Goal: Task Accomplishment & Management: Complete application form

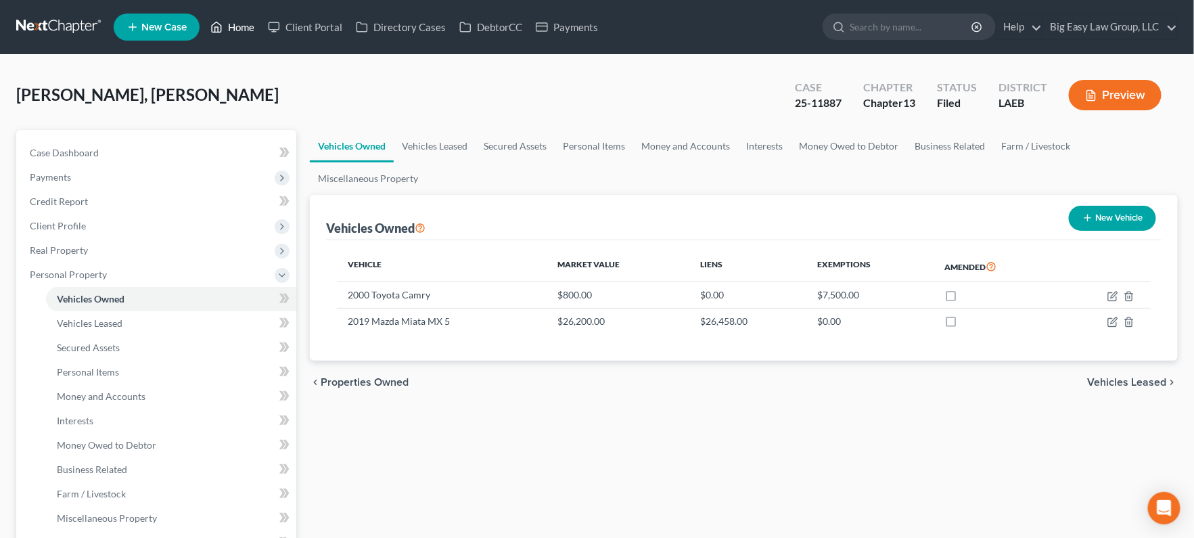
click at [224, 30] on link "Home" at bounding box center [232, 27] width 57 height 24
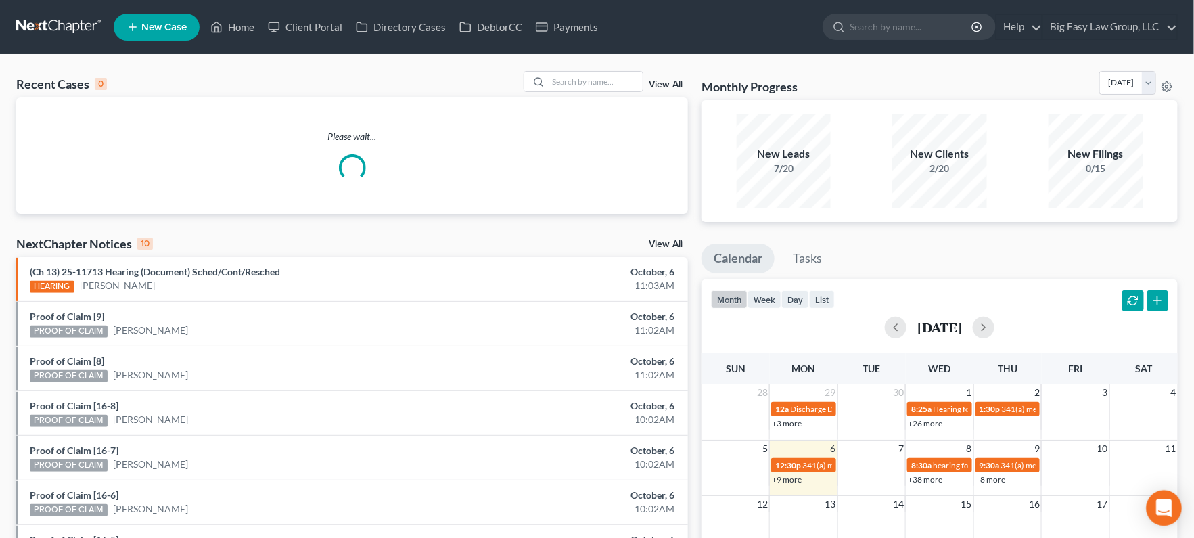
click at [1158, 509] on icon "Open Intercom Messenger" at bounding box center [1164, 508] width 16 height 18
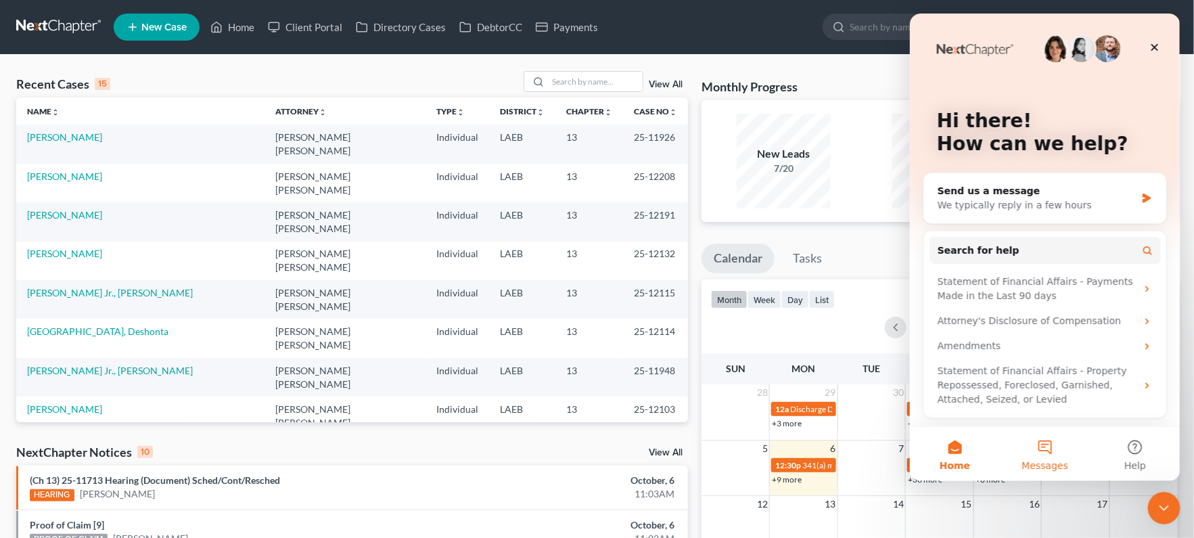
click at [1048, 456] on button "Messages" at bounding box center [1044, 454] width 90 height 54
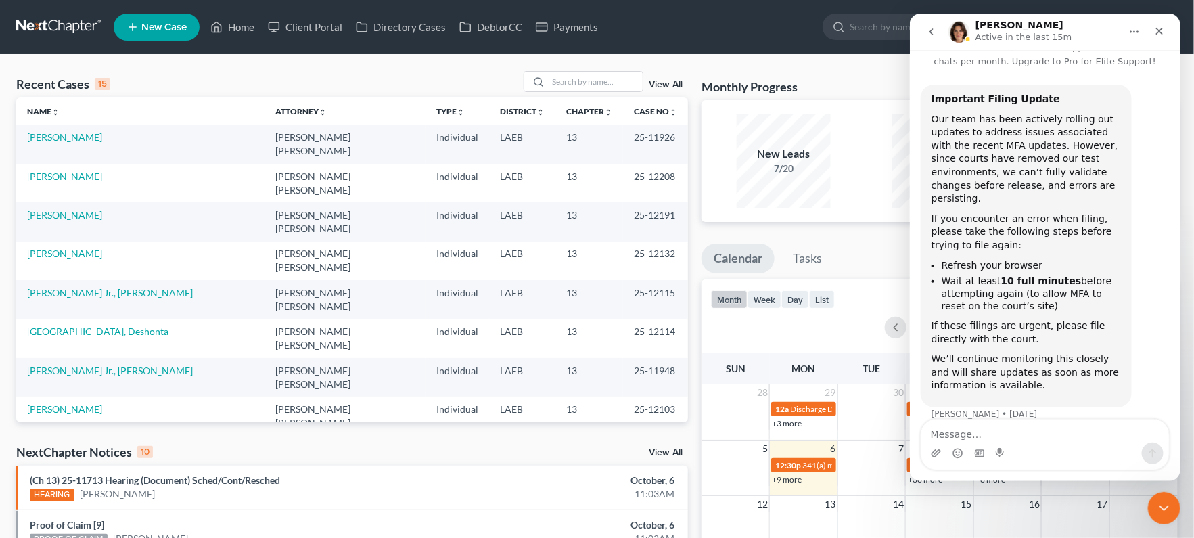
scroll to position [51, 0]
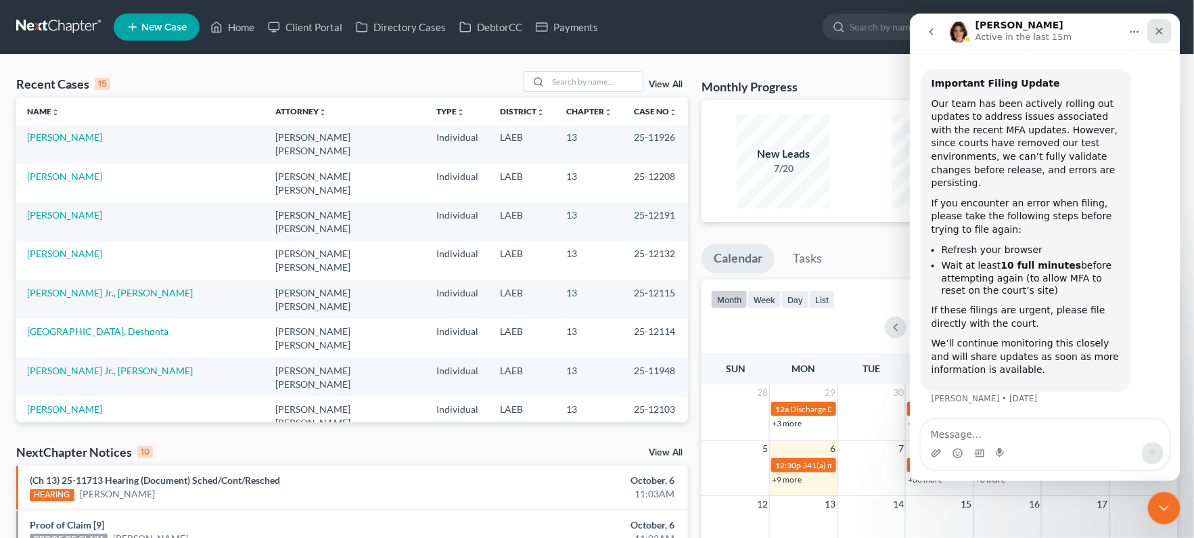
click at [1162, 30] on icon "Close" at bounding box center [1158, 31] width 11 height 11
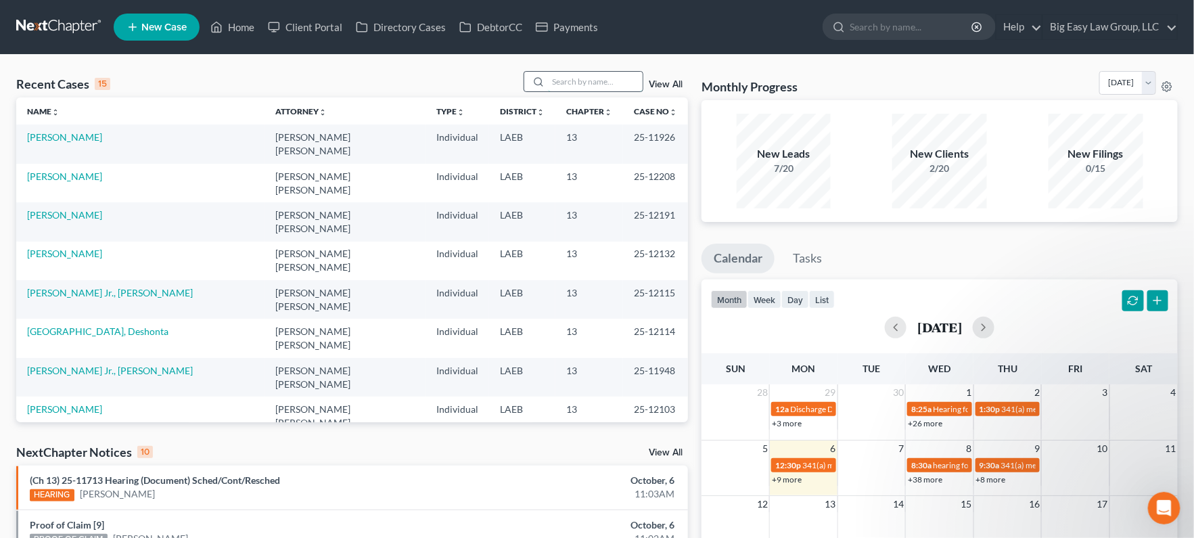
click at [572, 76] on input "search" at bounding box center [595, 82] width 95 height 20
type input "[PERSON_NAME]"
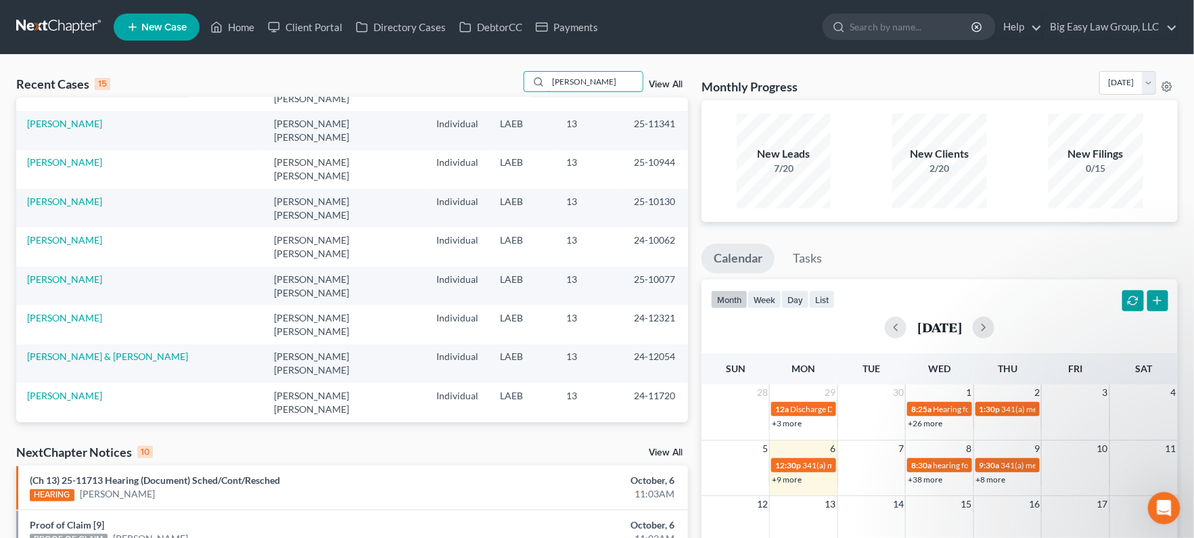
scroll to position [92, 0]
click at [676, 88] on link "View All" at bounding box center [666, 84] width 34 height 9
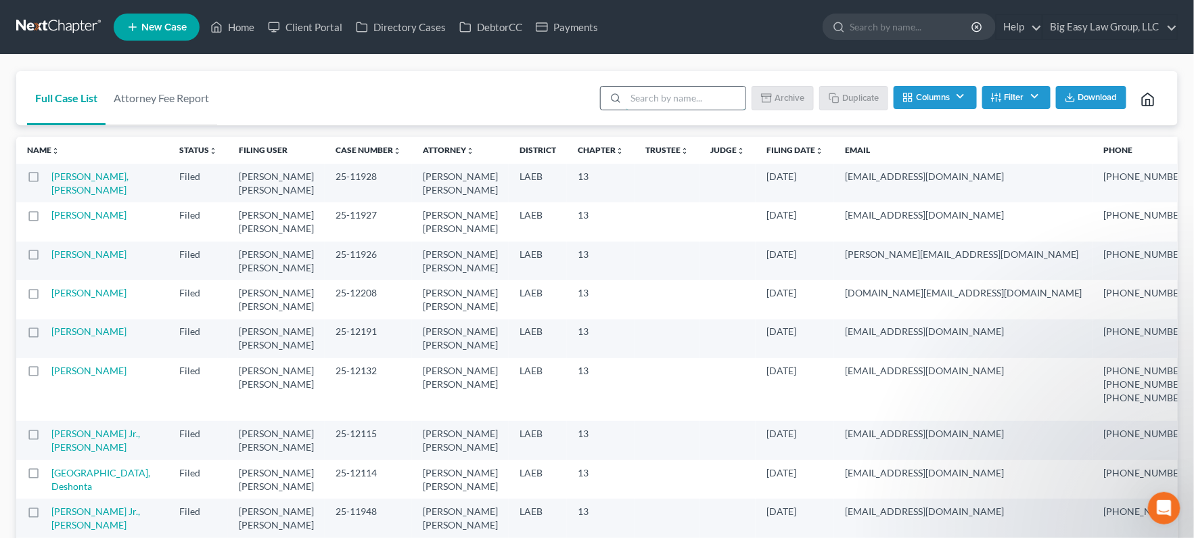
click at [732, 101] on input "search" at bounding box center [686, 98] width 120 height 23
type input "[PERSON_NAME]"
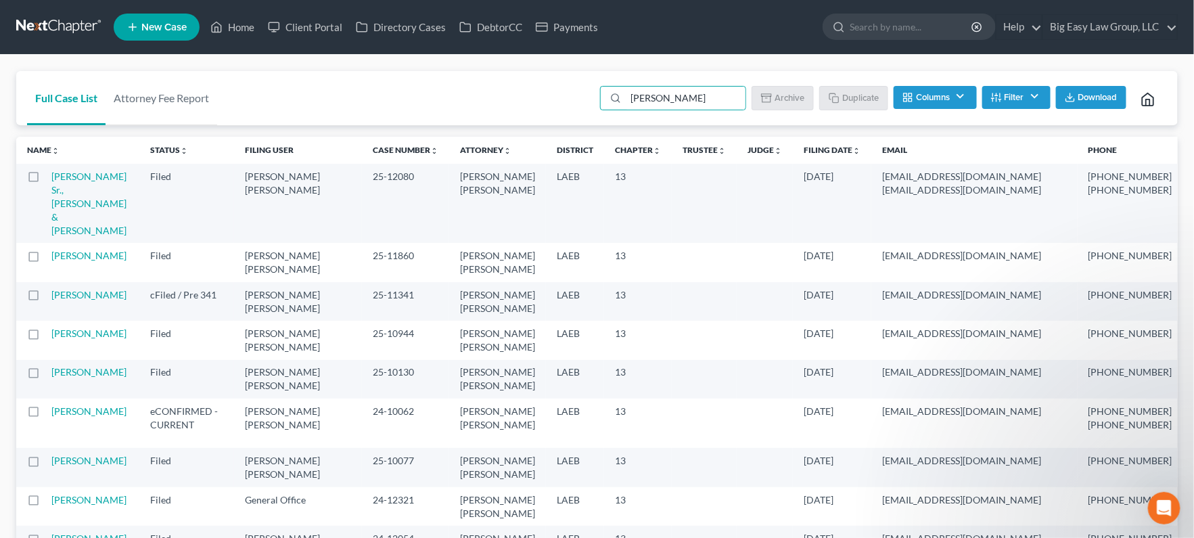
click at [961, 100] on button "Columns" at bounding box center [934, 97] width 83 height 23
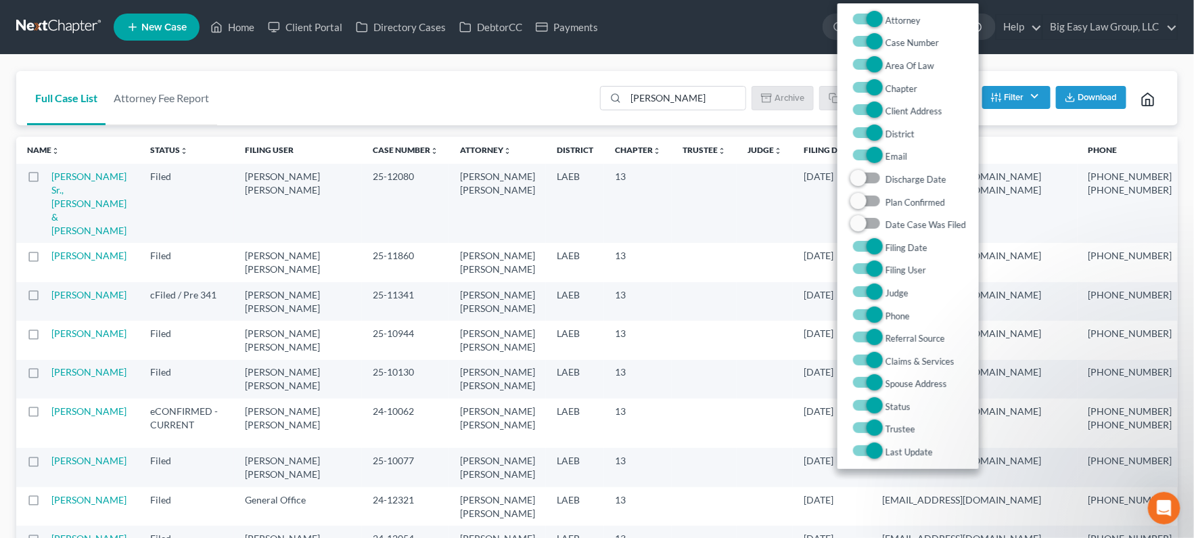
click at [1028, 96] on button "Filter" at bounding box center [1016, 97] width 68 height 23
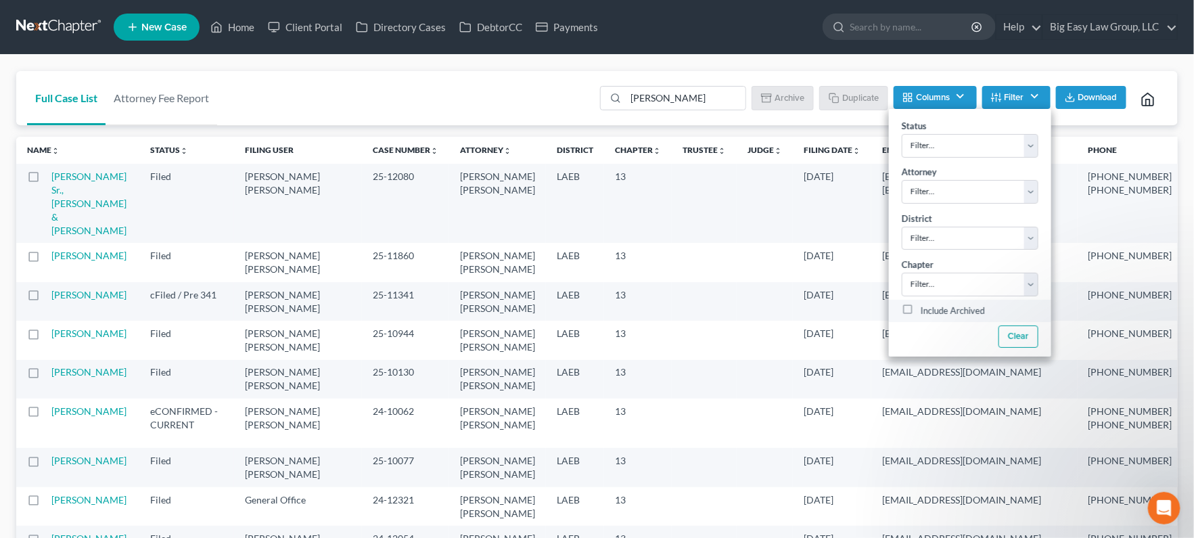
click at [974, 319] on div "Include Archived" at bounding box center [970, 311] width 162 height 23
click at [924, 314] on label "Include Archived" at bounding box center [952, 311] width 64 height 16
click at [926, 312] on input "Include Archived" at bounding box center [930, 307] width 9 height 9
checkbox input "true"
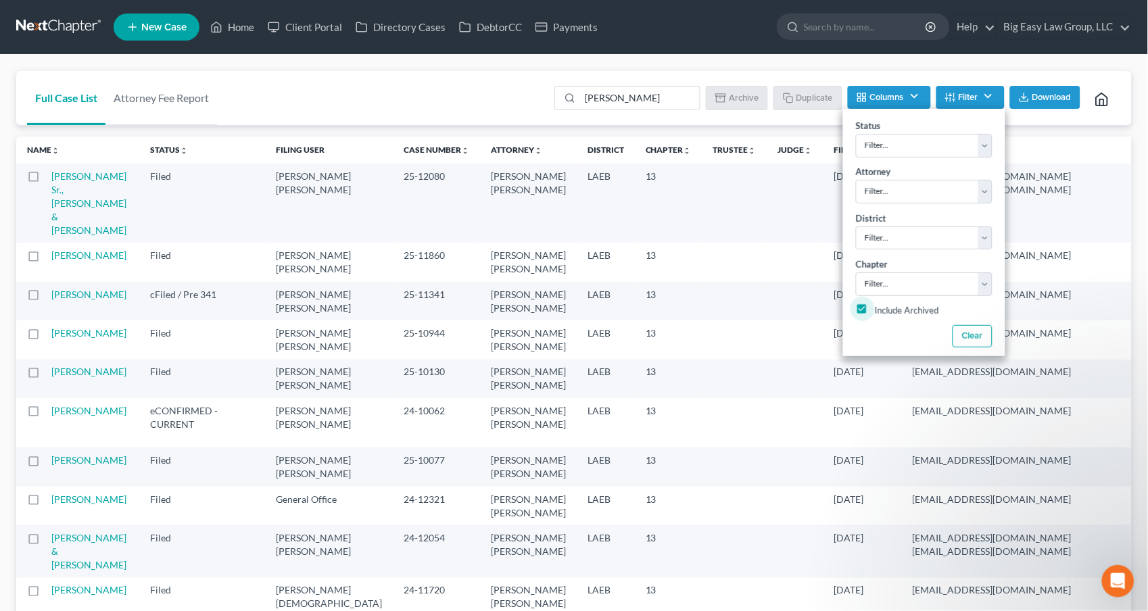
scroll to position [43, 0]
drag, startPoint x: 344, startPoint y: 83, endPoint x: 217, endPoint y: 33, distance: 136.0
click at [341, 83] on div "Full Case List Attorney Fee Report [PERSON_NAME] Batch Download Archive Un-arch…" at bounding box center [574, 98] width 1116 height 55
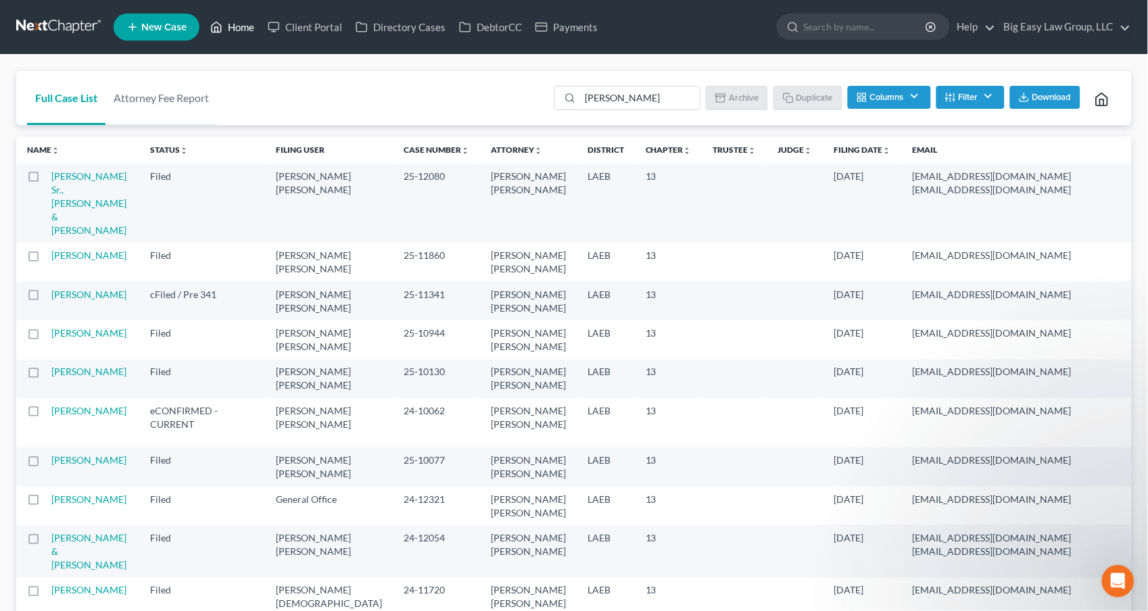
click at [217, 31] on icon at bounding box center [216, 27] width 12 height 16
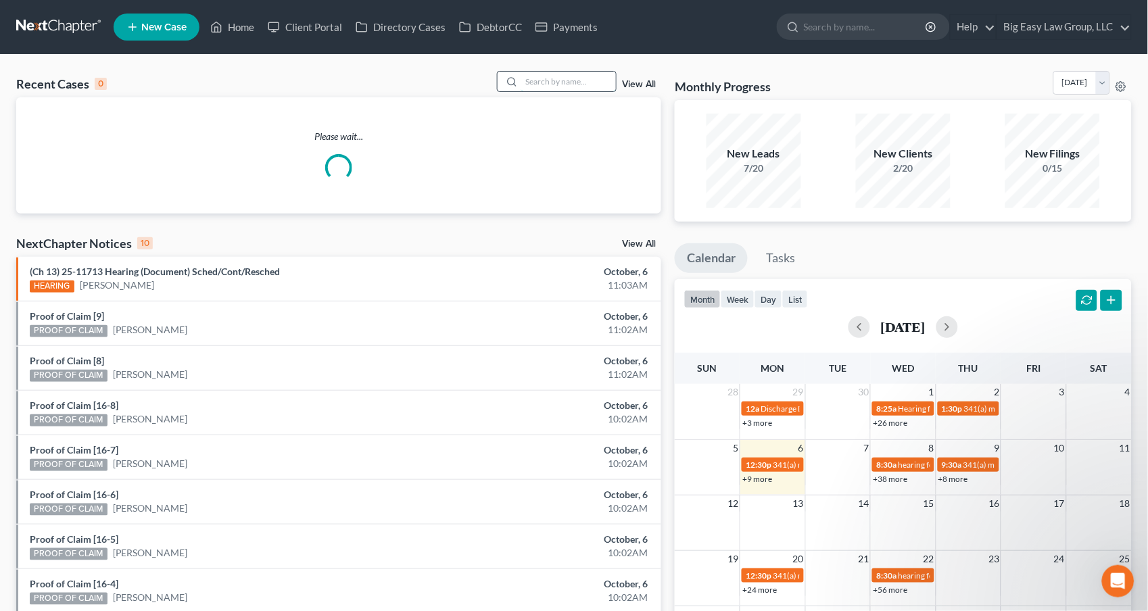
click at [575, 85] on input "search" at bounding box center [568, 82] width 95 height 20
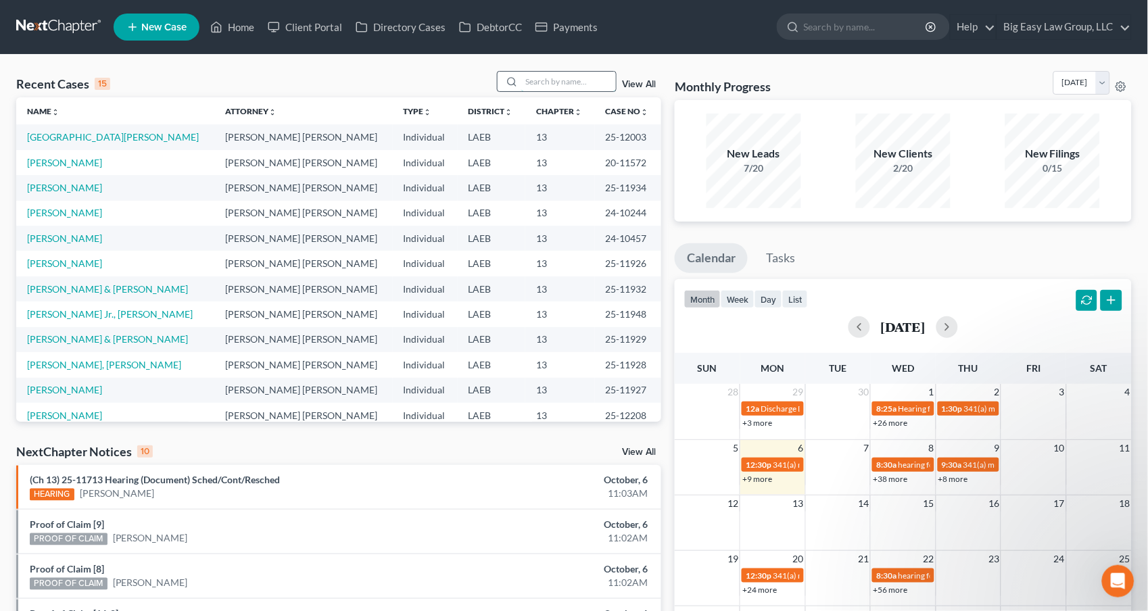
click at [551, 72] on input "search" at bounding box center [568, 82] width 95 height 20
type input "waters"
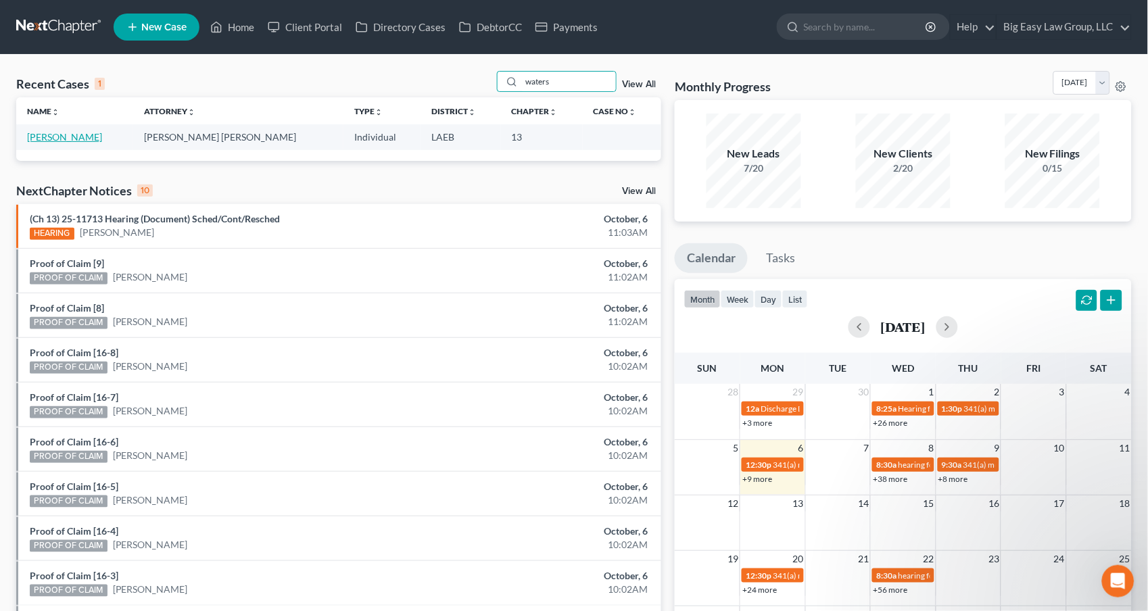
click at [80, 132] on link "[PERSON_NAME]" at bounding box center [64, 136] width 75 height 11
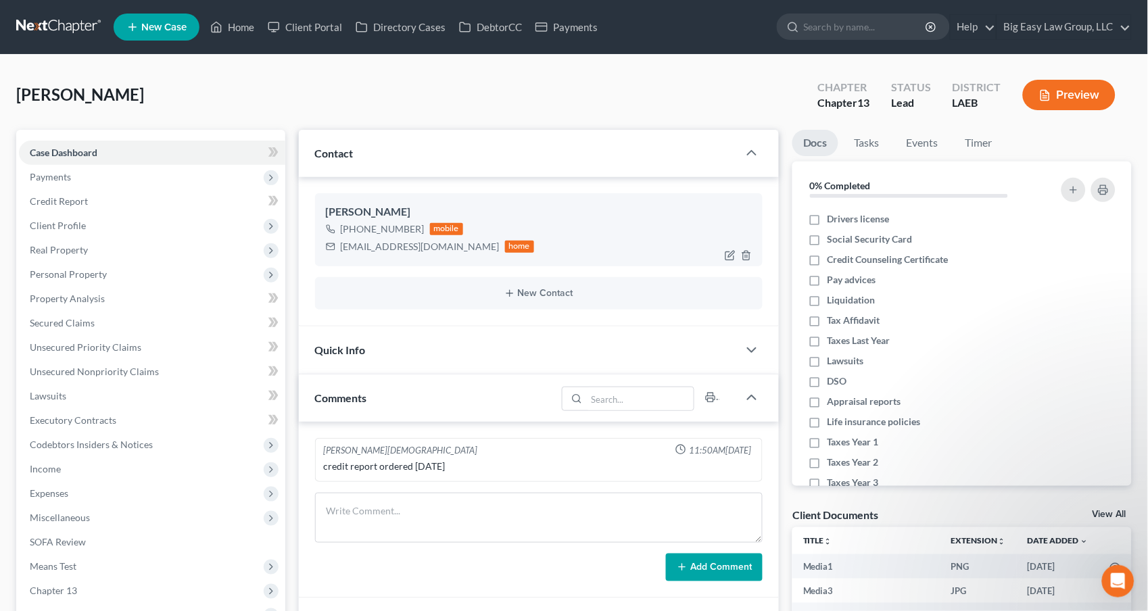
scroll to position [1649, 0]
click at [101, 241] on span "Real Property" at bounding box center [152, 250] width 266 height 24
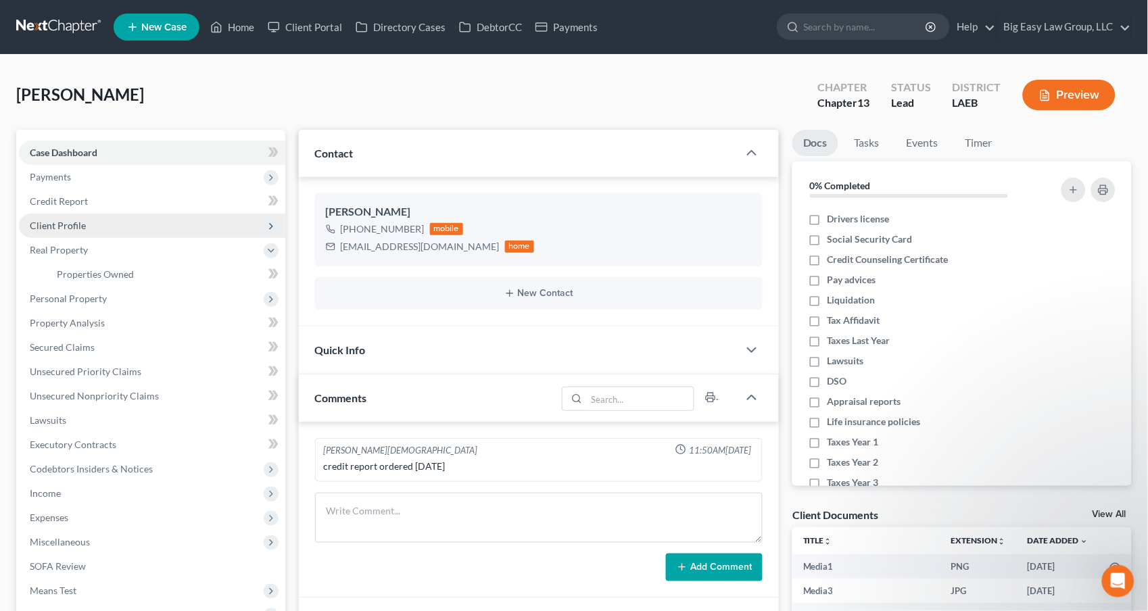
click at [101, 224] on span "Client Profile" at bounding box center [152, 226] width 266 height 24
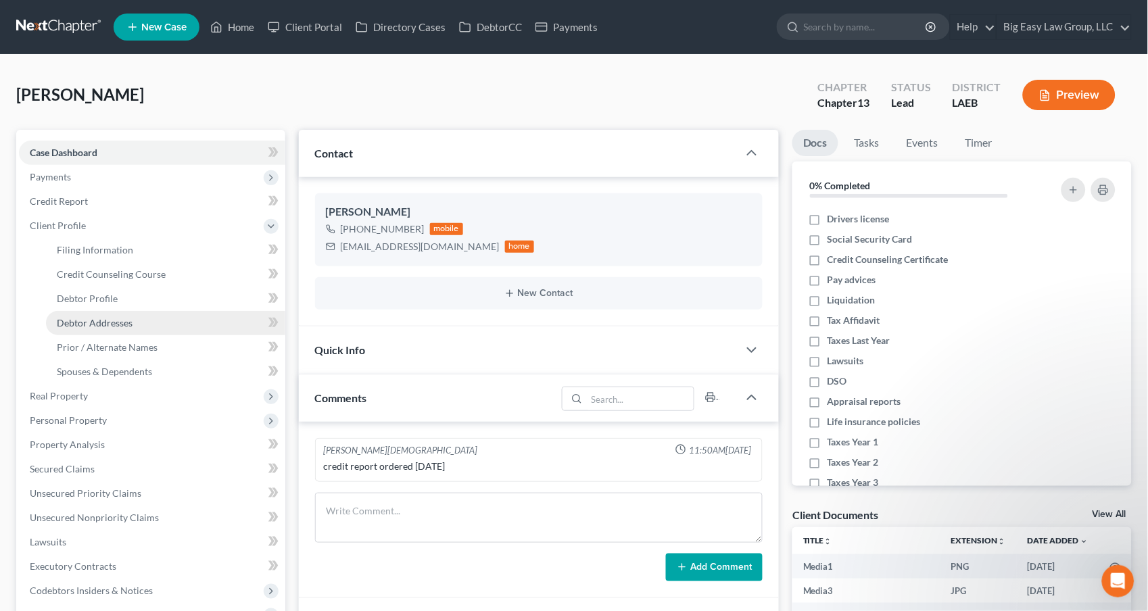
click at [122, 323] on span "Debtor Addresses" at bounding box center [95, 322] width 76 height 11
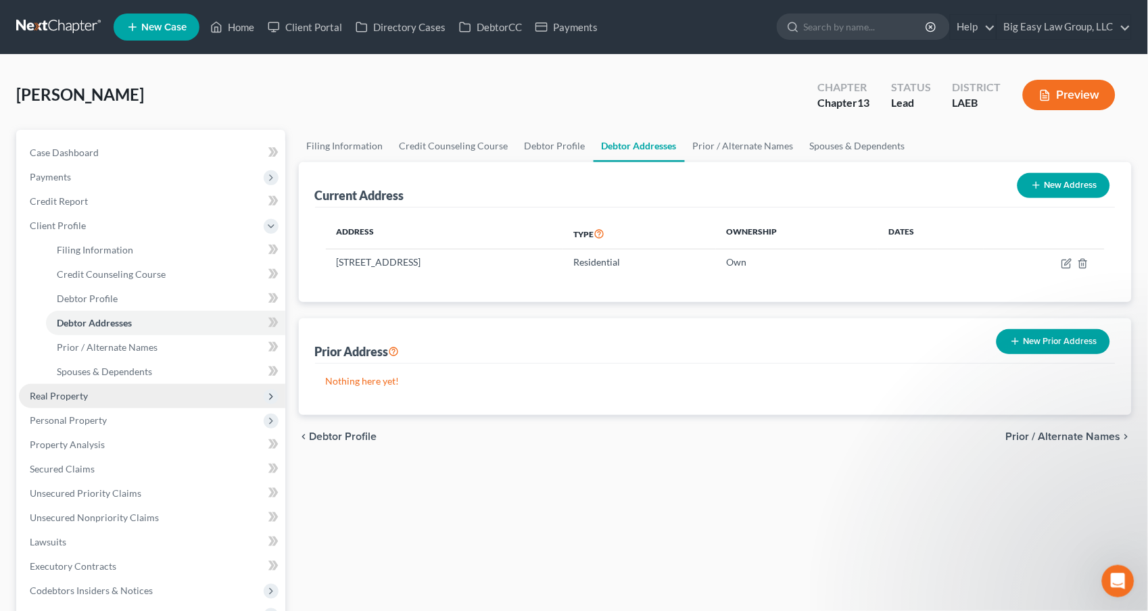
click at [172, 387] on span "Real Property" at bounding box center [152, 396] width 266 height 24
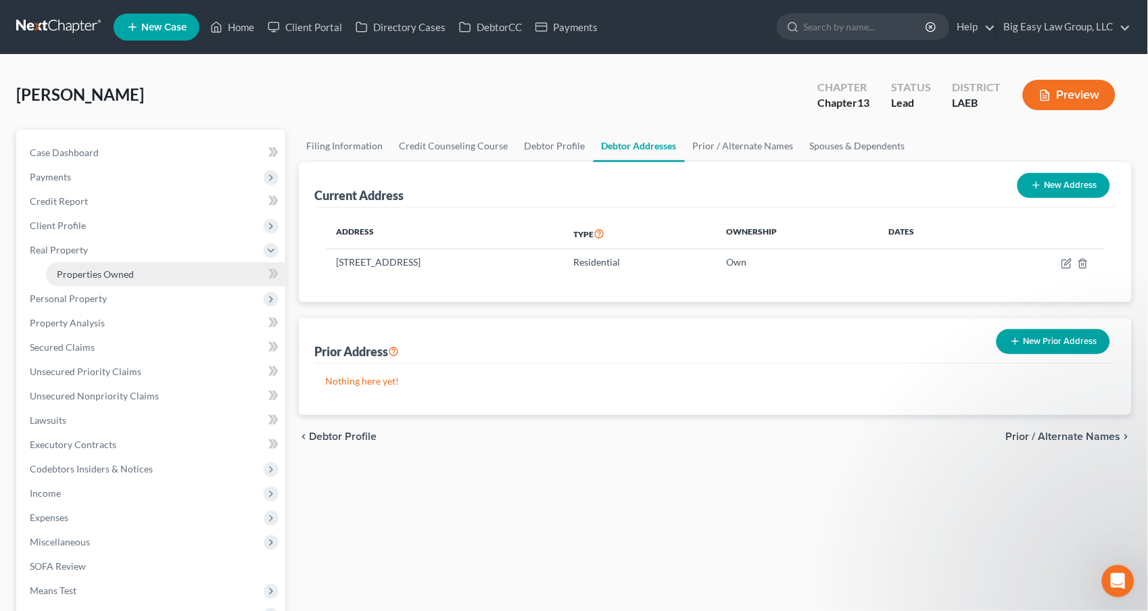
click at [141, 278] on link "Properties Owned" at bounding box center [165, 274] width 239 height 24
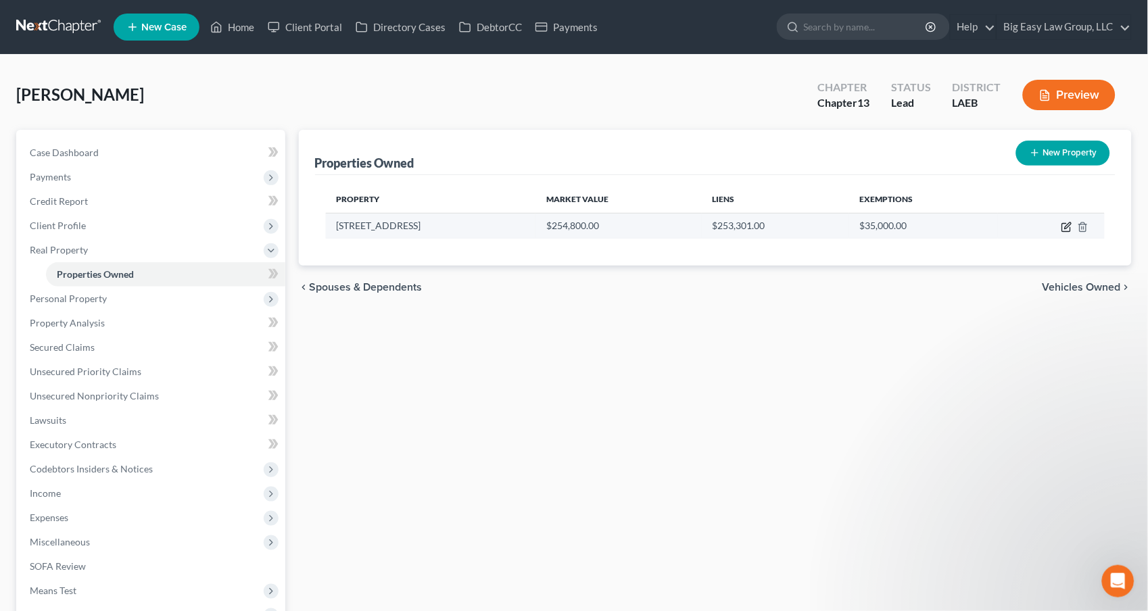
drag, startPoint x: 1065, startPoint y: 223, endPoint x: 999, endPoint y: 234, distance: 66.5
click at [1064, 224] on icon "button" at bounding box center [1067, 227] width 11 height 11
select select "19"
select select "0"
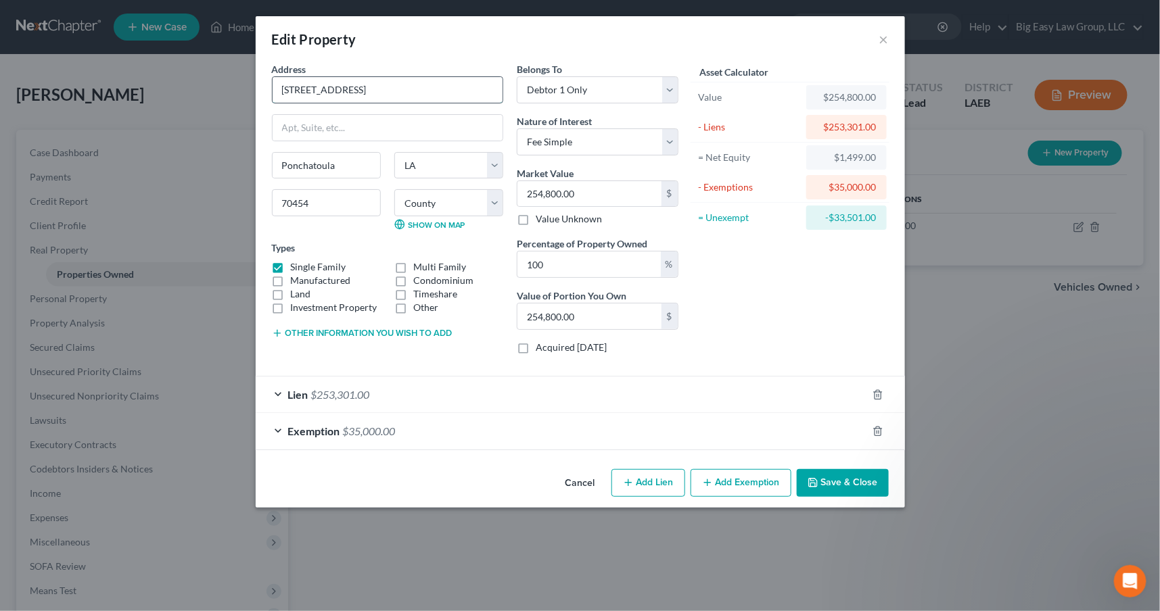
click at [308, 92] on input "[STREET_ADDRESS]" at bounding box center [388, 90] width 230 height 26
type input "[STREET_ADDRESS]"
click at [621, 193] on input "254,800.00" at bounding box center [589, 194] width 144 height 26
type input "3"
type input "3.00"
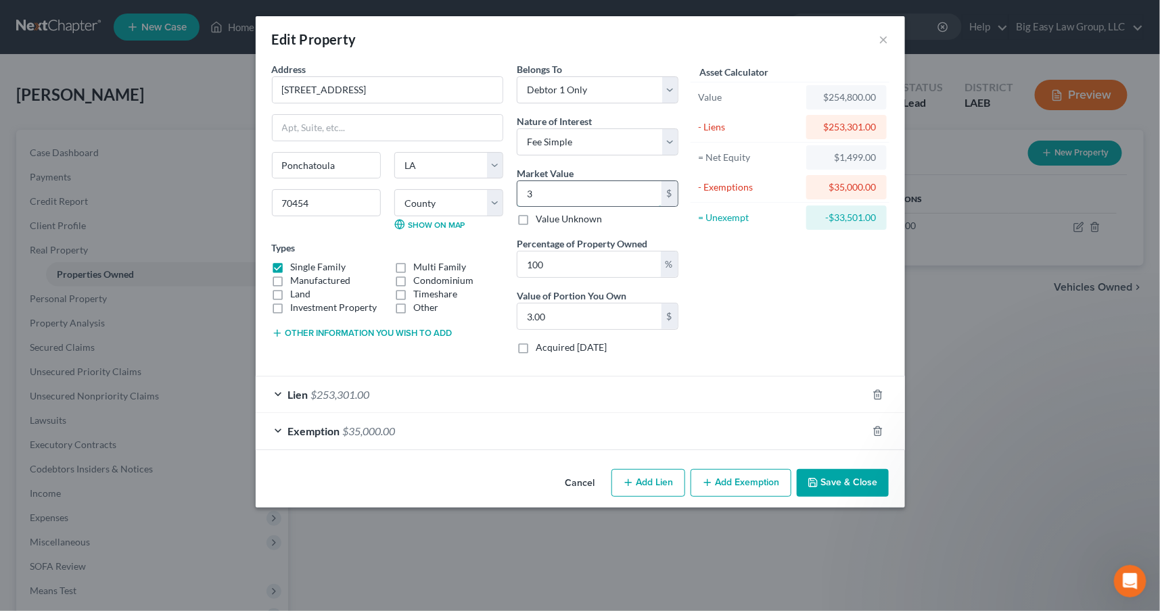
type input "33"
type input "33.00"
type input "335"
type input "335.00"
type input "3356"
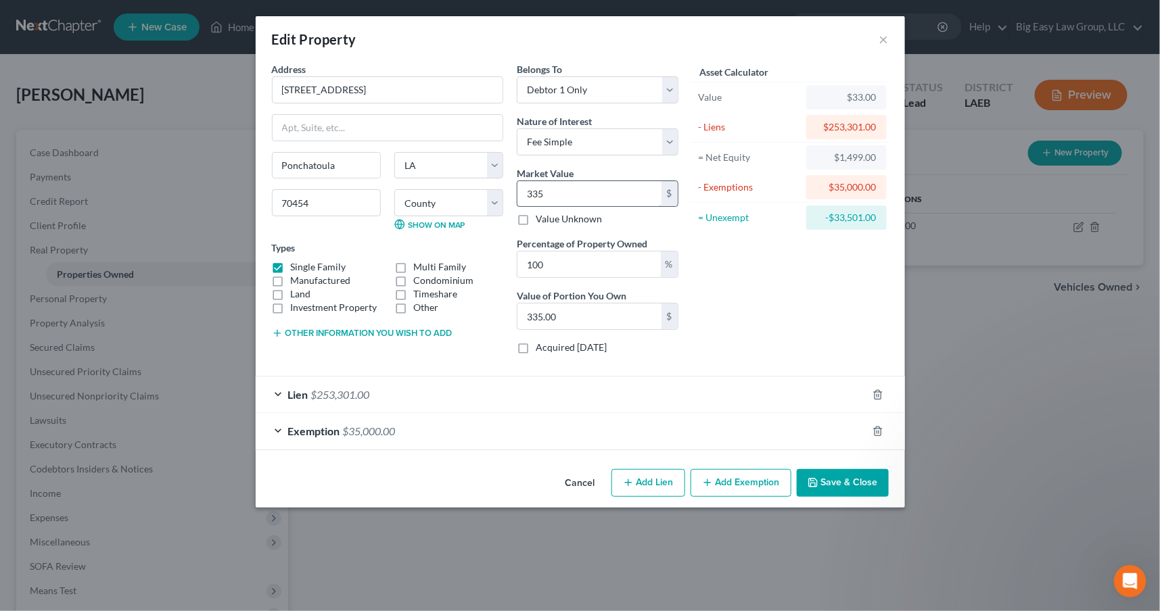
type input "3,356.00"
type input "33560"
type input "33,560.00"
type input "33,5600"
type input "335,600.00"
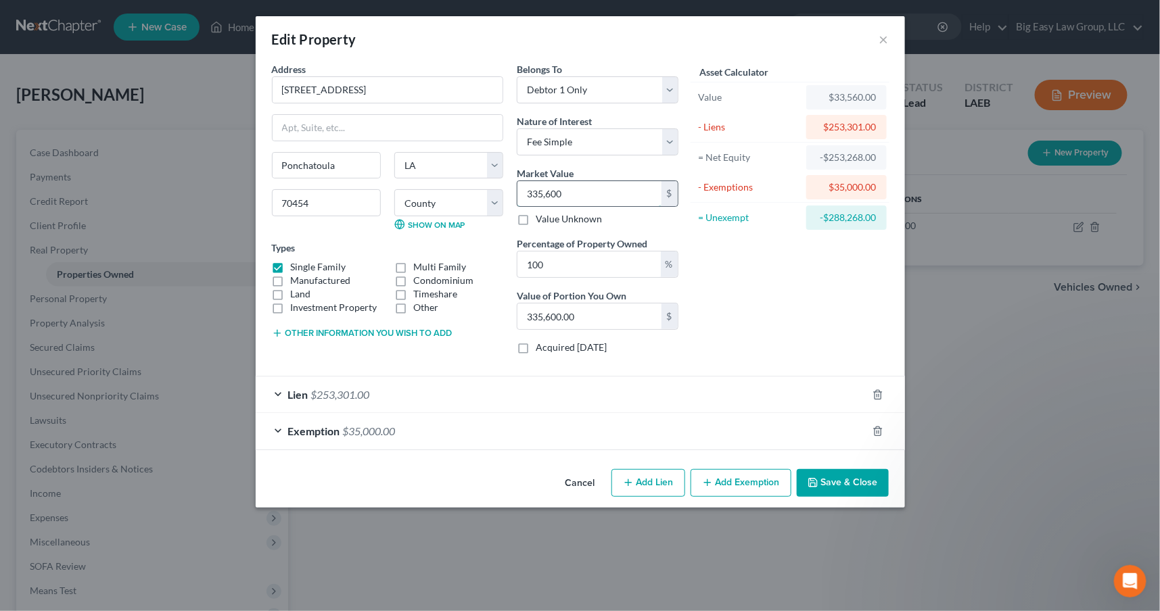
type input "335,6000"
type input "3,356,000.00"
type input "3,356,00"
type input "335,600.00"
type input "335,600"
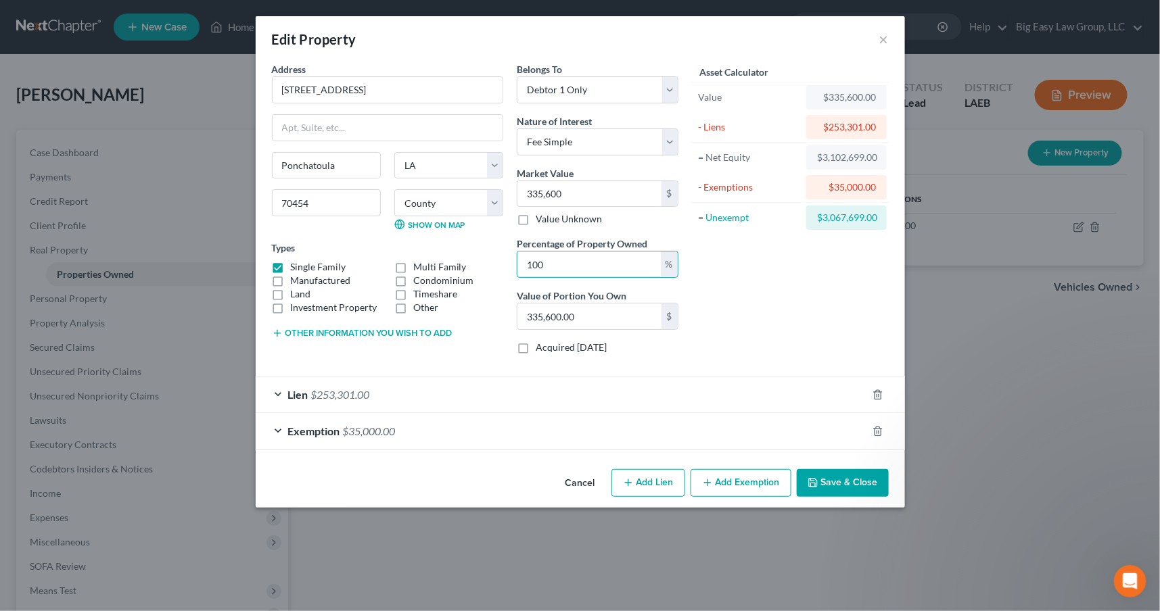
drag, startPoint x: 570, startPoint y: 275, endPoint x: 509, endPoint y: 260, distance: 62.5
click at [570, 274] on input "100" at bounding box center [588, 265] width 143 height 26
click at [854, 487] on button "Save & Close" at bounding box center [843, 483] width 92 height 28
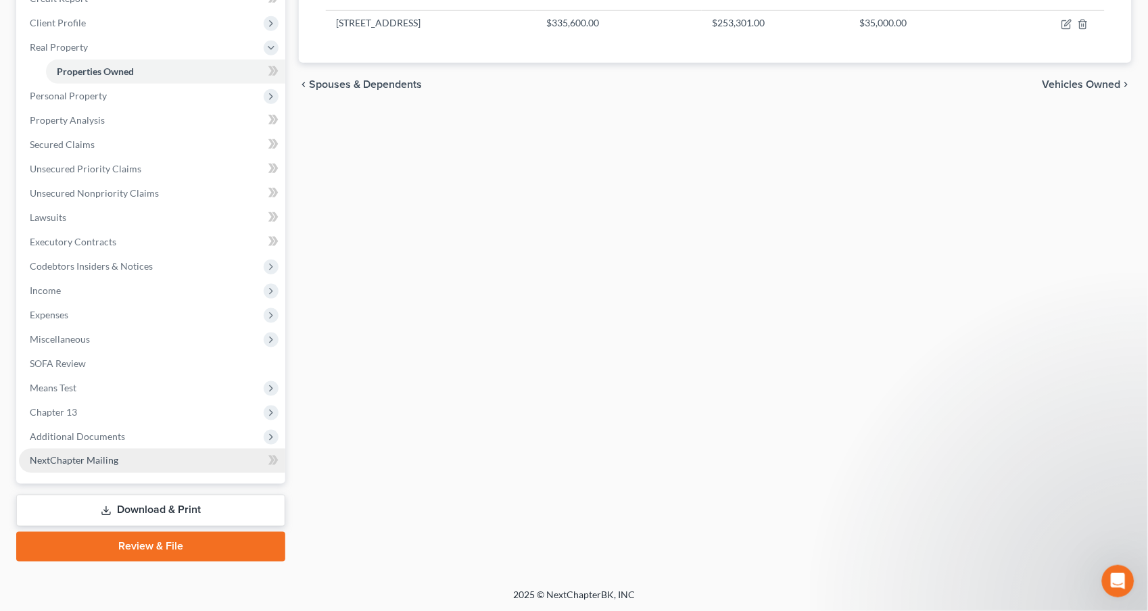
click at [134, 449] on link "NextChapter Mailing" at bounding box center [152, 461] width 266 height 24
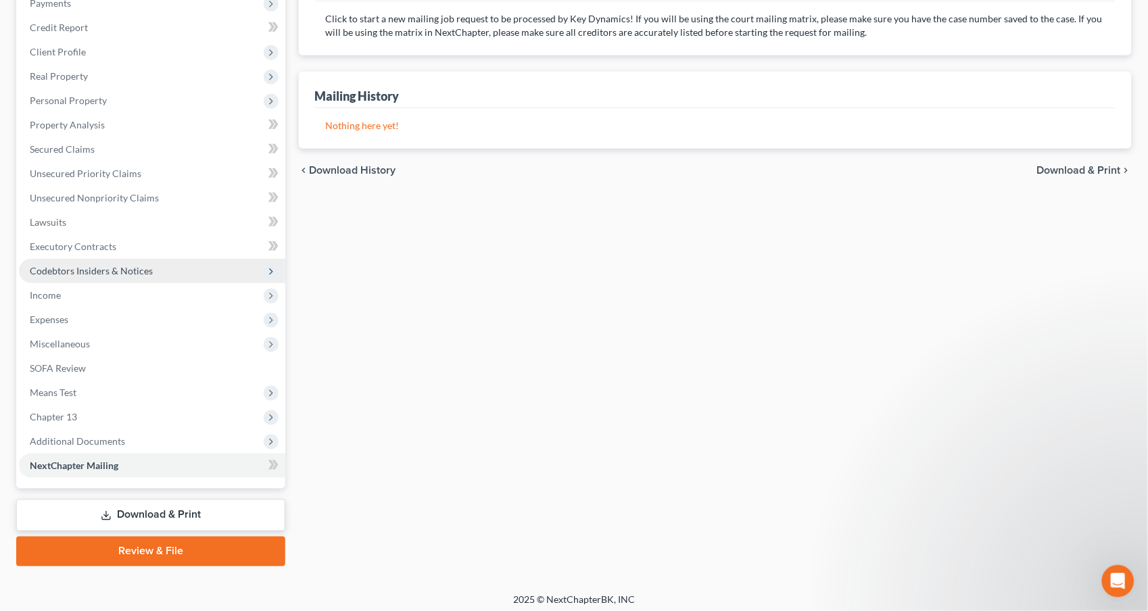
scroll to position [179, 0]
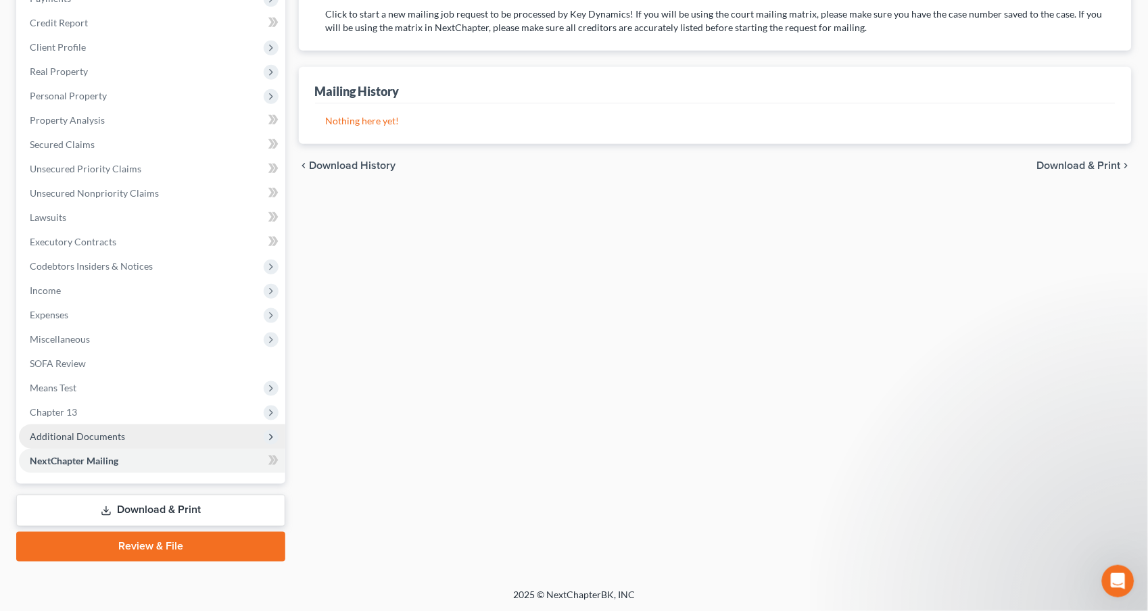
click at [129, 425] on span "Additional Documents" at bounding box center [152, 437] width 266 height 24
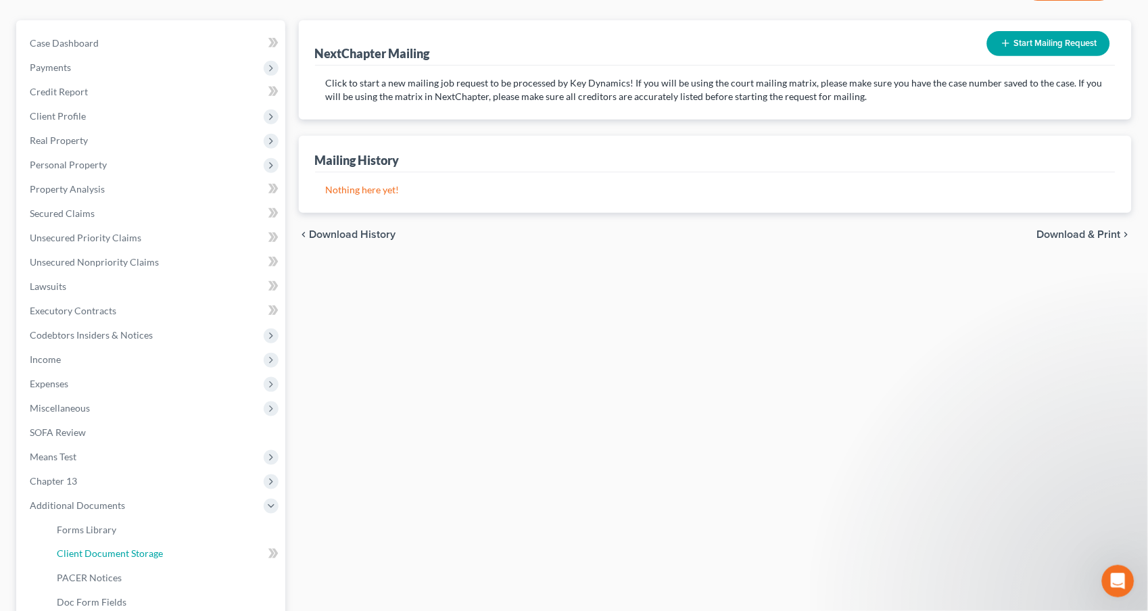
scroll to position [130, 0]
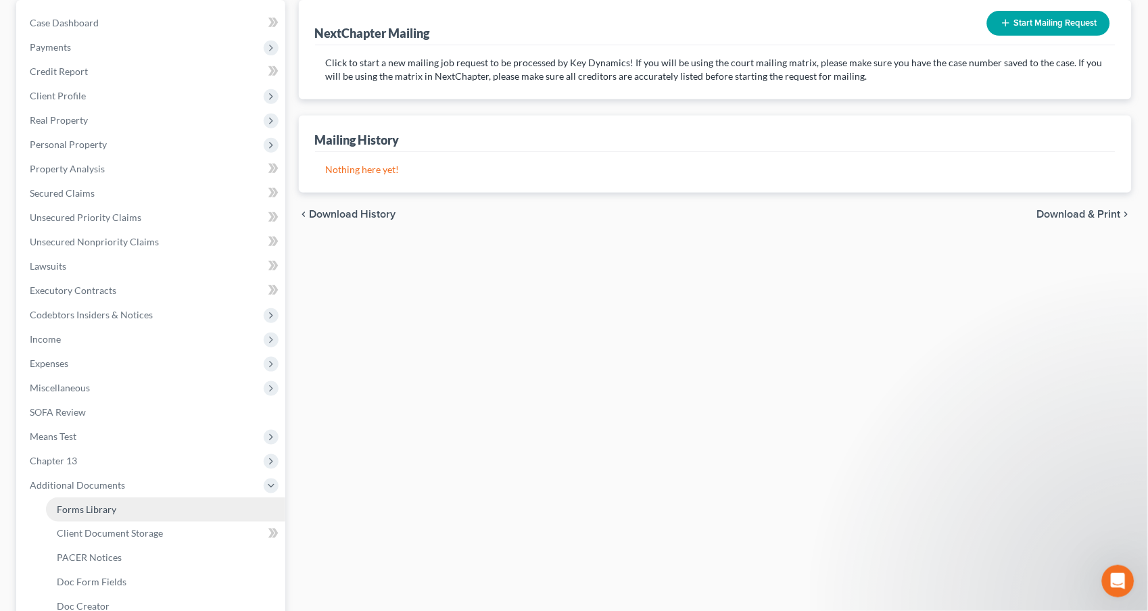
click at [205, 508] on link "Forms Library" at bounding box center [165, 510] width 239 height 24
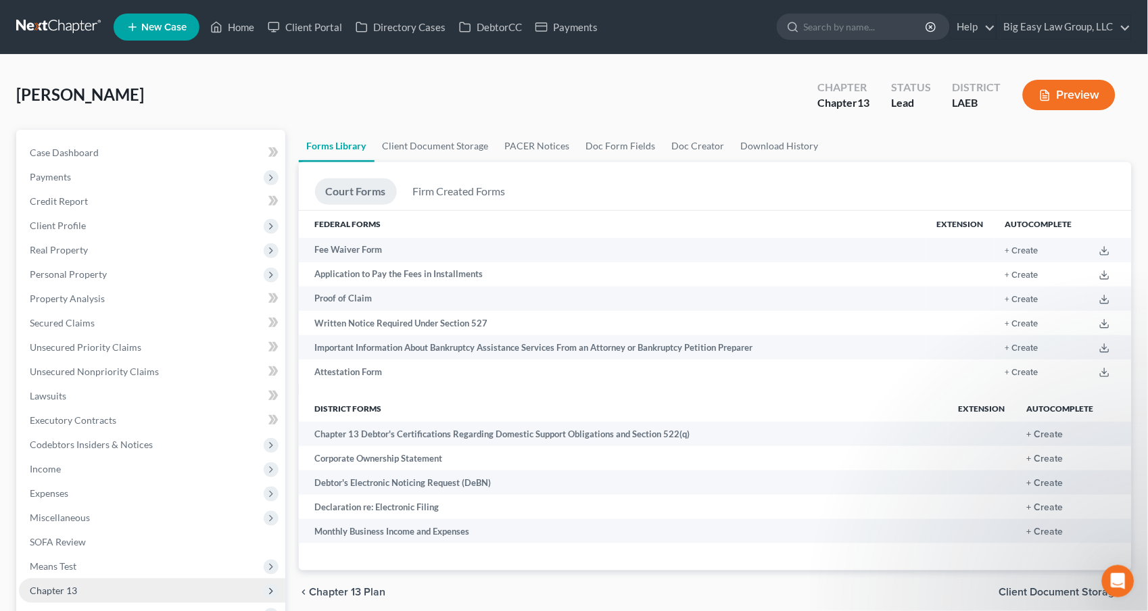
scroll to position [289, 0]
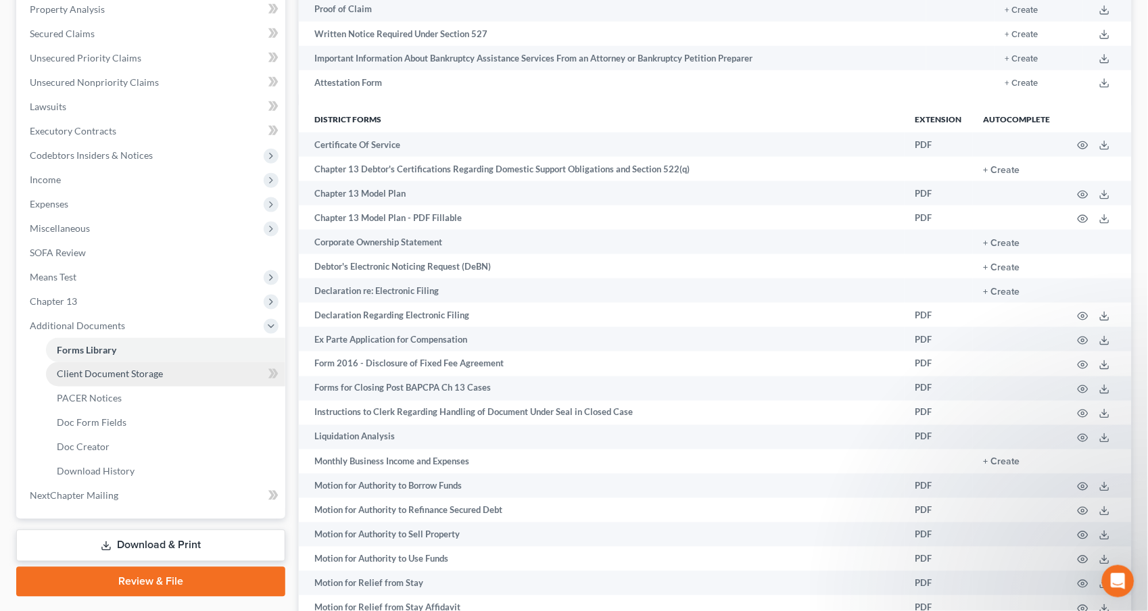
click at [163, 382] on link "Client Document Storage" at bounding box center [165, 374] width 239 height 24
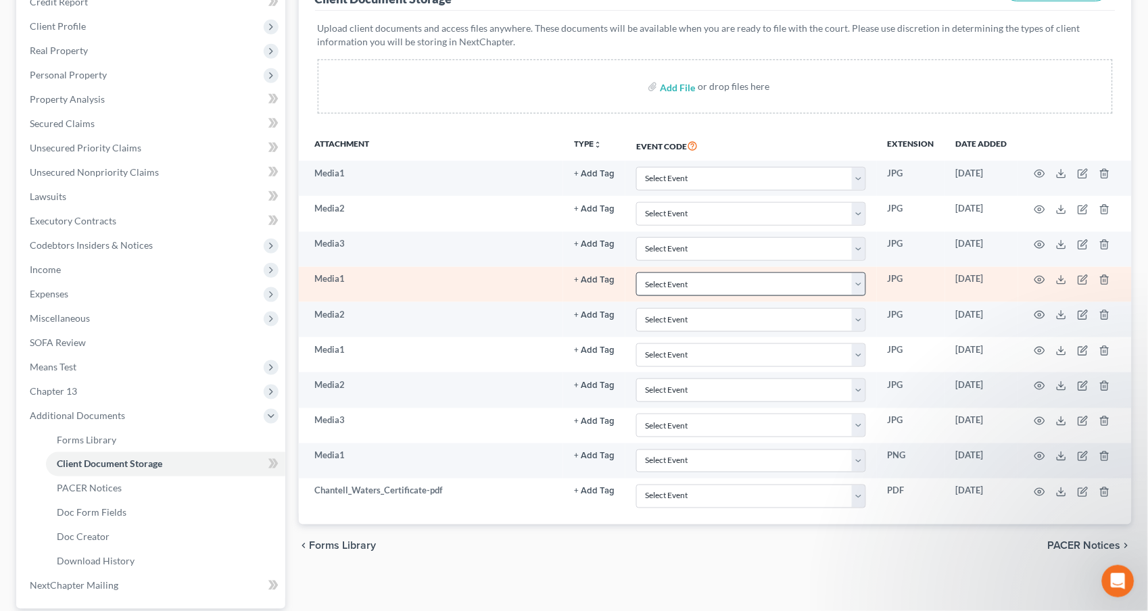
scroll to position [325, 0]
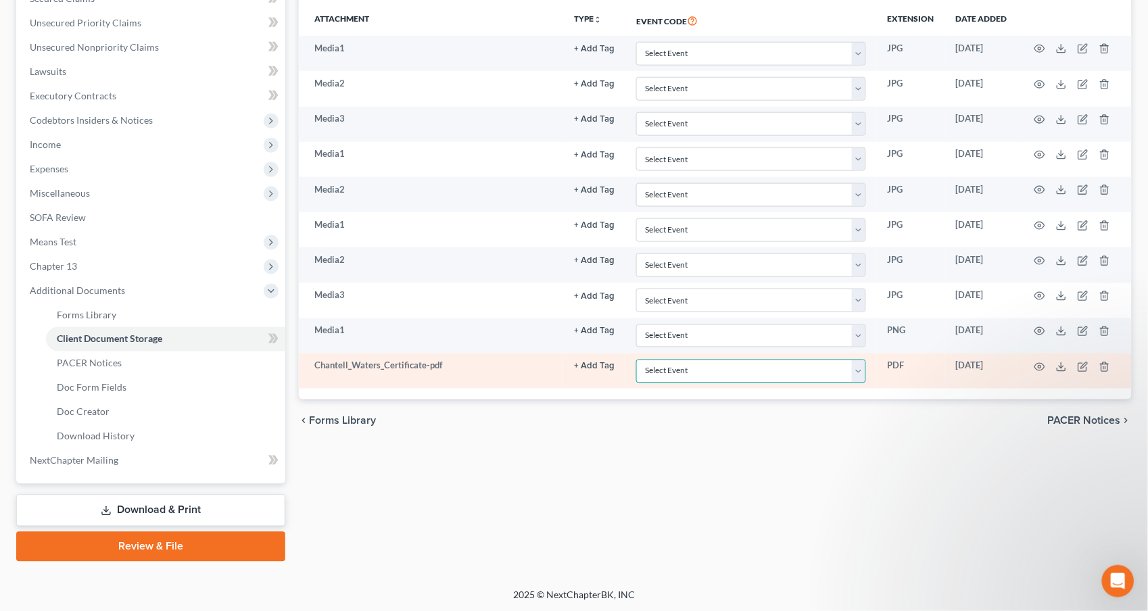
click at [830, 367] on select "Select Event Certificate of Credit Counseling Db (PF) Certificate of Credit Cou…" at bounding box center [751, 372] width 230 height 24
select select "0"
click at [636, 360] on select "Select Event Certificate of Credit Counseling Db (PF) Certificate of Credit Cou…" at bounding box center [751, 372] width 230 height 24
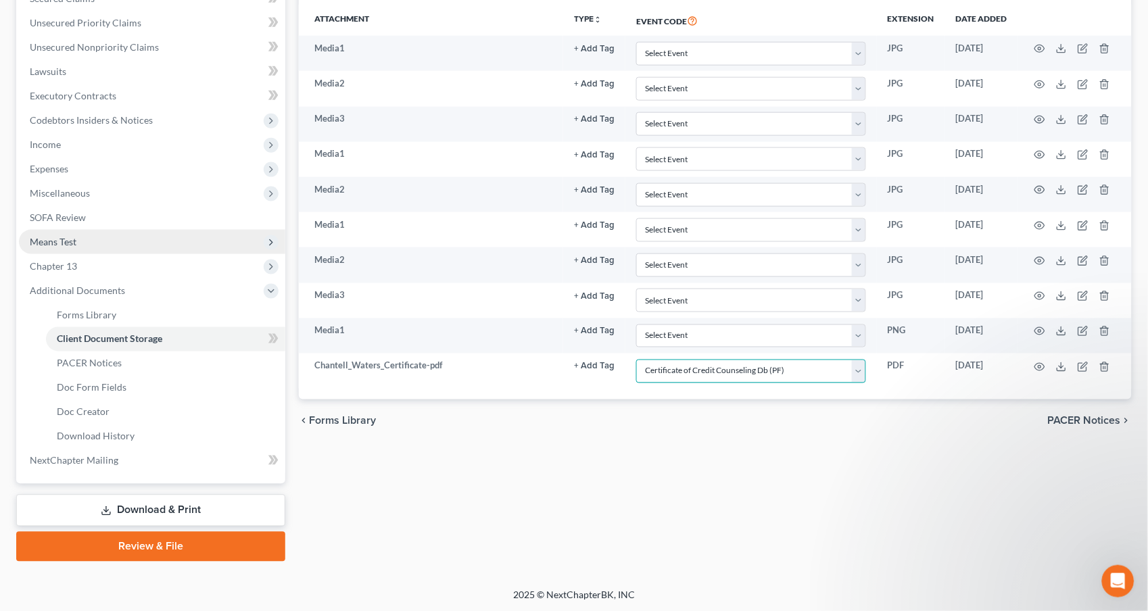
scroll to position [0, 0]
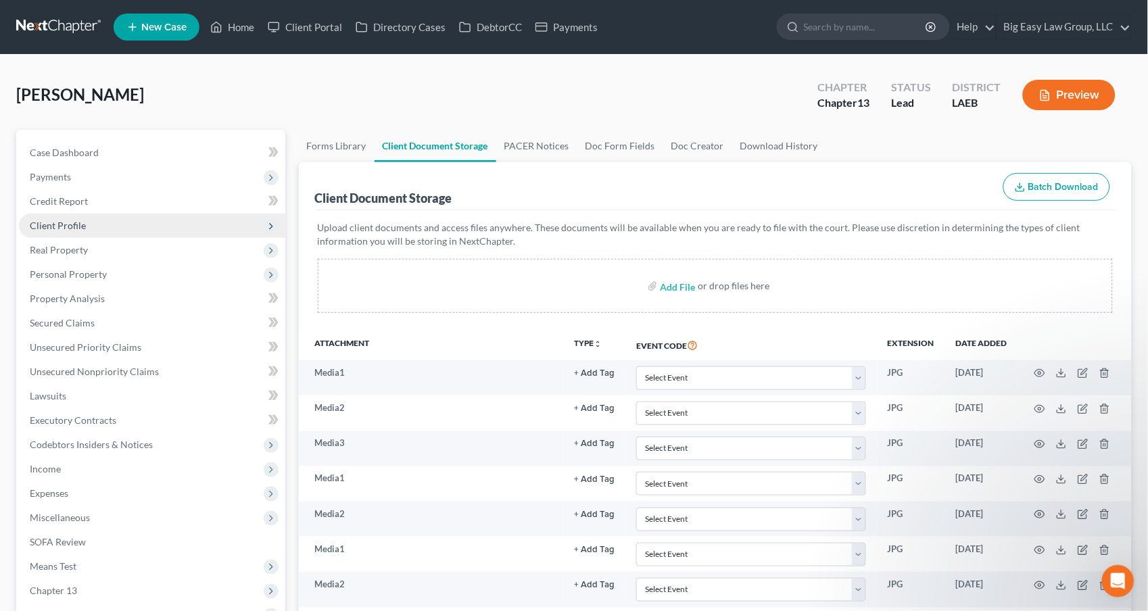
click at [177, 214] on span "Client Profile" at bounding box center [152, 226] width 266 height 24
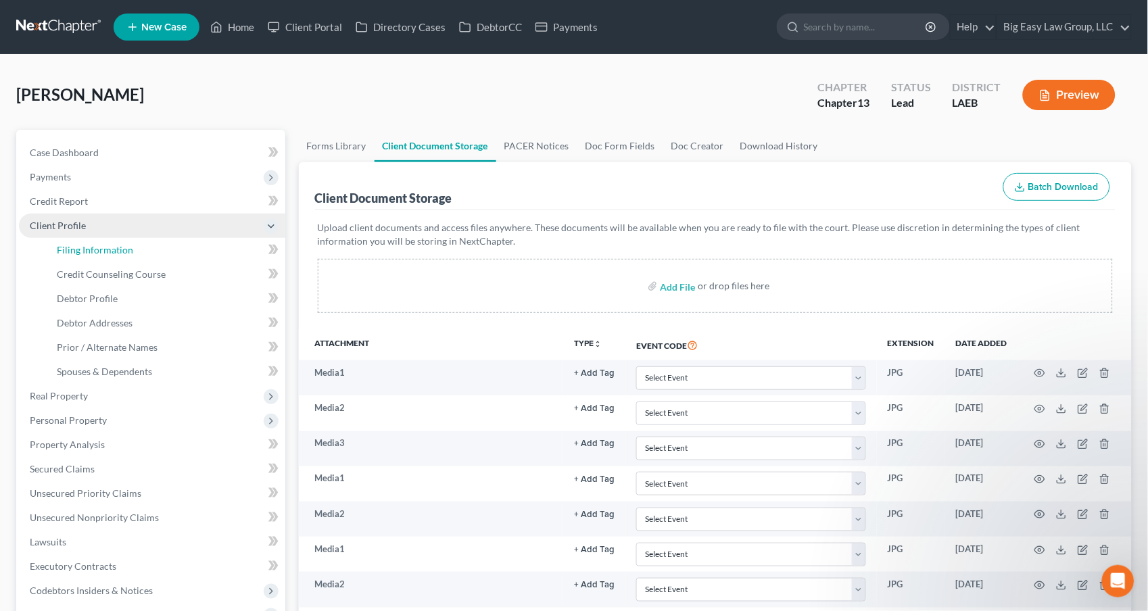
drag, startPoint x: 197, startPoint y: 244, endPoint x: 268, endPoint y: 227, distance: 73.6
click at [195, 243] on link "Filing Information" at bounding box center [165, 250] width 239 height 24
select select "1"
select select "0"
select select "3"
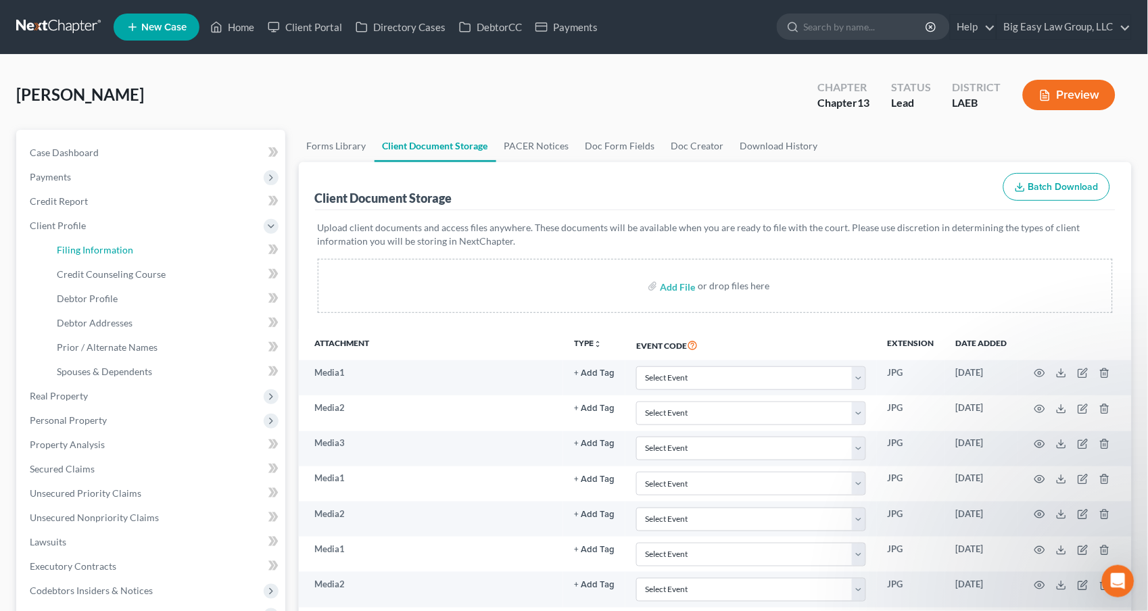
select select "34"
select select "0"
select select "19"
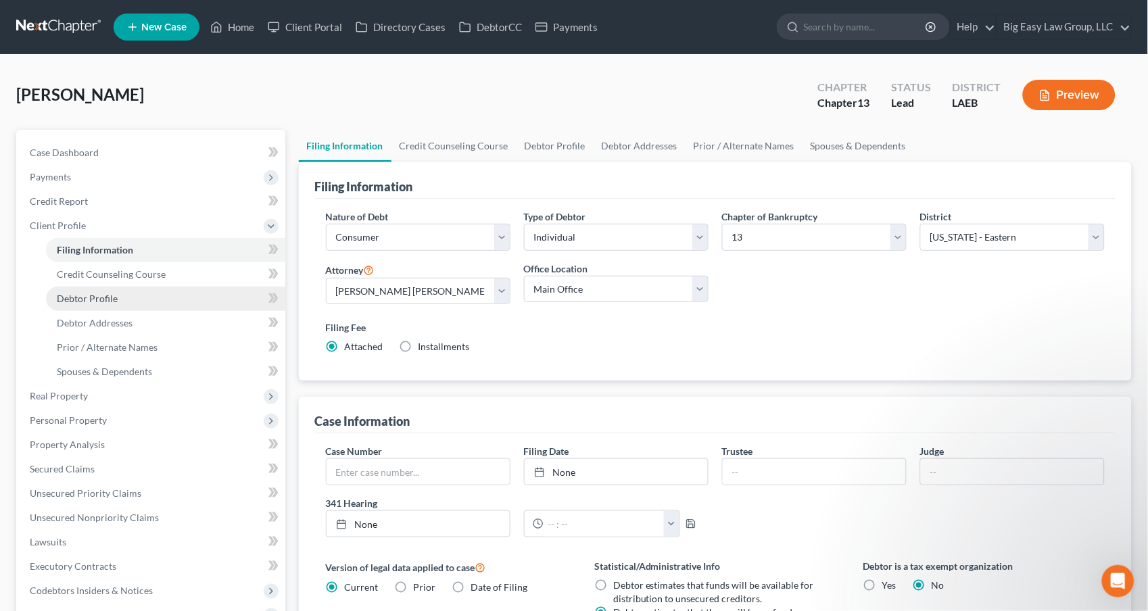
drag, startPoint x: 186, startPoint y: 298, endPoint x: 261, endPoint y: 287, distance: 75.7
click at [185, 297] on link "Debtor Profile" at bounding box center [165, 299] width 239 height 24
select select "0"
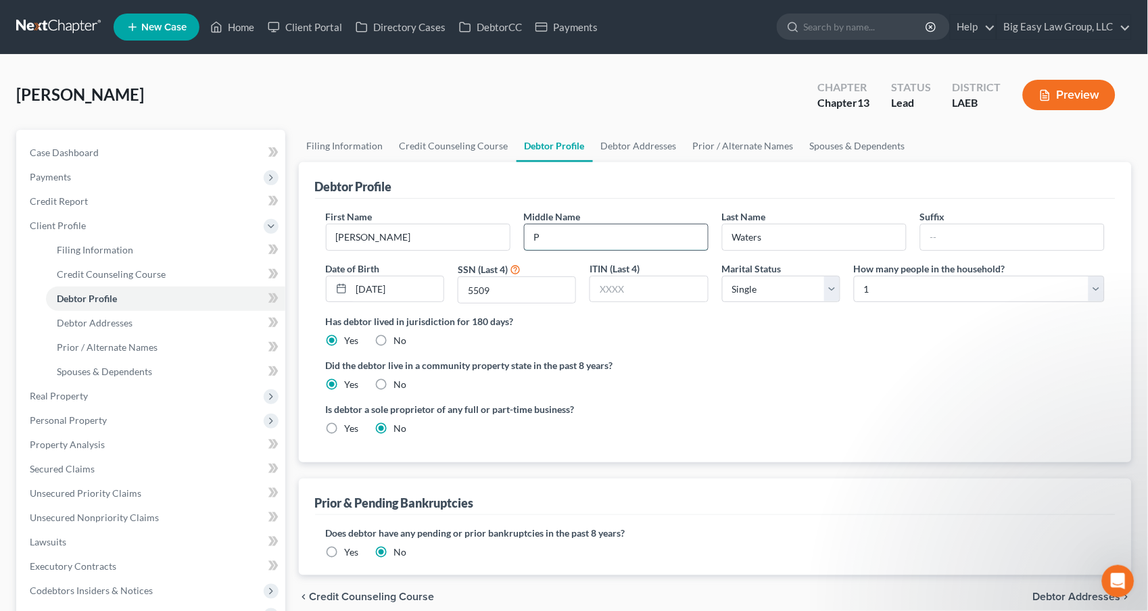
click at [609, 246] on input "P" at bounding box center [616, 238] width 183 height 26
type input "[PERSON_NAME]"
click at [171, 270] on link "Credit Counseling Course" at bounding box center [165, 274] width 239 height 24
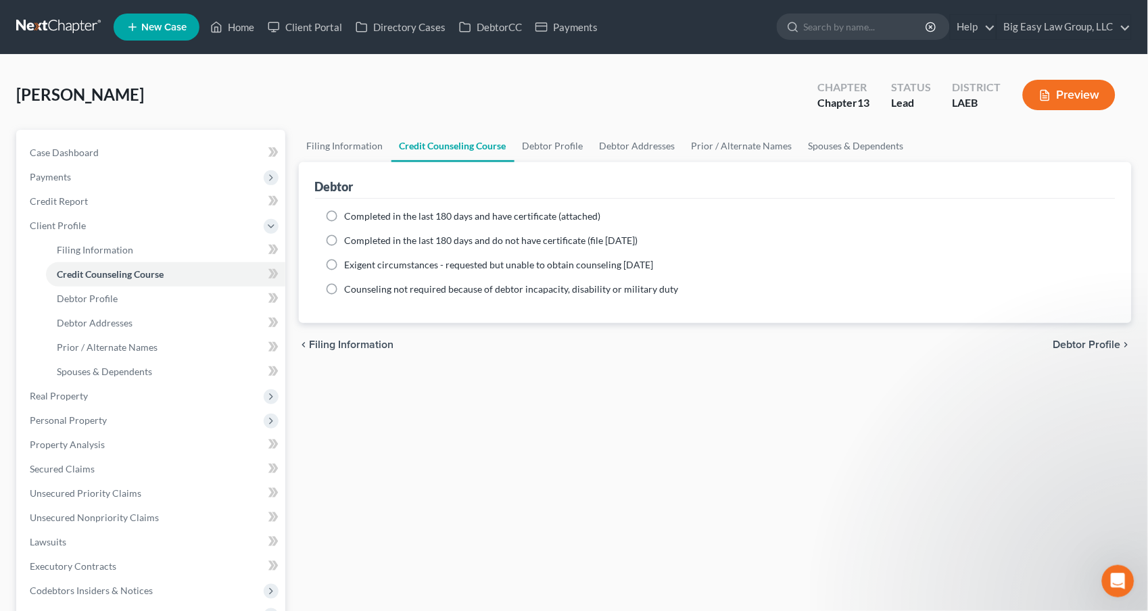
click at [450, 214] on span "Completed in the last 180 days and have certificate (attached)" at bounding box center [473, 215] width 256 height 11
click at [359, 214] on input "Completed in the last 180 days and have certificate (attached)" at bounding box center [354, 214] width 9 height 9
radio input "true"
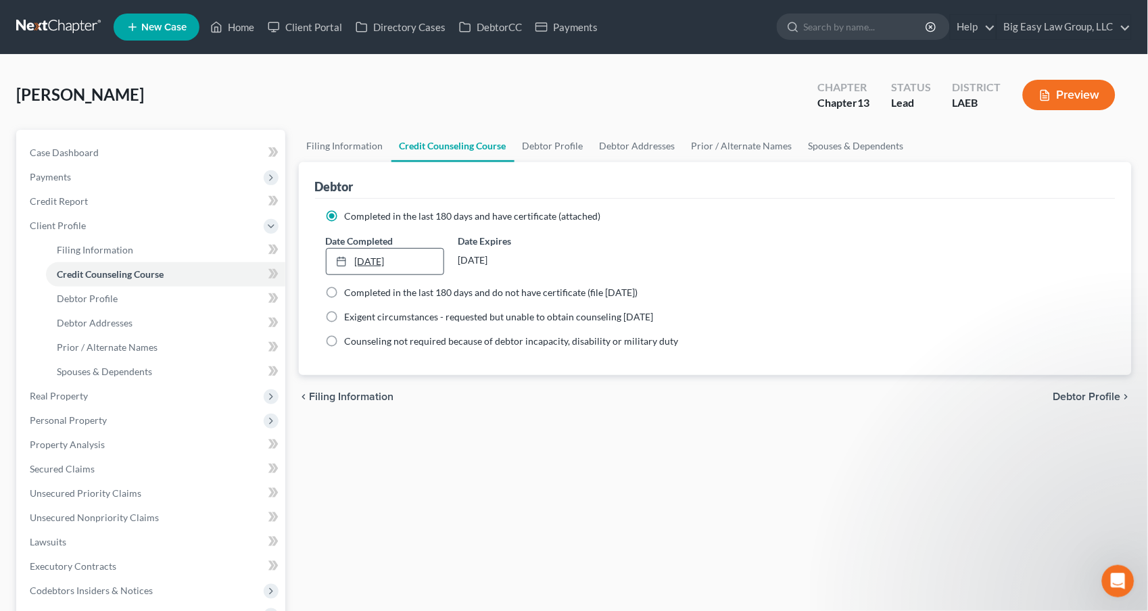
click at [423, 264] on link "[DATE]" at bounding box center [385, 262] width 117 height 26
click at [139, 390] on span "Real Property" at bounding box center [152, 396] width 266 height 24
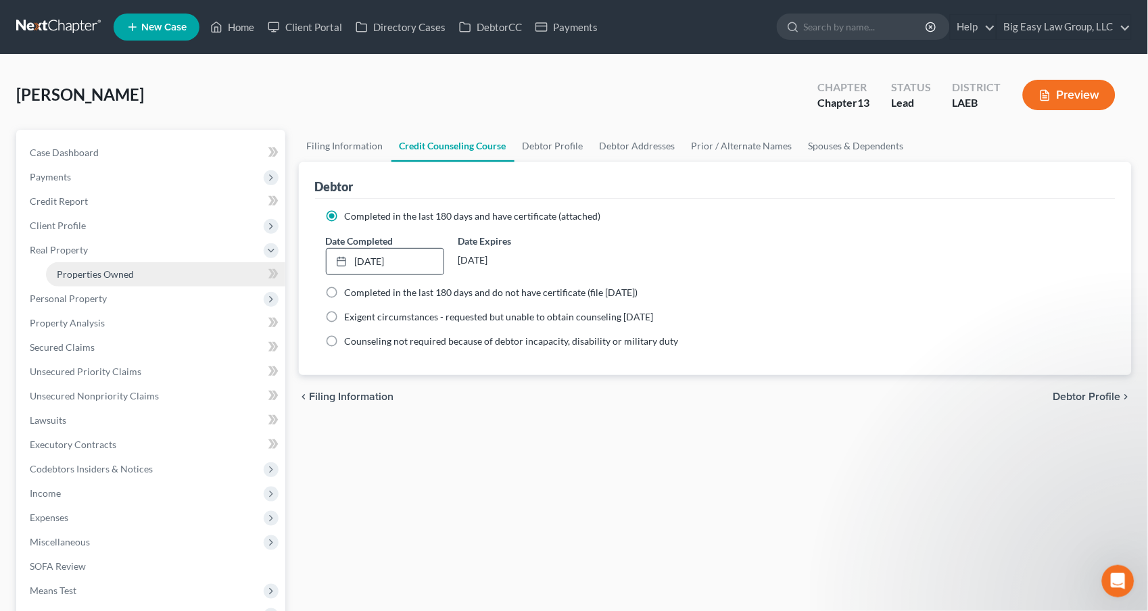
click at [132, 278] on span "Properties Owned" at bounding box center [95, 273] width 77 height 11
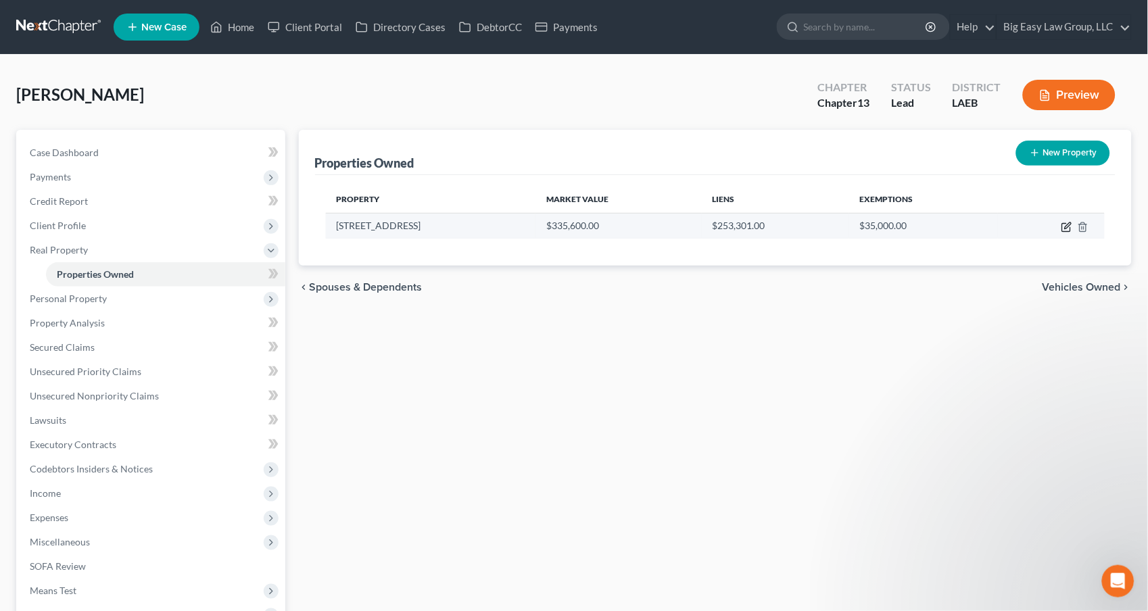
click at [1072, 224] on icon "button" at bounding box center [1067, 227] width 11 height 11
select select "19"
select select "52"
select select "0"
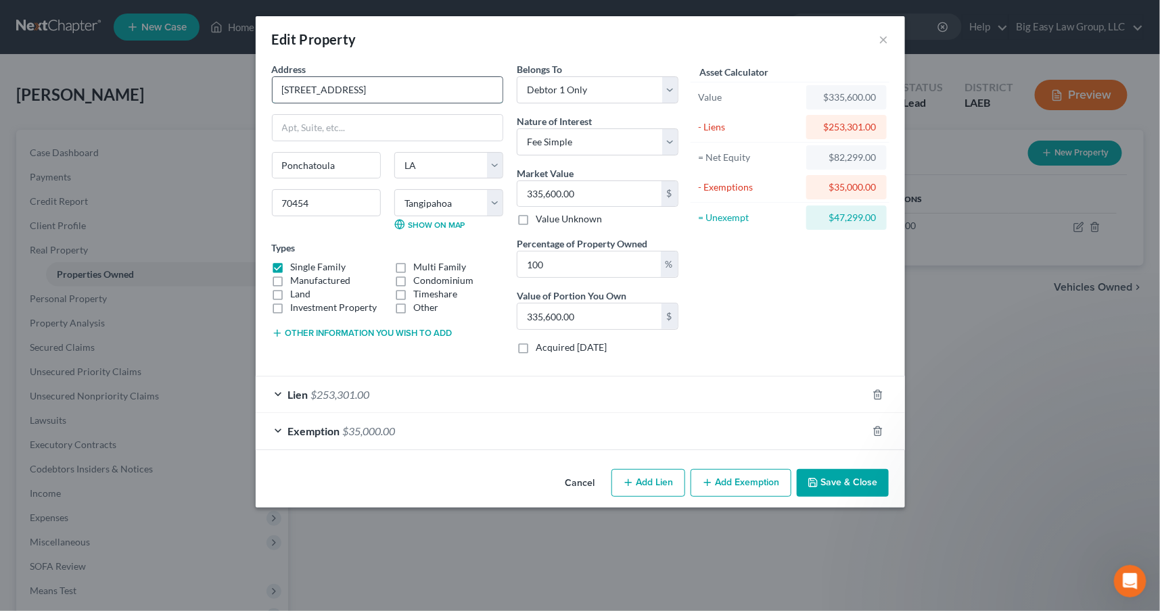
click at [310, 90] on input "[STREET_ADDRESS]" at bounding box center [388, 90] width 230 height 26
drag, startPoint x: 307, startPoint y: 86, endPoint x: 343, endPoint y: 103, distance: 39.6
click at [309, 87] on input "[STREET_ADDRESS]" at bounding box center [388, 90] width 230 height 26
type input "[STREET_ADDRESS]"
click at [836, 476] on button "Save & Close" at bounding box center [843, 483] width 92 height 28
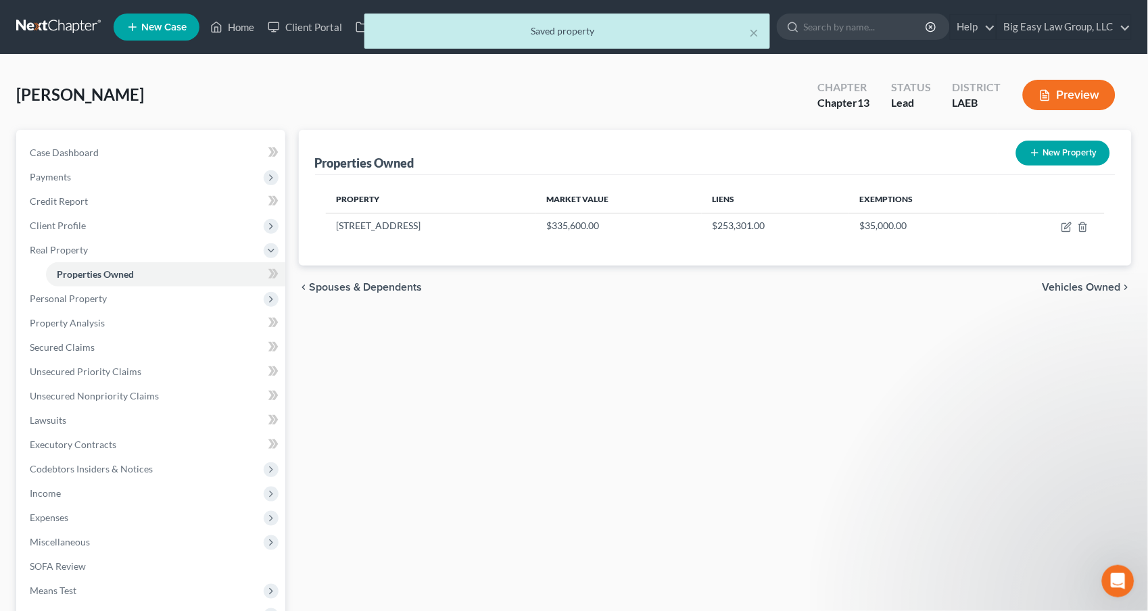
click at [774, 384] on div "Properties Owned New Property Property Market Value Liens Exemptions [STREET_AD…" at bounding box center [715, 447] width 847 height 635
click at [209, 214] on span "Client Profile" at bounding box center [152, 226] width 266 height 24
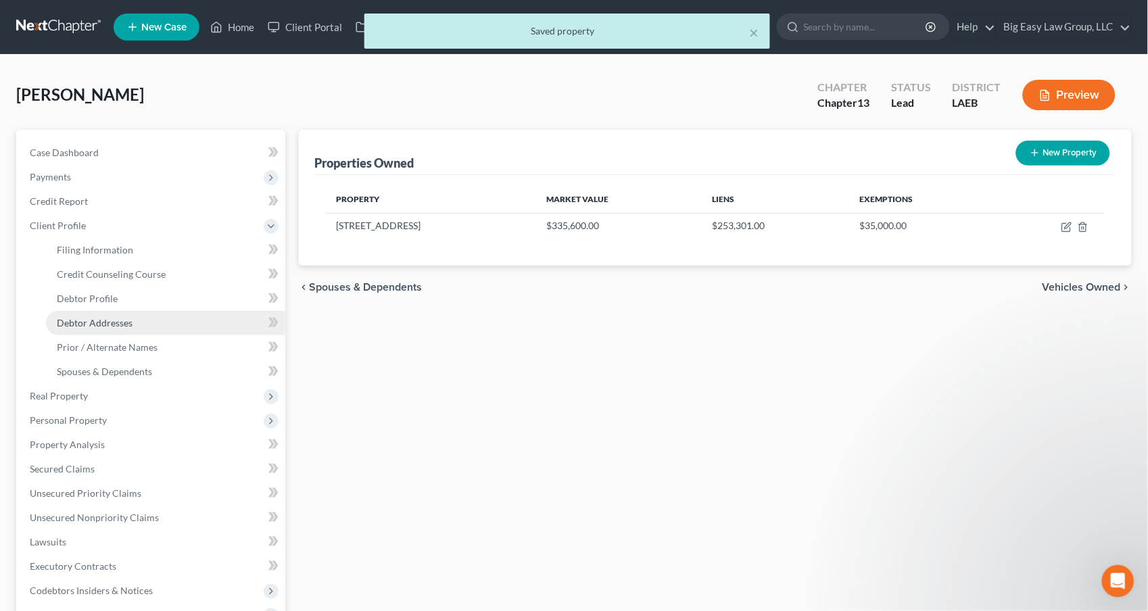
drag, startPoint x: 195, startPoint y: 319, endPoint x: 203, endPoint y: 319, distance: 8.1
click at [195, 319] on link "Debtor Addresses" at bounding box center [165, 323] width 239 height 24
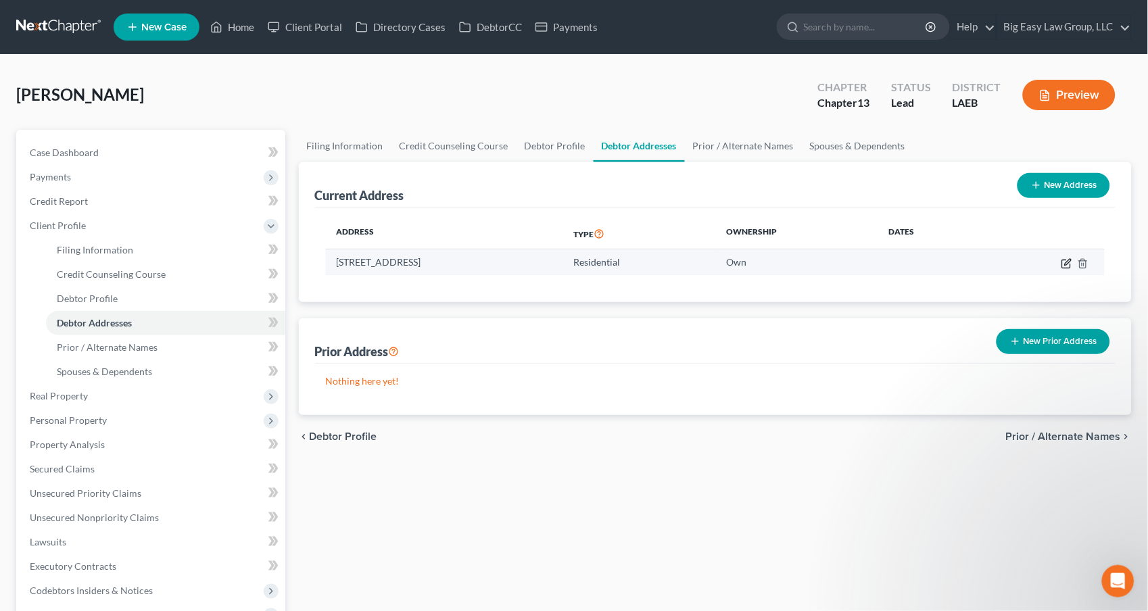
click at [1063, 260] on icon "button" at bounding box center [1066, 264] width 8 height 8
select select "19"
select select "52"
select select "0"
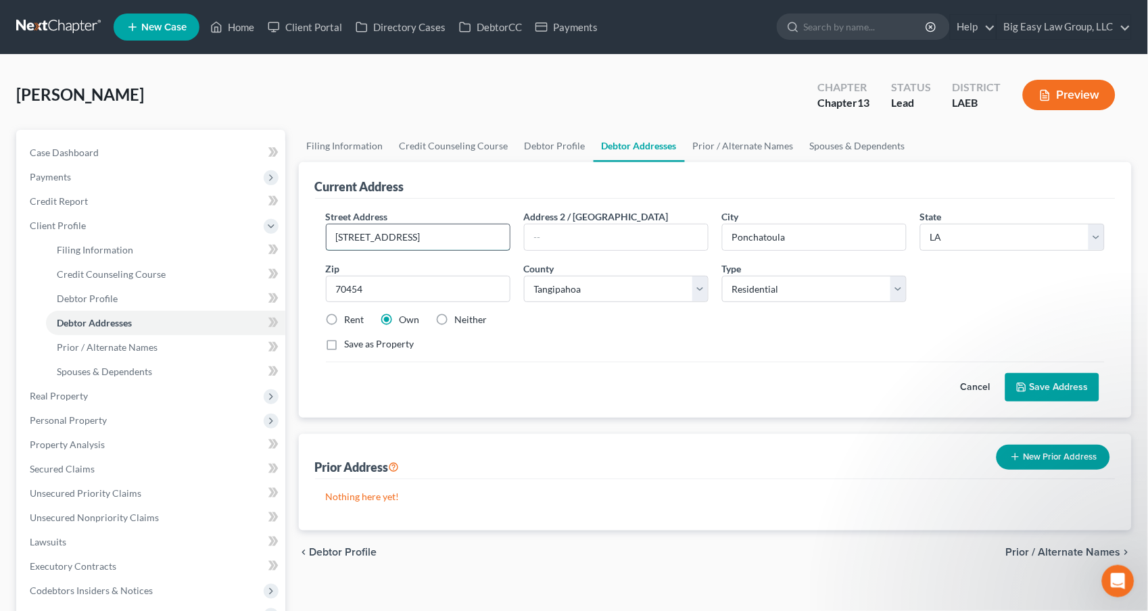
click at [362, 229] on input "[STREET_ADDRESS]" at bounding box center [418, 238] width 183 height 26
click at [364, 233] on input "[STREET_ADDRESS]" at bounding box center [418, 238] width 183 height 26
type input "[STREET_ADDRESS]"
click at [1063, 385] on button "Save Address" at bounding box center [1053, 387] width 94 height 28
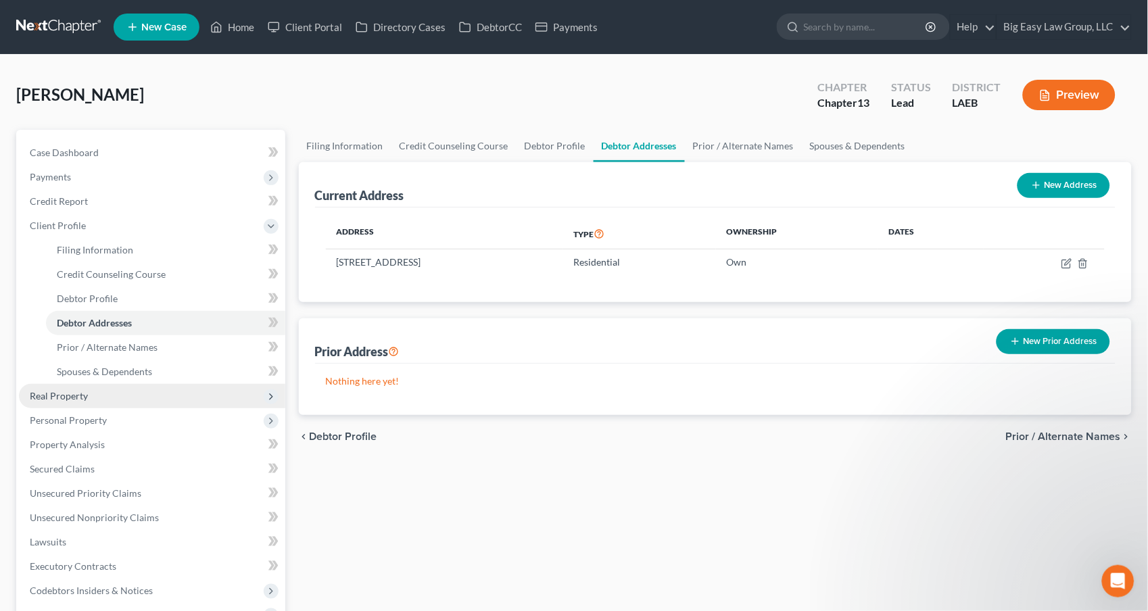
click at [147, 396] on span "Real Property" at bounding box center [152, 396] width 266 height 24
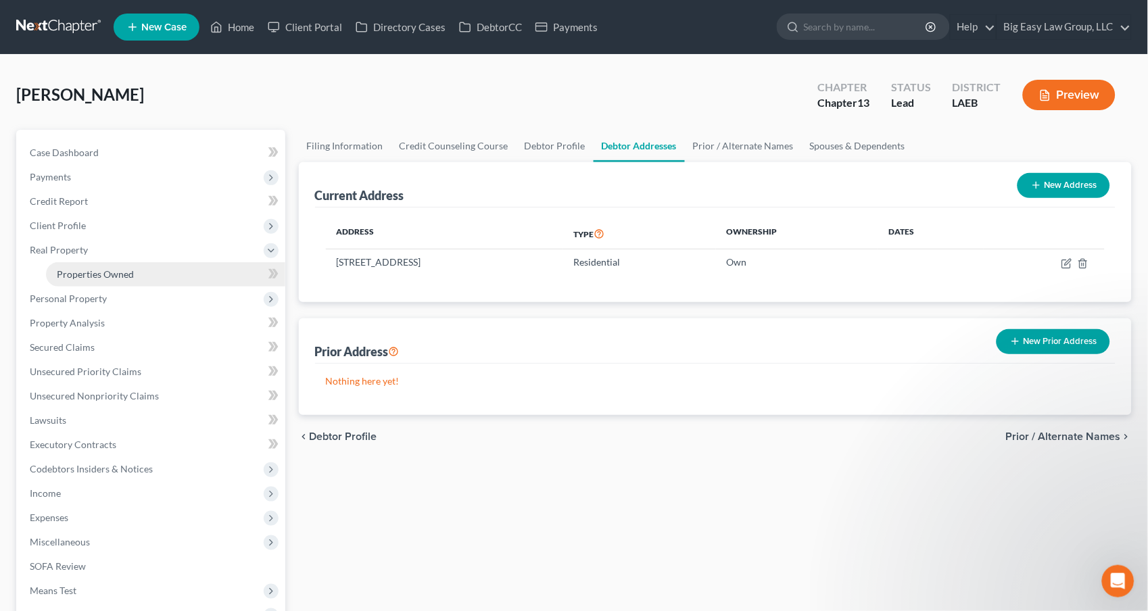
click at [160, 276] on link "Properties Owned" at bounding box center [165, 274] width 239 height 24
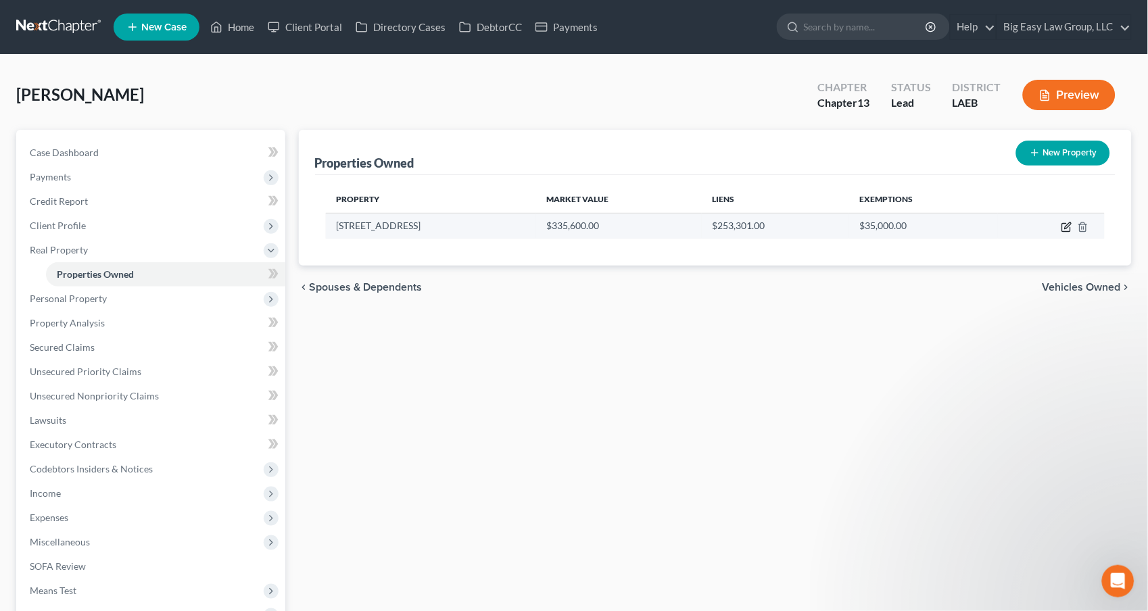
click at [1070, 222] on icon "button" at bounding box center [1067, 227] width 11 height 11
select select "19"
select select "52"
select select "0"
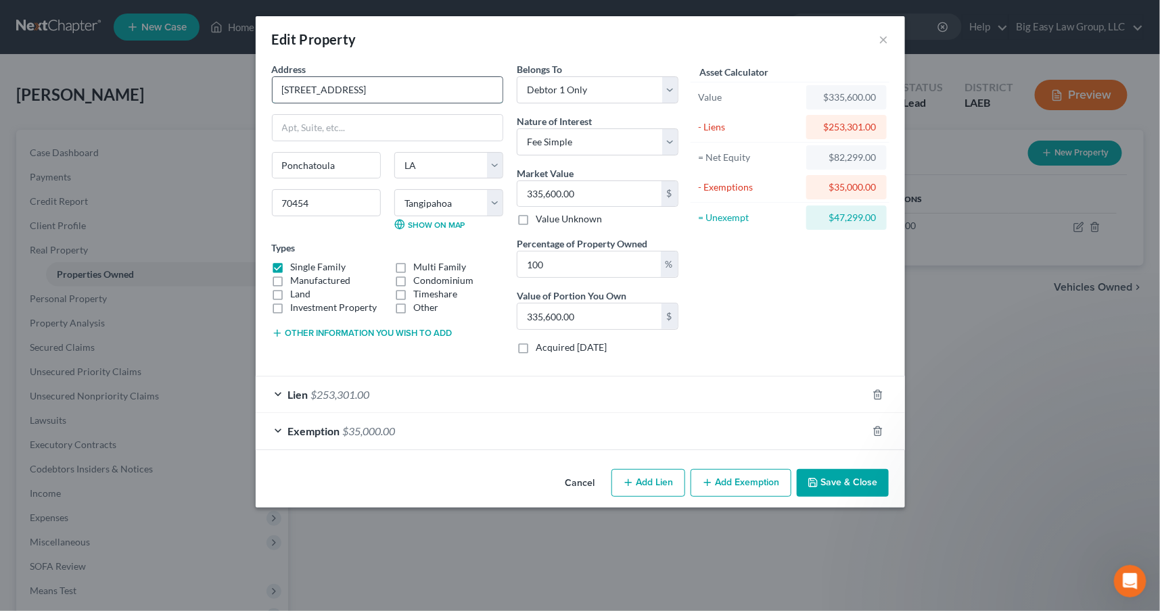
click at [309, 92] on input "[STREET_ADDRESS]" at bounding box center [388, 90] width 230 height 26
type input "[STREET_ADDRESS]"
click at [838, 475] on button "Save & Close" at bounding box center [843, 483] width 92 height 28
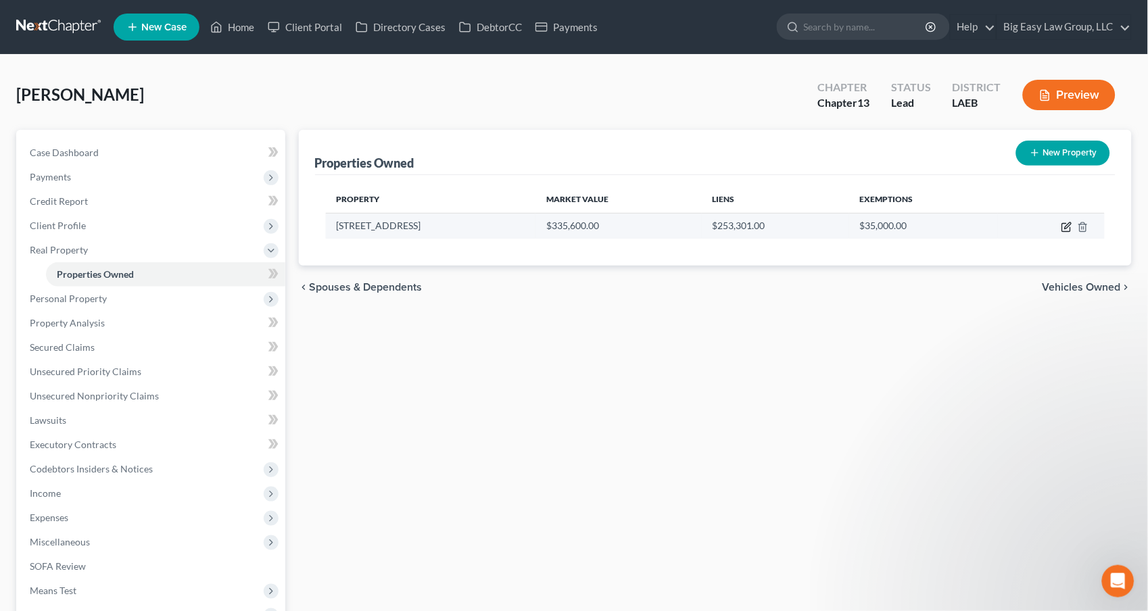
click at [1072, 225] on icon "button" at bounding box center [1067, 227] width 11 height 11
select select "19"
select select "52"
select select "0"
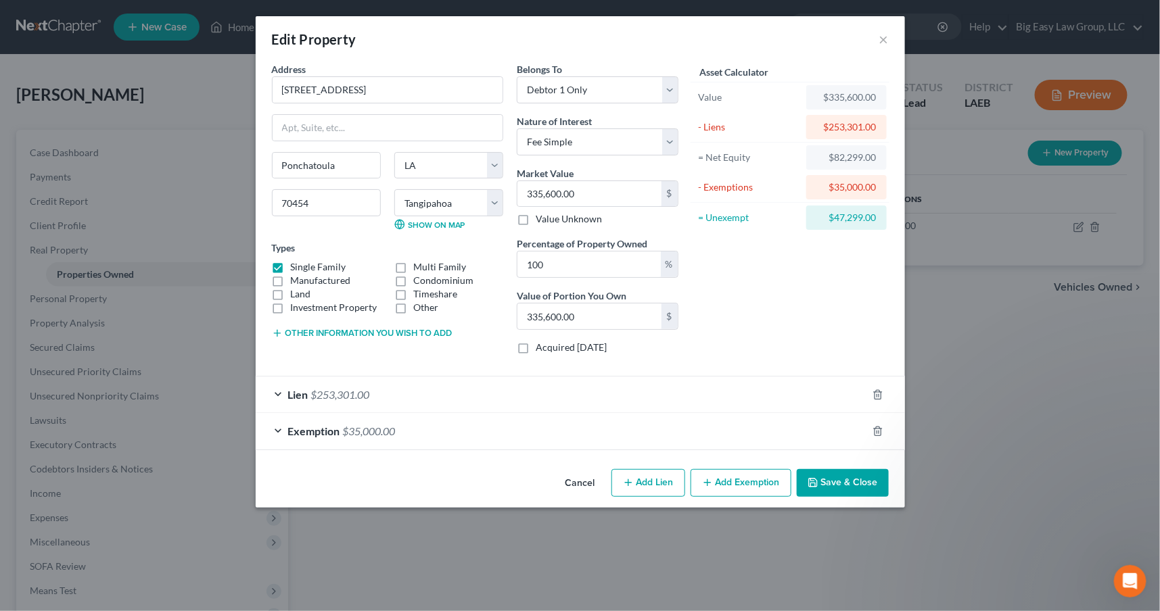
click at [845, 488] on button "Save & Close" at bounding box center [843, 483] width 92 height 28
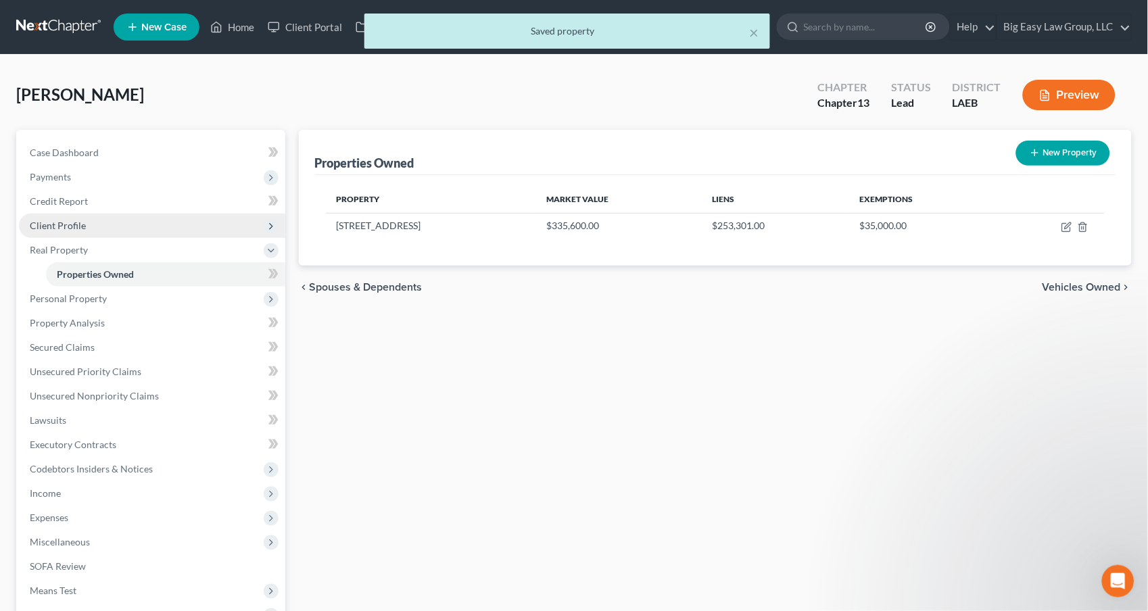
drag, startPoint x: 101, startPoint y: 231, endPoint x: 126, endPoint y: 259, distance: 38.3
click at [101, 231] on span "Client Profile" at bounding box center [152, 226] width 266 height 24
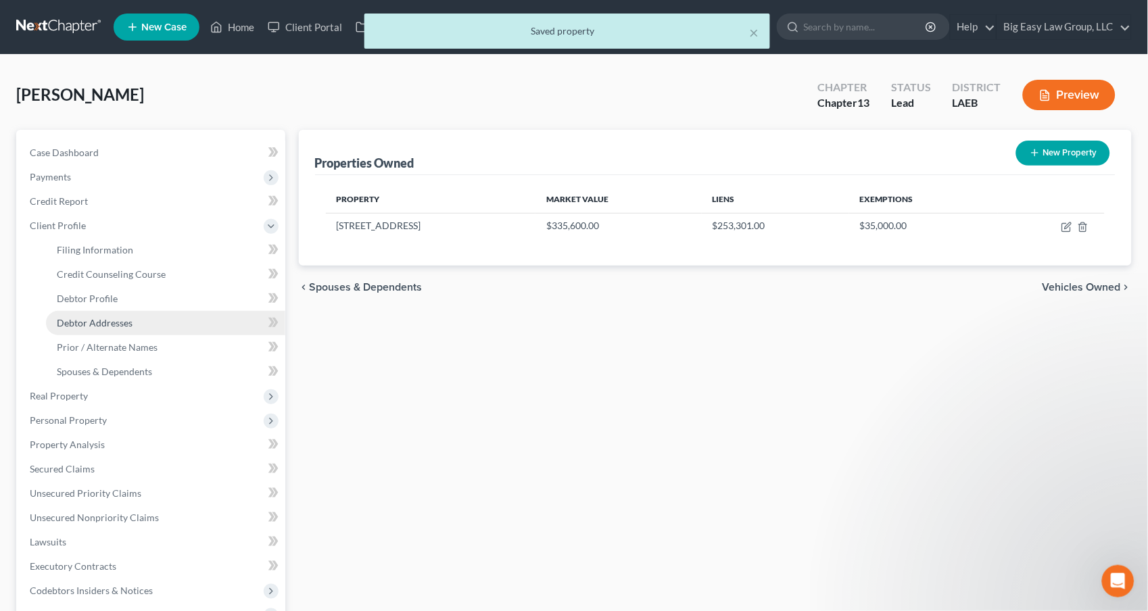
click at [157, 316] on link "Debtor Addresses" at bounding box center [165, 323] width 239 height 24
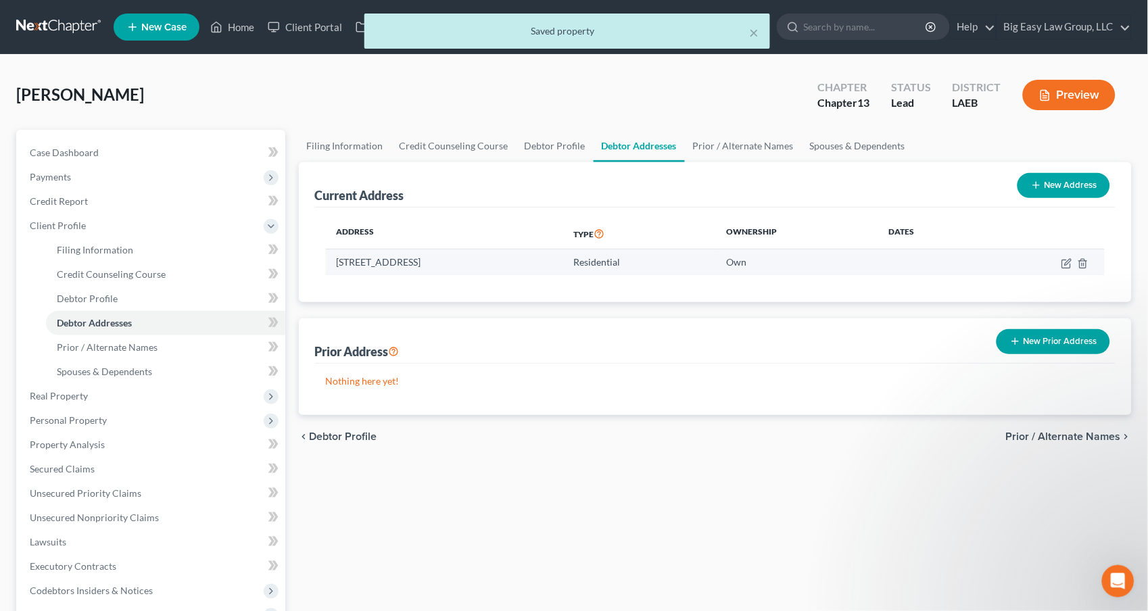
click at [548, 266] on td "[STREET_ADDRESS]" at bounding box center [444, 263] width 237 height 26
click at [1068, 258] on icon "button" at bounding box center [1067, 263] width 11 height 11
select select "19"
select select "52"
select select "0"
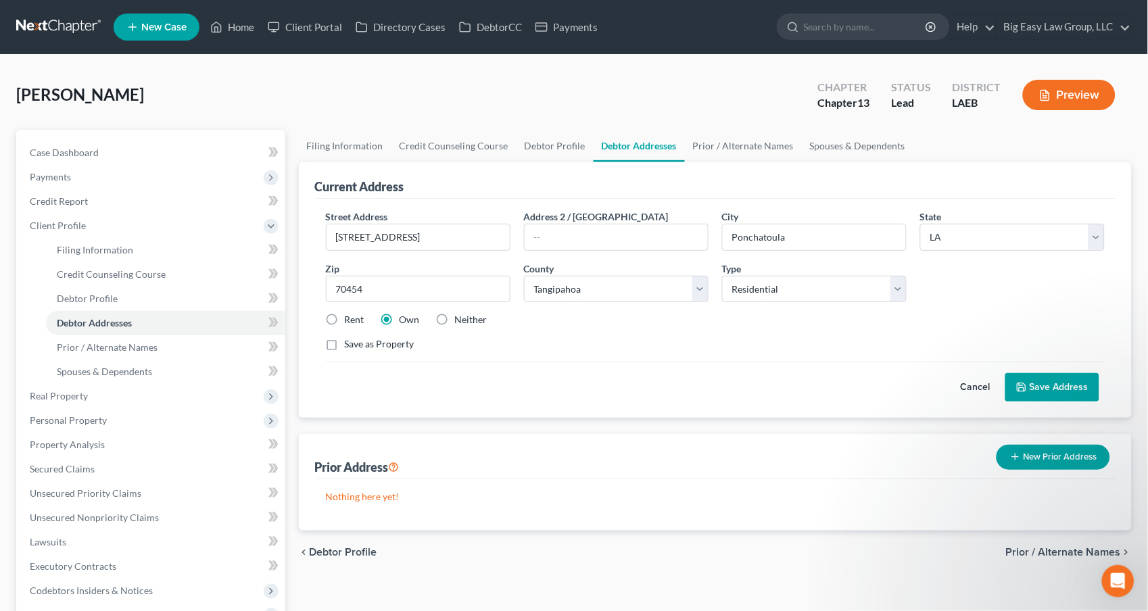
click at [1050, 385] on button "Save Address" at bounding box center [1053, 387] width 94 height 28
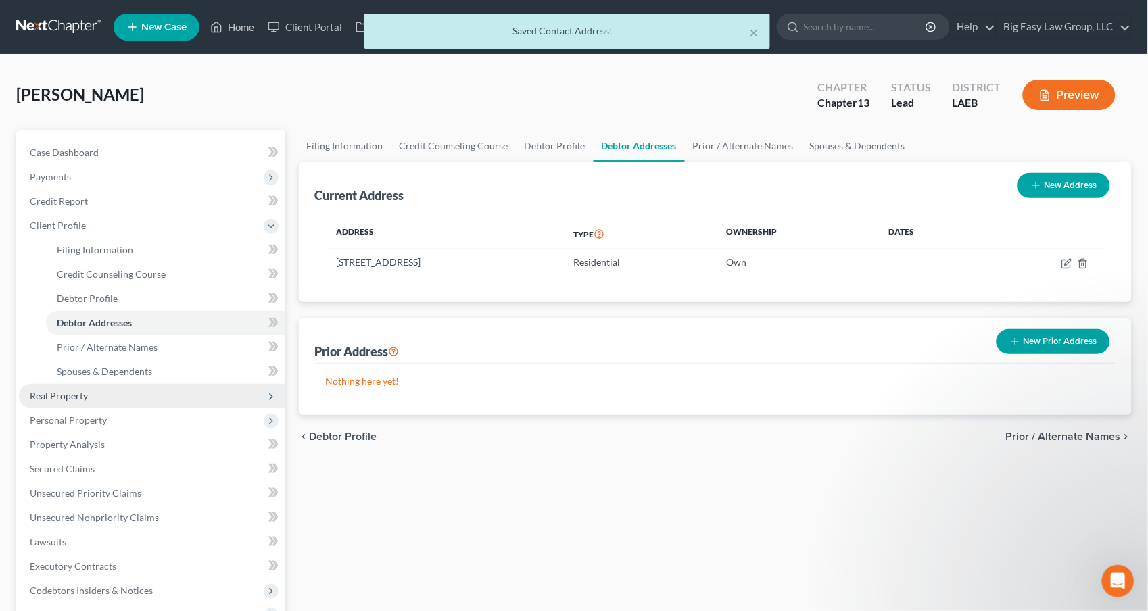
click at [119, 394] on span "Real Property" at bounding box center [152, 396] width 266 height 24
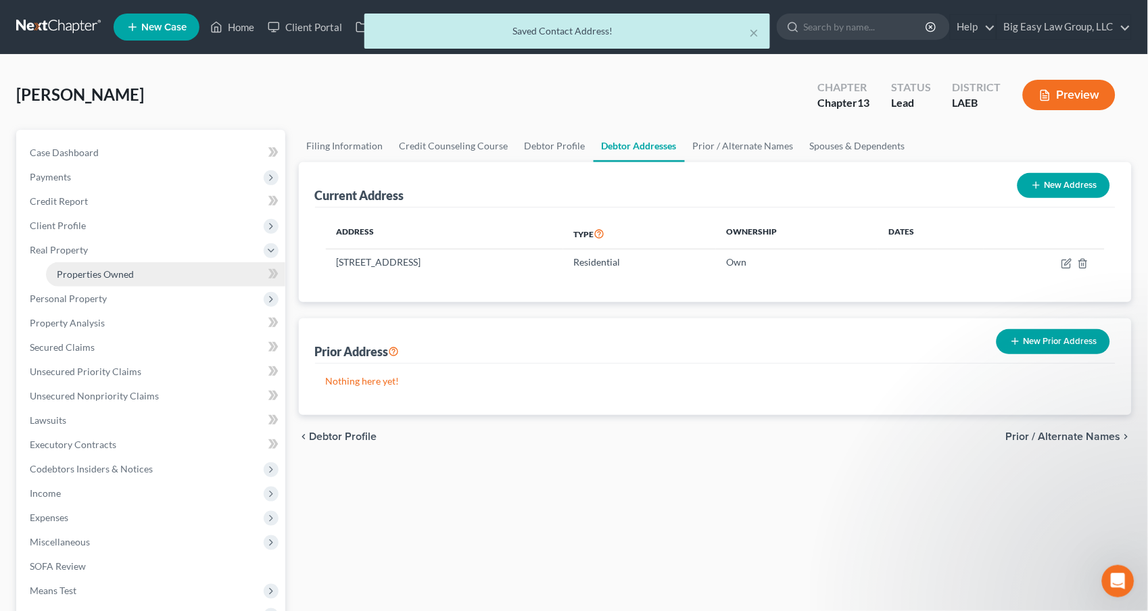
click at [123, 275] on span "Properties Owned" at bounding box center [95, 273] width 77 height 11
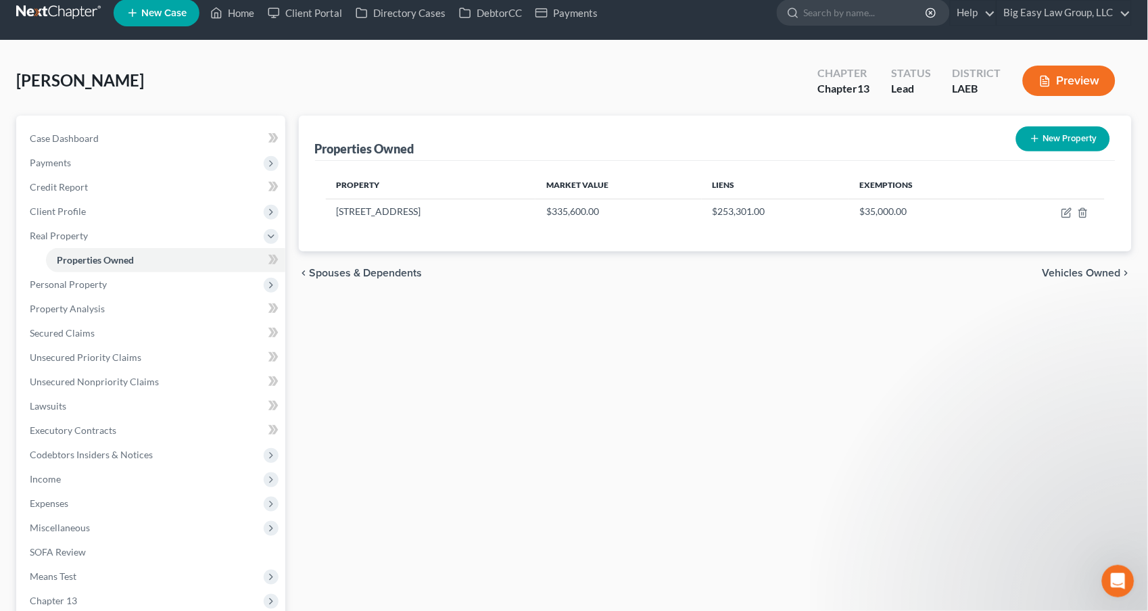
scroll to position [21, 0]
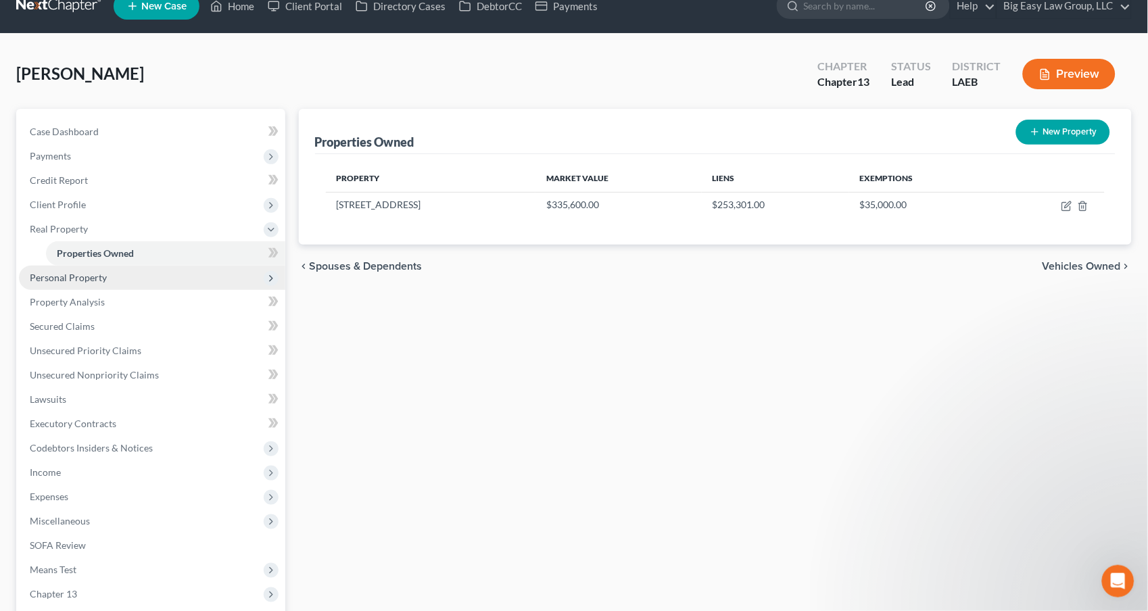
click at [143, 282] on span "Personal Property" at bounding box center [152, 278] width 266 height 24
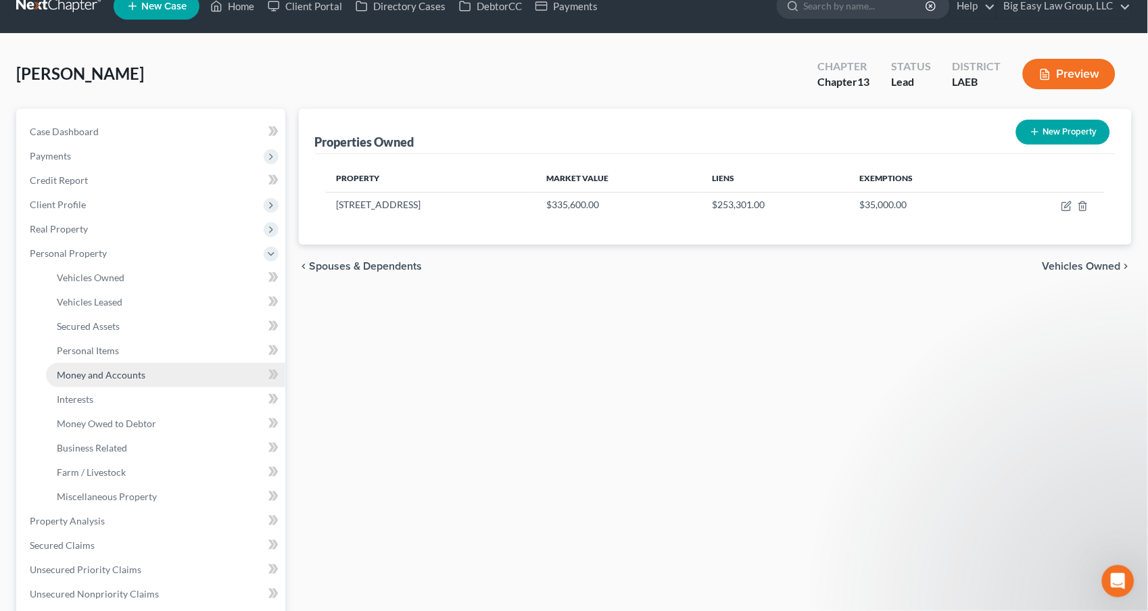
click at [186, 371] on link "Money and Accounts" at bounding box center [165, 375] width 239 height 24
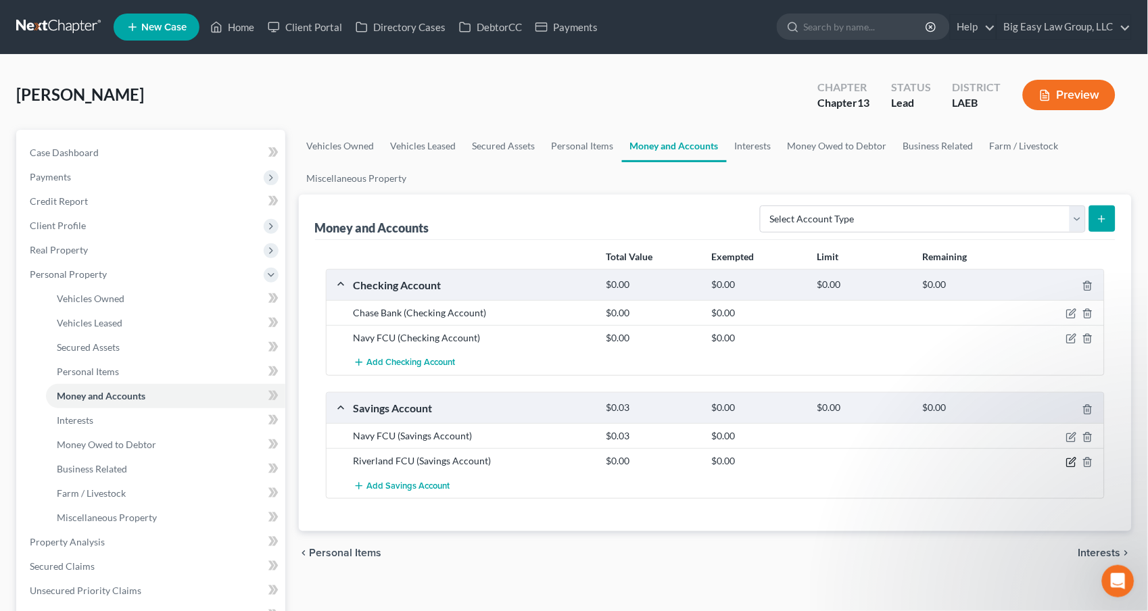
click at [1073, 463] on icon "button" at bounding box center [1071, 462] width 11 height 11
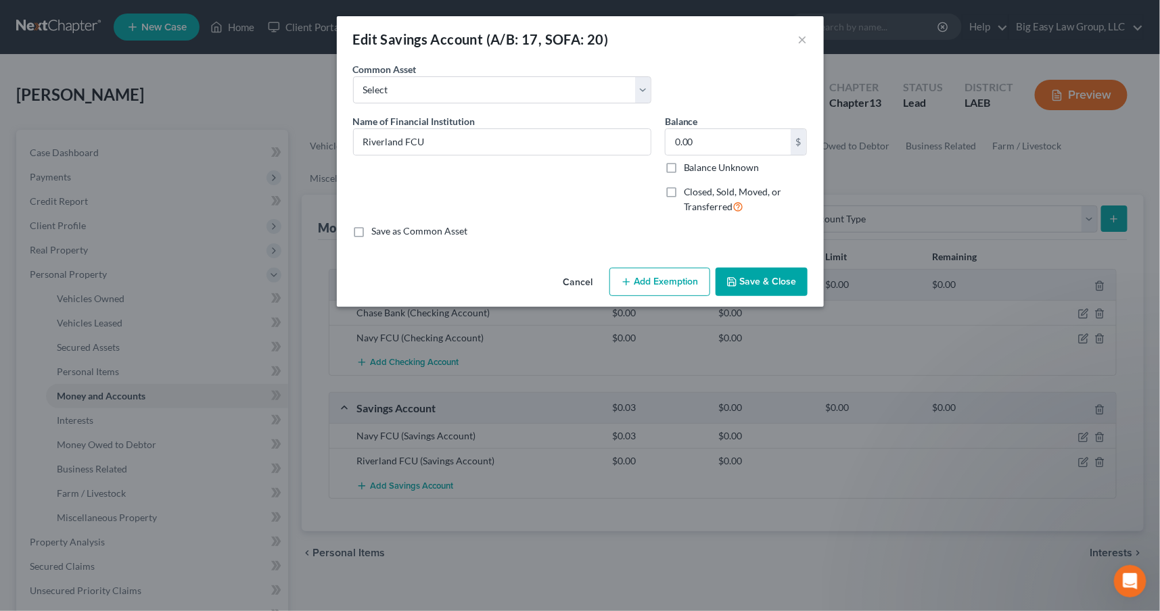
click at [707, 192] on span "Closed, Sold, Moved, or Transferred" at bounding box center [733, 199] width 98 height 26
click at [698, 192] on input "Closed, Sold, Moved, or Transferred" at bounding box center [693, 189] width 9 height 9
checkbox input "true"
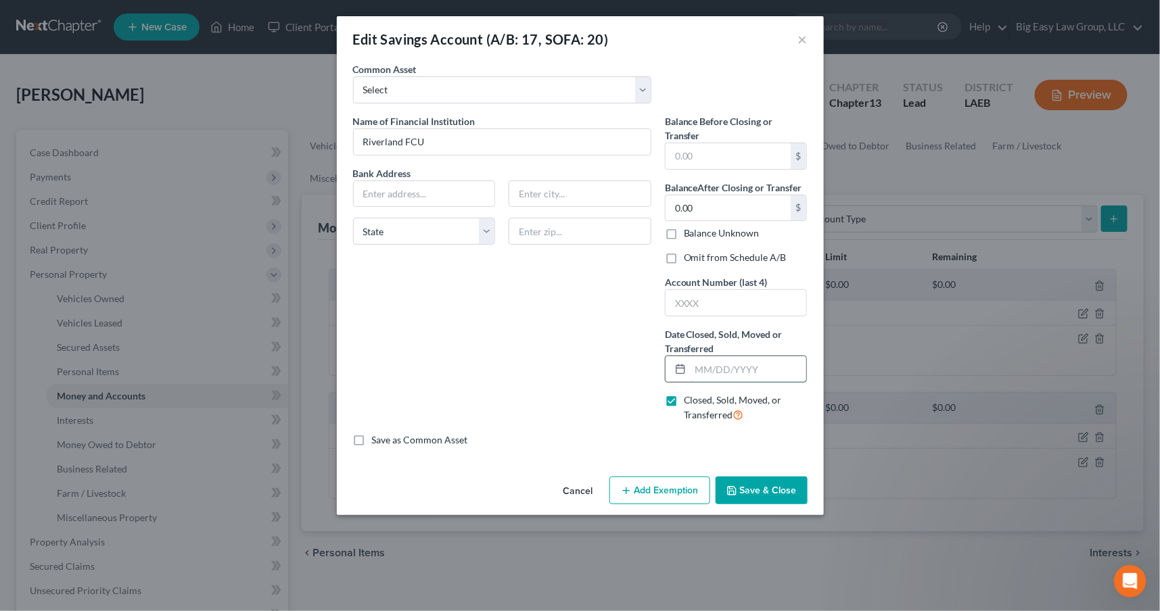
click at [726, 368] on input "text" at bounding box center [748, 369] width 116 height 26
type input "[DATE]"
click at [757, 484] on button "Save & Close" at bounding box center [761, 491] width 92 height 28
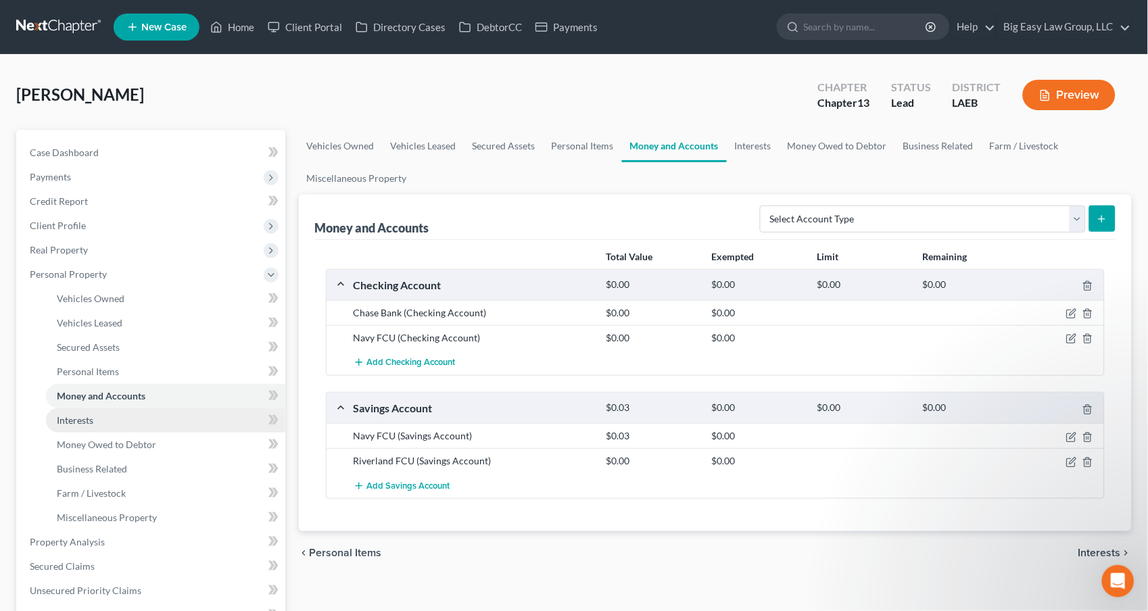
click at [202, 421] on link "Interests" at bounding box center [165, 420] width 239 height 24
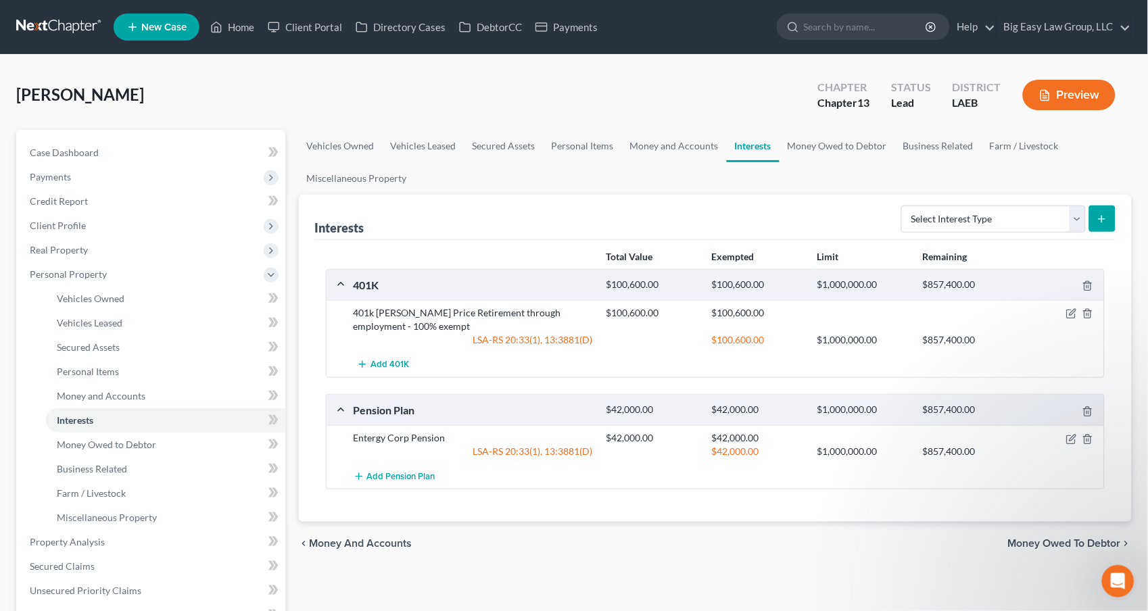
click at [1066, 311] on div at bounding box center [1063, 313] width 85 height 14
click at [1074, 312] on icon "button" at bounding box center [1071, 313] width 11 height 11
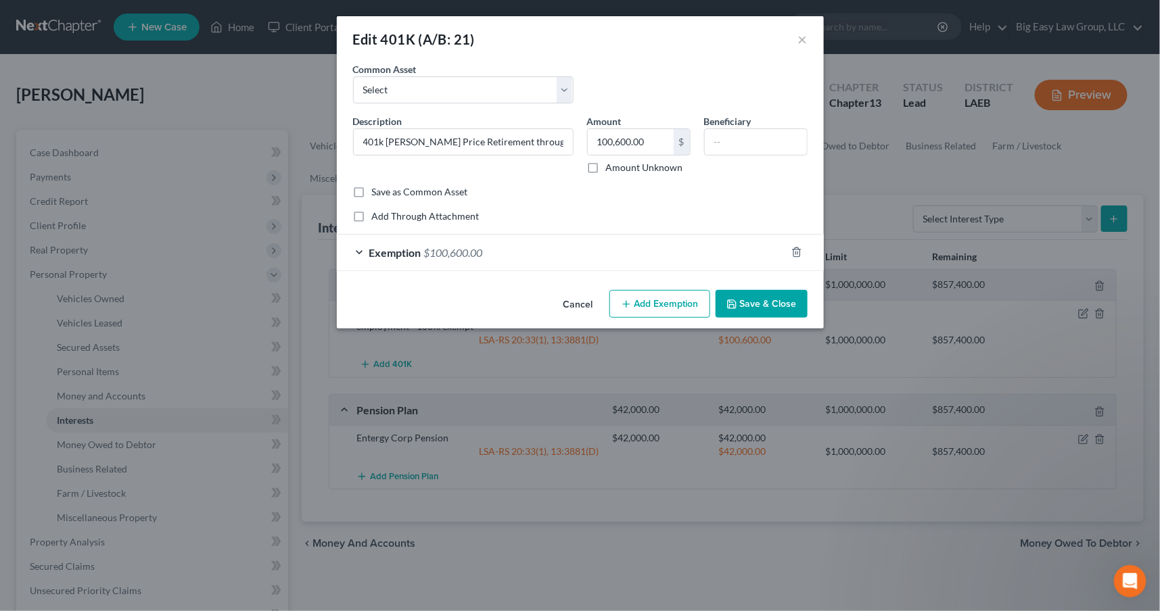
click at [609, 170] on label "Amount Unknown" at bounding box center [644, 168] width 77 height 14
click at [611, 170] on input "Amount Unknown" at bounding box center [615, 165] width 9 height 9
checkbox input "true"
click at [454, 246] on span "$100,600.00" at bounding box center [453, 252] width 59 height 13
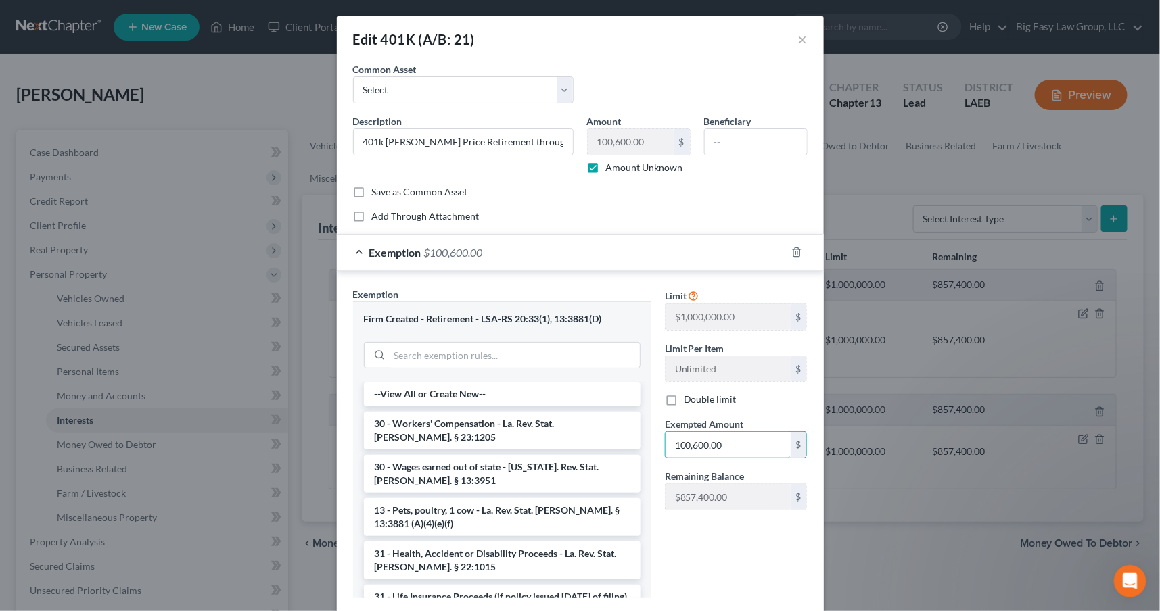
drag, startPoint x: 724, startPoint y: 447, endPoint x: 646, endPoint y: 448, distance: 77.1
click at [646, 448] on div "Exemption Set must be selected for CA. Exemption * Firm Created - Retirement - …" at bounding box center [580, 448] width 468 height 323
drag, startPoint x: 725, startPoint y: 456, endPoint x: 625, endPoint y: 415, distance: 108.0
click at [625, 415] on div "Exemption Set must be selected for CA. Exemption * Firm Created - Retirement - …" at bounding box center [580, 448] width 468 height 323
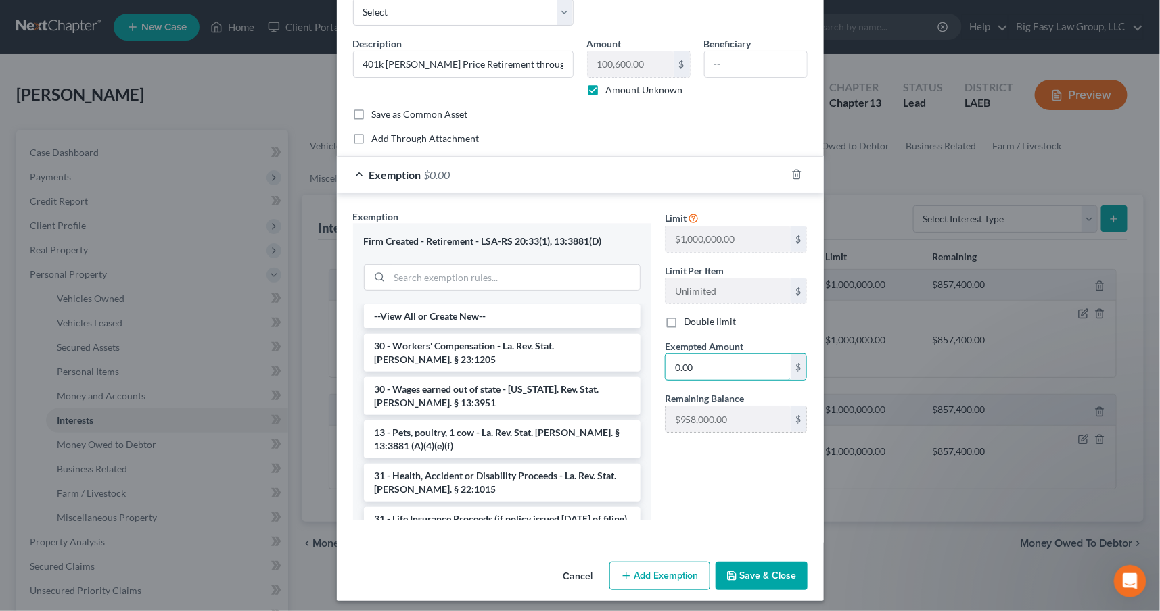
scroll to position [84, 0]
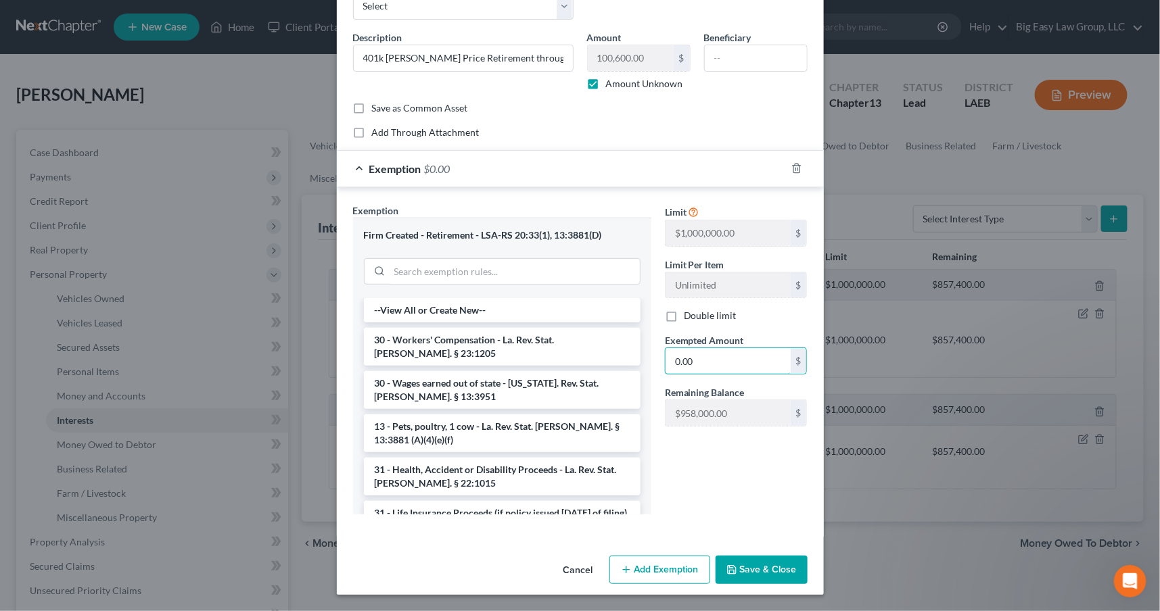
type input "0.00"
click at [753, 537] on button "Save & Close" at bounding box center [761, 570] width 92 height 28
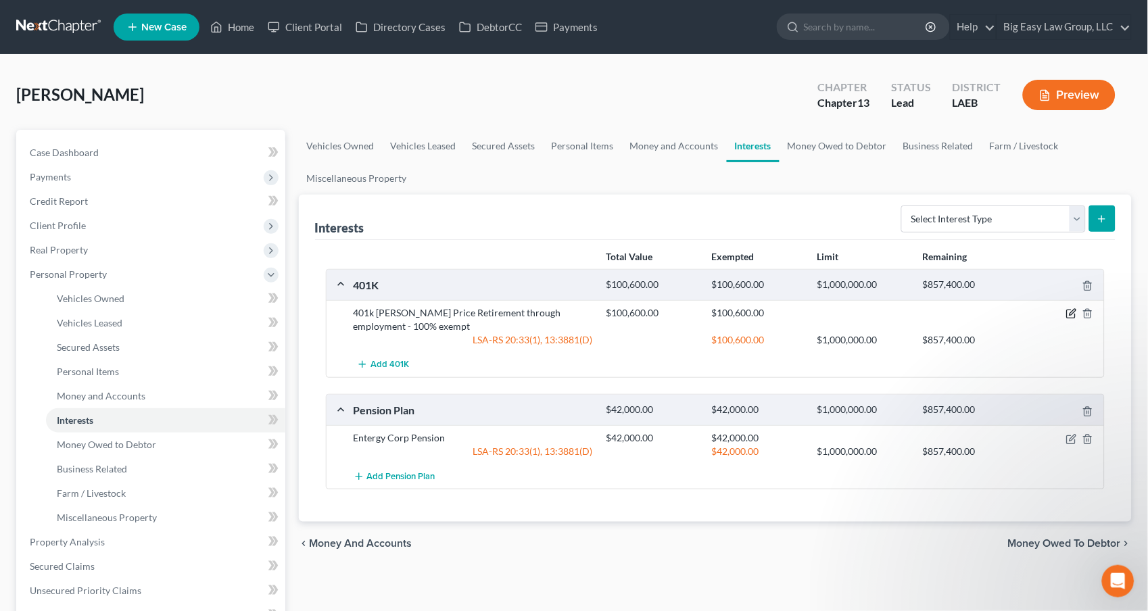
click at [1074, 310] on icon "button" at bounding box center [1073, 313] width 6 height 6
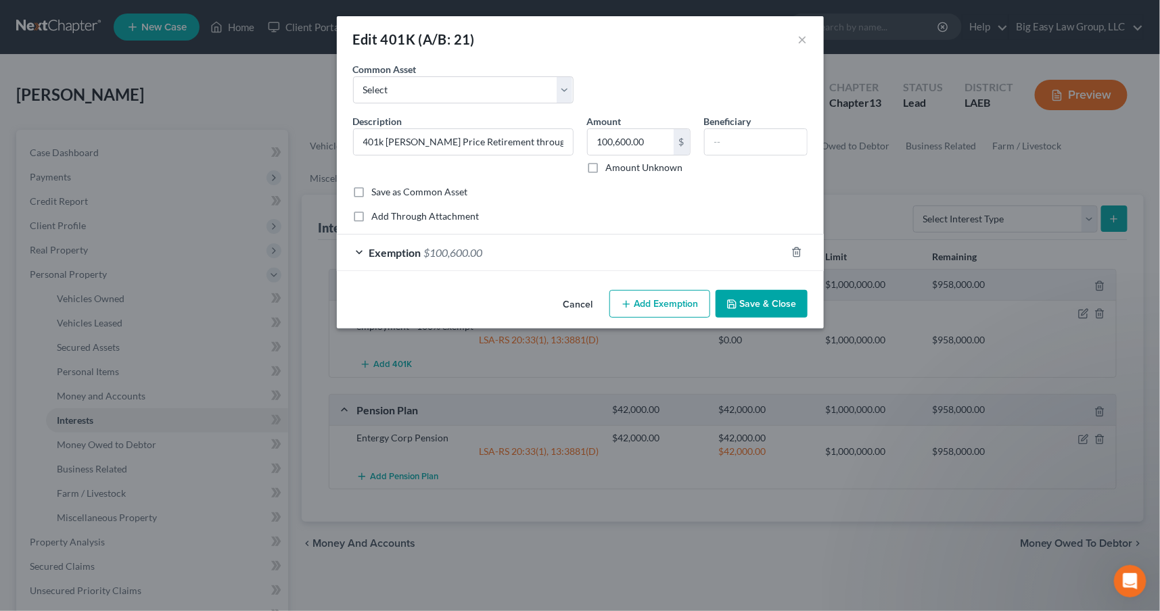
drag, startPoint x: 496, startPoint y: 245, endPoint x: 517, endPoint y: 250, distance: 21.6
click at [496, 245] on div "Exemption $100,600.00" at bounding box center [561, 253] width 449 height 36
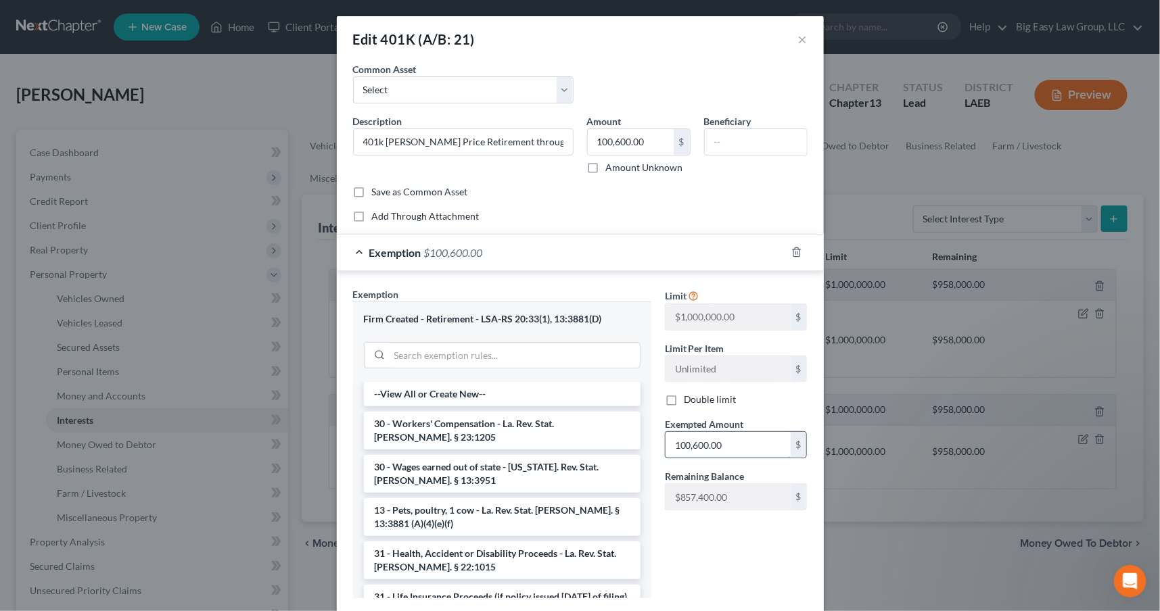
click at [750, 440] on input "100,600.00" at bounding box center [727, 445] width 125 height 26
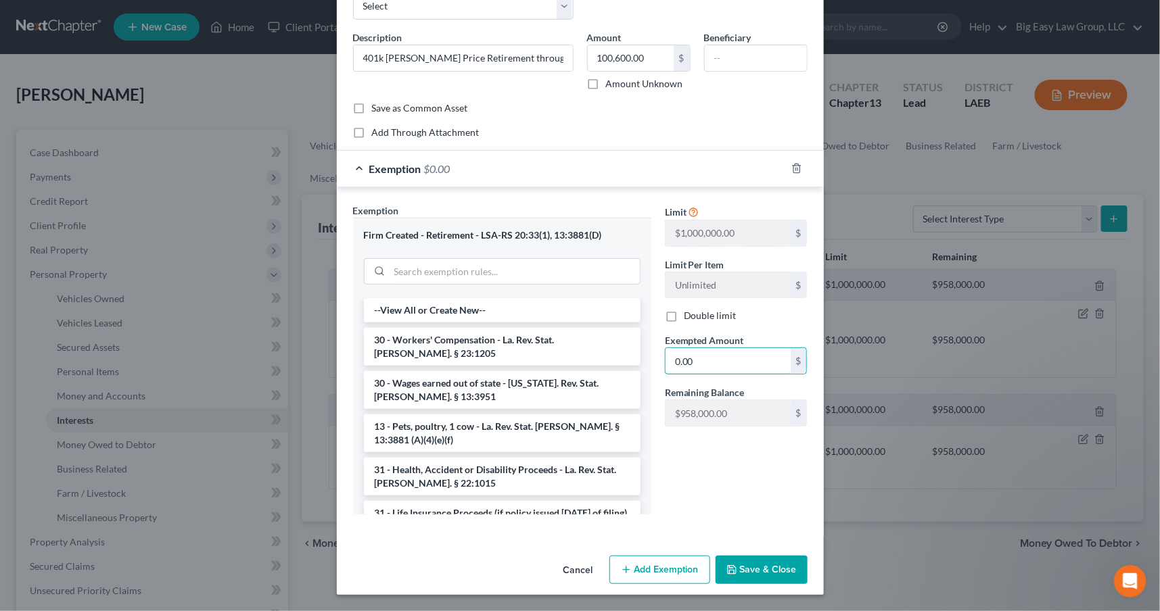
type input "0.00"
click at [740, 537] on button "Save & Close" at bounding box center [761, 570] width 92 height 28
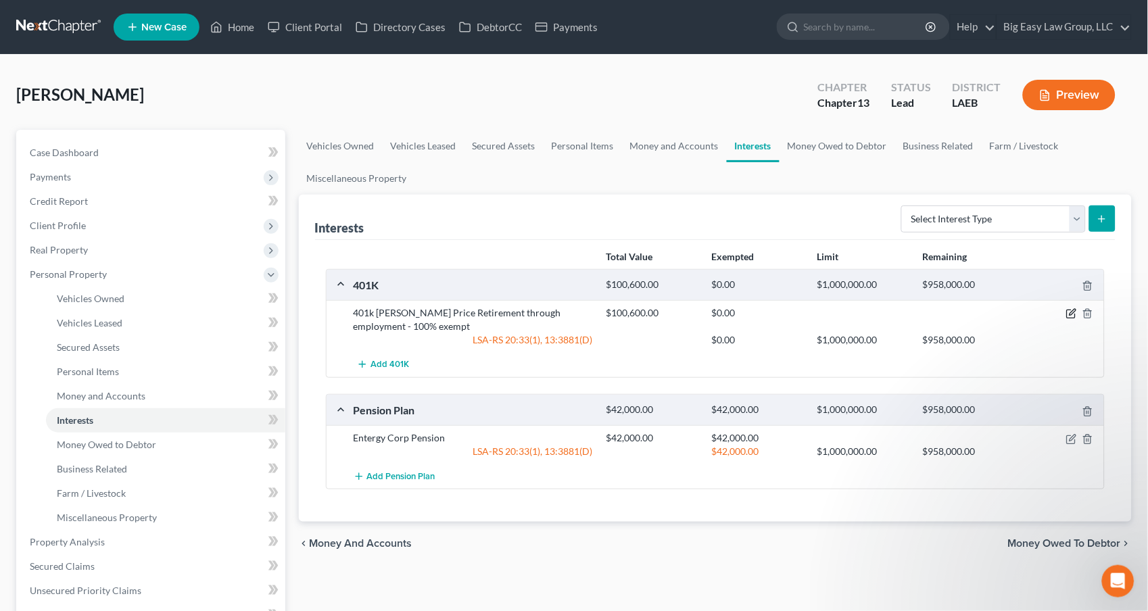
click at [1073, 310] on icon "button" at bounding box center [1071, 313] width 11 height 11
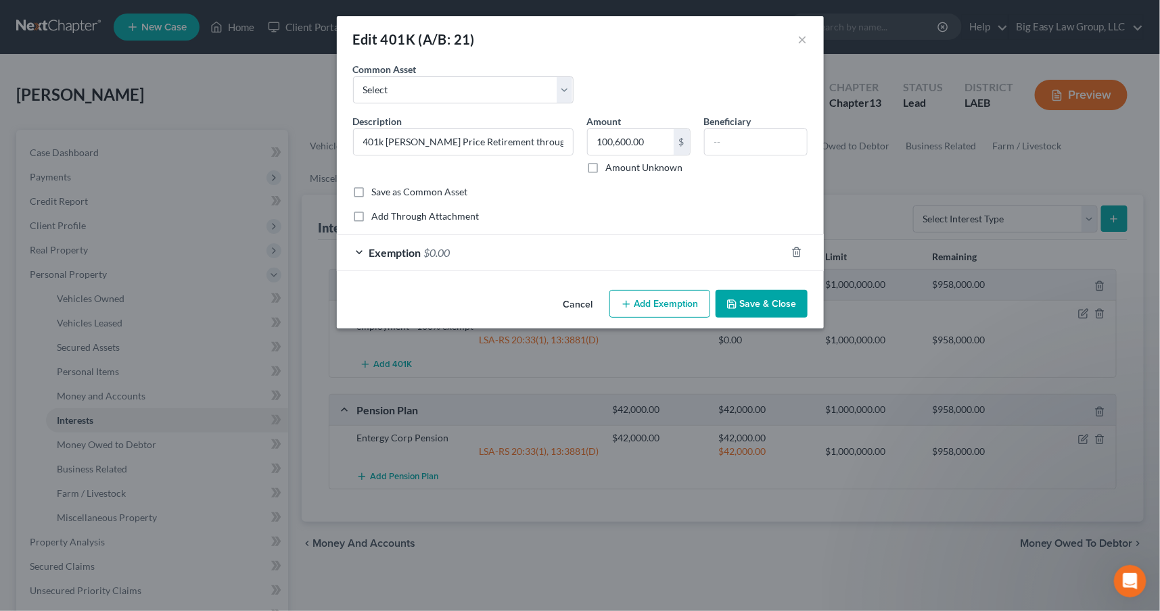
click at [606, 169] on label "Amount Unknown" at bounding box center [644, 168] width 77 height 14
click at [611, 169] on input "Amount Unknown" at bounding box center [615, 165] width 9 height 9
checkbox input "true"
click at [749, 302] on button "Save & Close" at bounding box center [761, 304] width 92 height 28
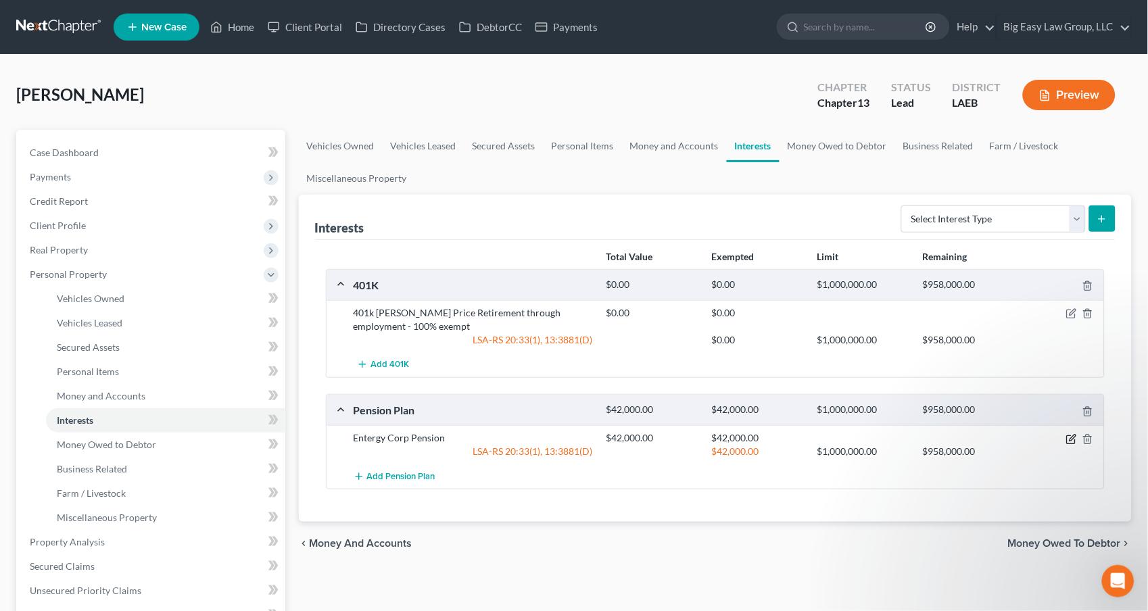
click at [1070, 439] on icon "button" at bounding box center [1073, 438] width 6 height 6
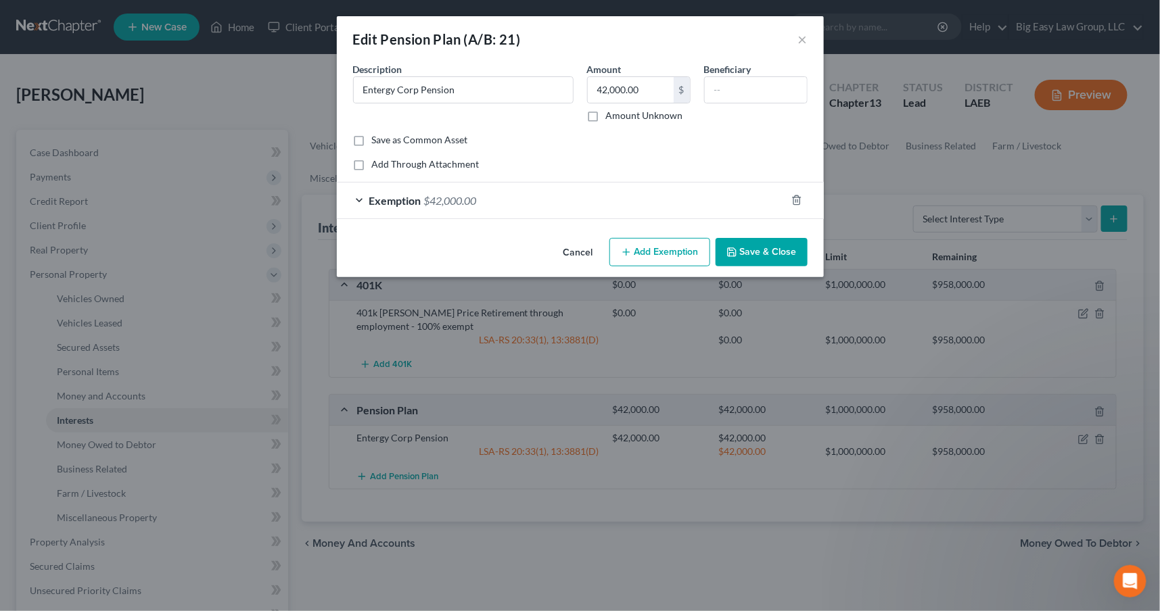
click at [606, 115] on label "Amount Unknown" at bounding box center [644, 116] width 77 height 14
click at [611, 115] on input "Amount Unknown" at bounding box center [615, 113] width 9 height 9
checkbox input "true"
click at [623, 207] on div "Exemption $42,000.00" at bounding box center [561, 201] width 449 height 36
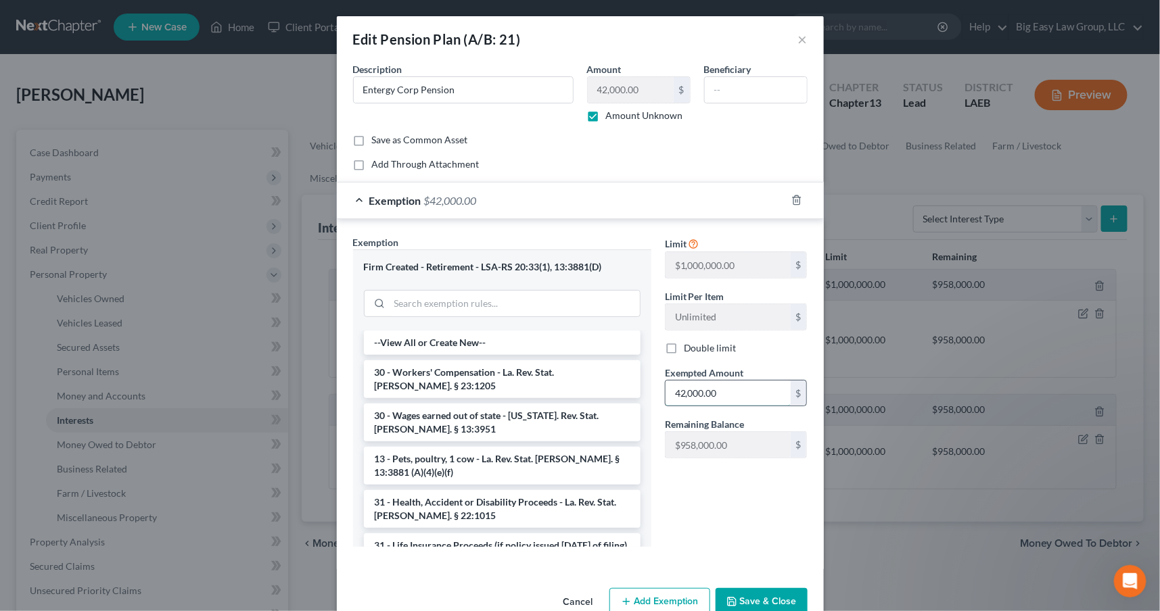
drag, startPoint x: 695, startPoint y: 394, endPoint x: 703, endPoint y: 396, distance: 8.4
click at [697, 394] on input "42,000.00" at bounding box center [727, 394] width 125 height 26
type input ".00"
click at [751, 537] on button "Save & Close" at bounding box center [761, 602] width 92 height 28
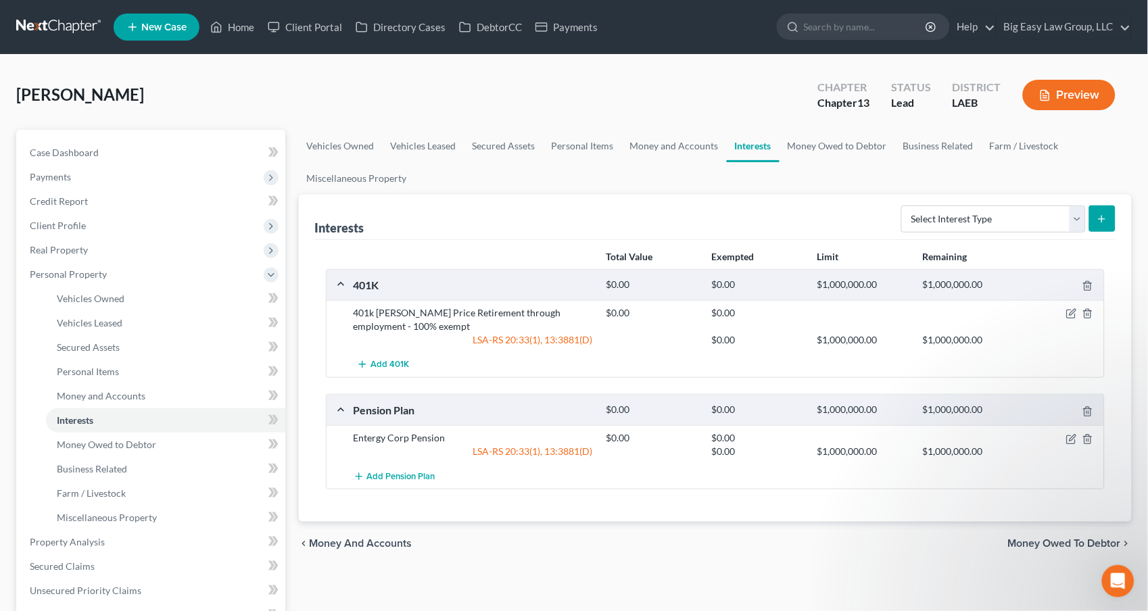
click at [1079, 104] on button "Preview" at bounding box center [1069, 95] width 93 height 30
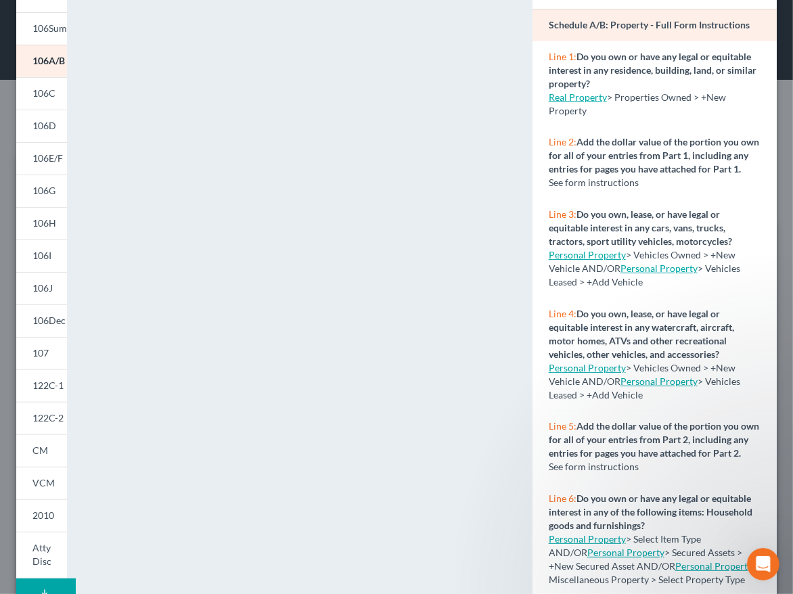
scroll to position [0, 0]
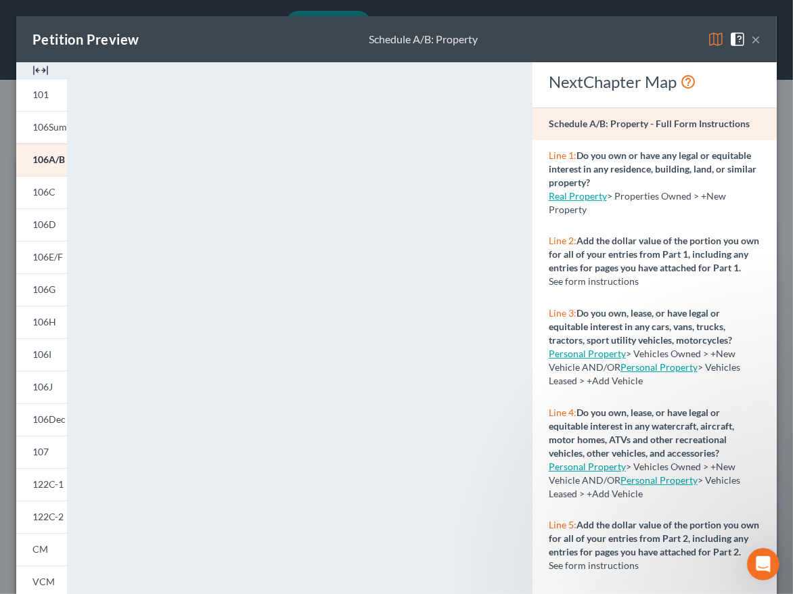
click at [720, 83] on div "NextChapter Map" at bounding box center [654, 82] width 212 height 22
click at [708, 43] on img at bounding box center [715, 39] width 16 height 16
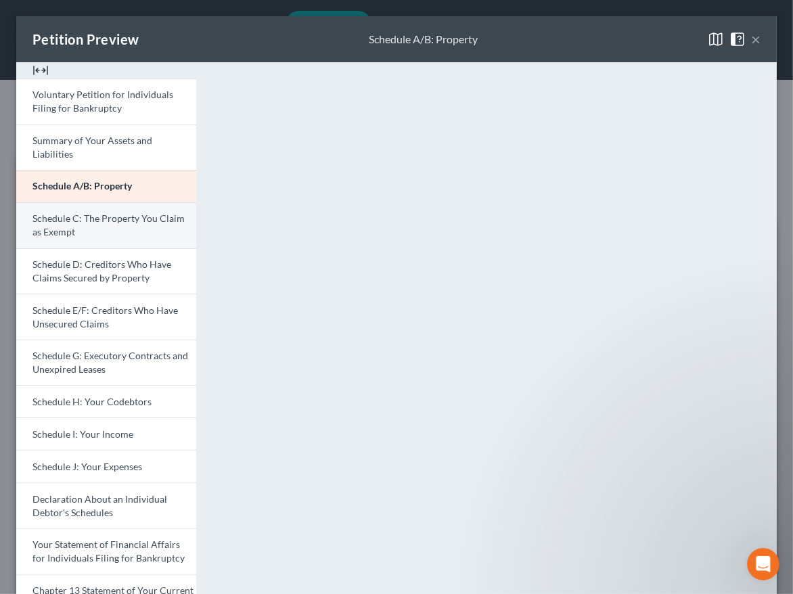
click at [154, 236] on link "Schedule C: The Property You Claim as Exempt" at bounding box center [106, 225] width 180 height 46
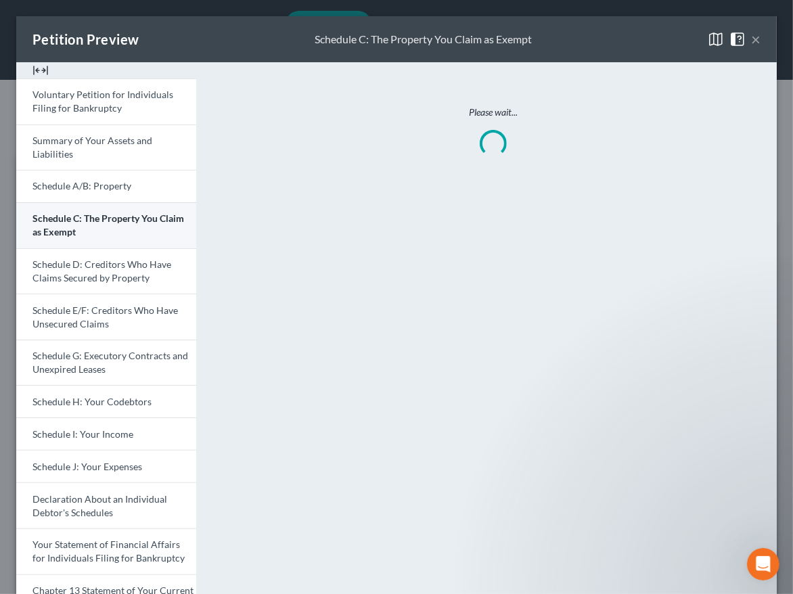
click at [154, 235] on link "Schedule C: The Property You Claim as Exempt" at bounding box center [106, 225] width 180 height 46
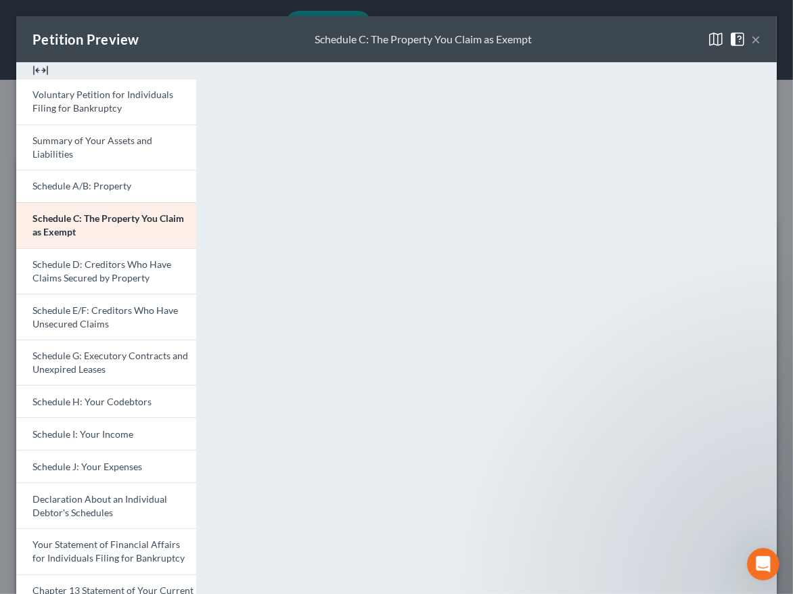
click at [751, 40] on button "×" at bounding box center [755, 39] width 9 height 16
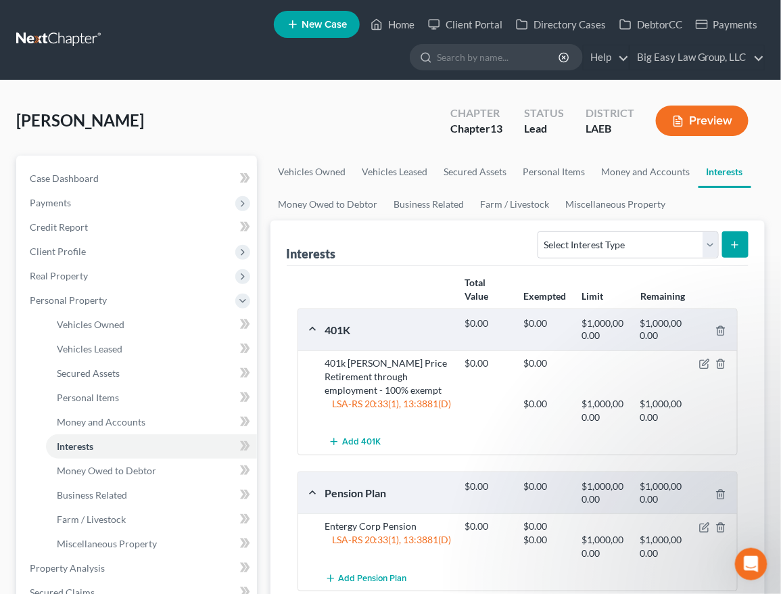
click at [714, 118] on button "Preview" at bounding box center [702, 120] width 93 height 30
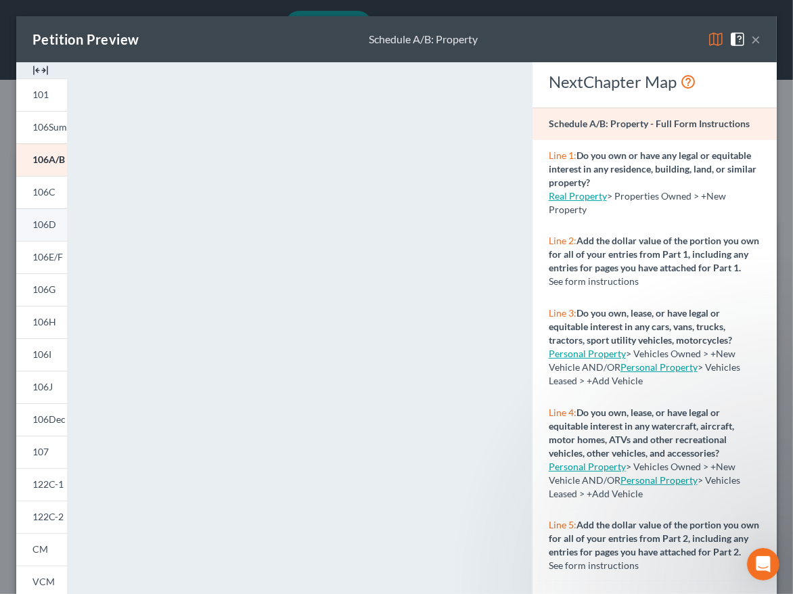
click at [43, 222] on span "106D" at bounding box center [44, 223] width 24 height 11
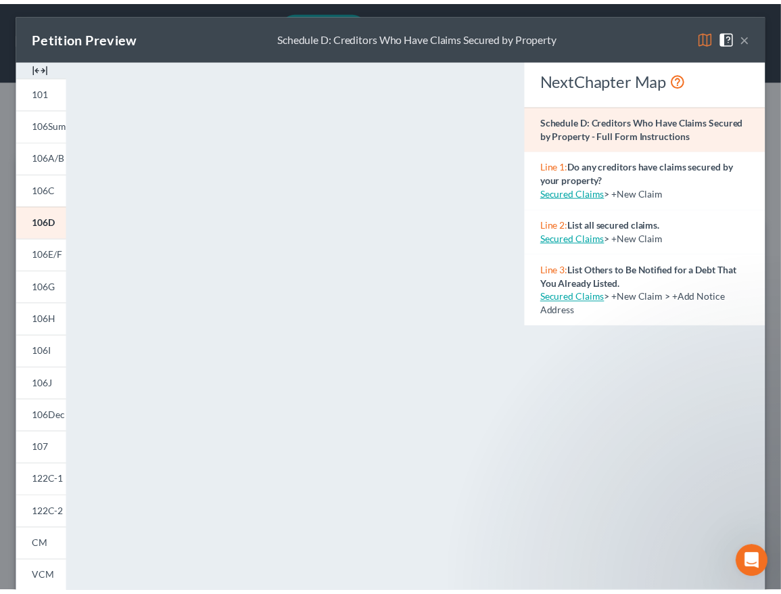
scroll to position [5, 0]
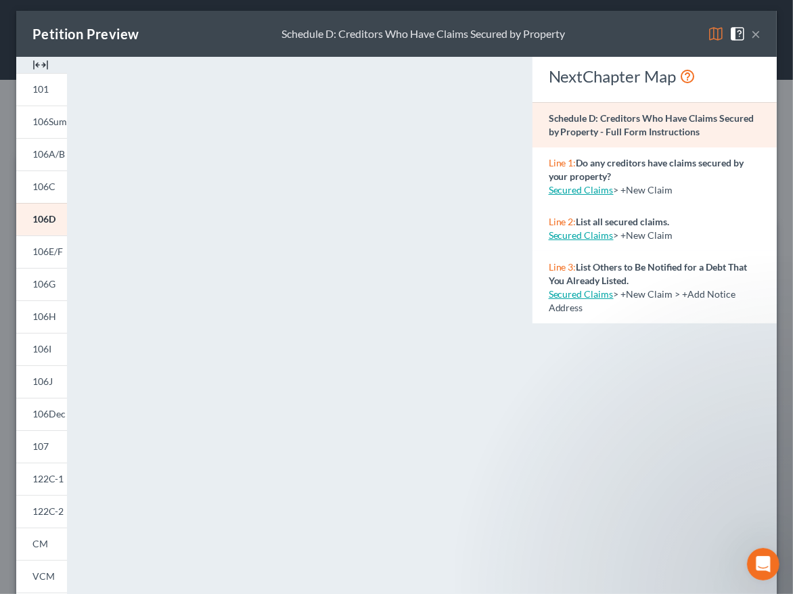
click at [707, 32] on img at bounding box center [715, 34] width 16 height 16
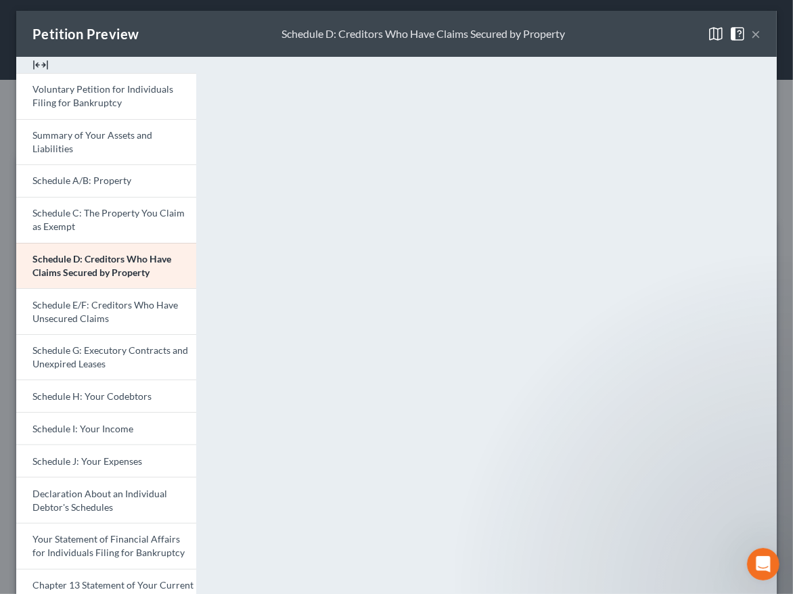
click at [751, 32] on button "×" at bounding box center [755, 34] width 9 height 16
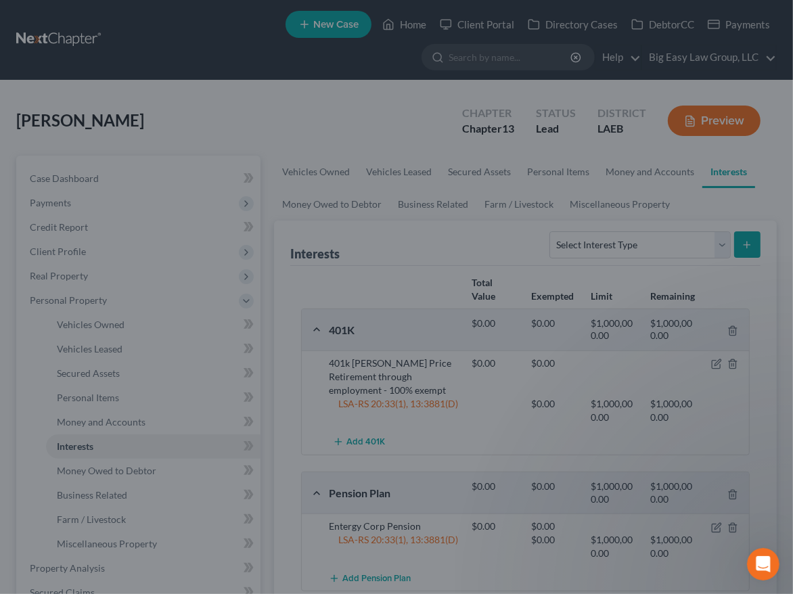
click at [713, 79] on button "×" at bounding box center [709, 86] width 8 height 14
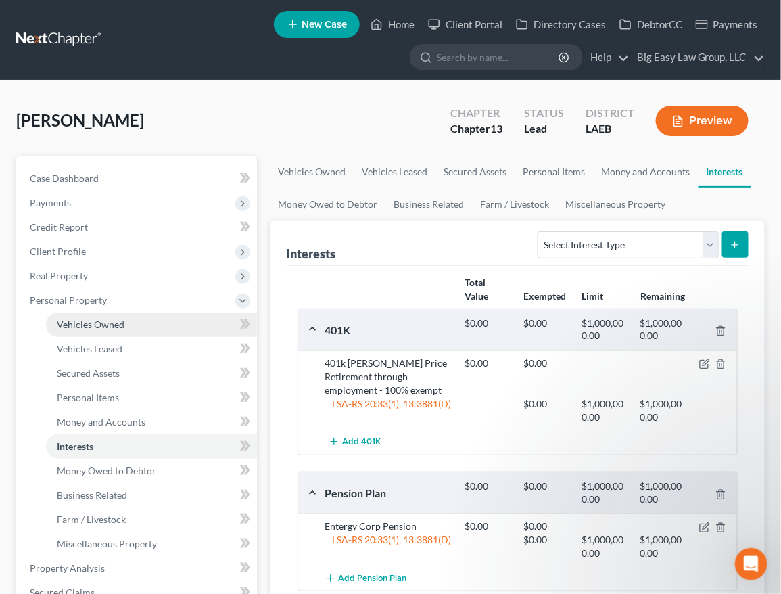
click at [135, 324] on link "Vehicles Owned" at bounding box center [151, 324] width 211 height 24
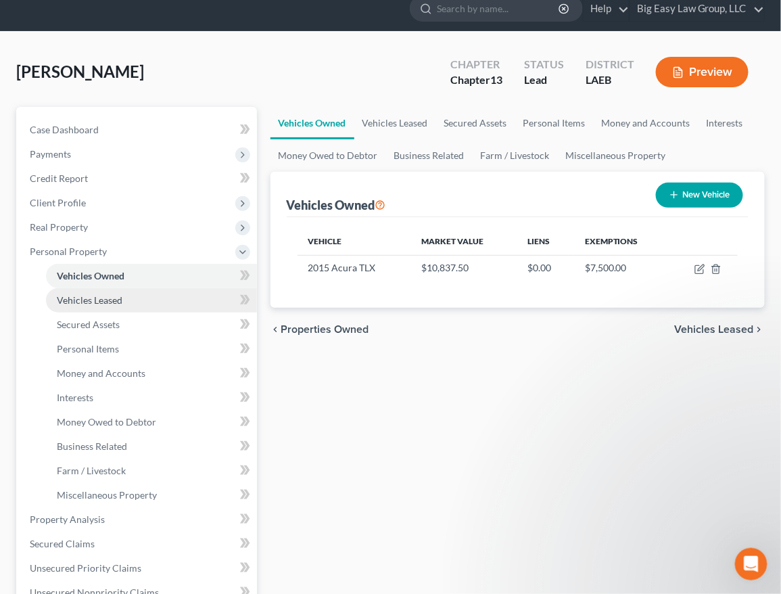
scroll to position [60, 0]
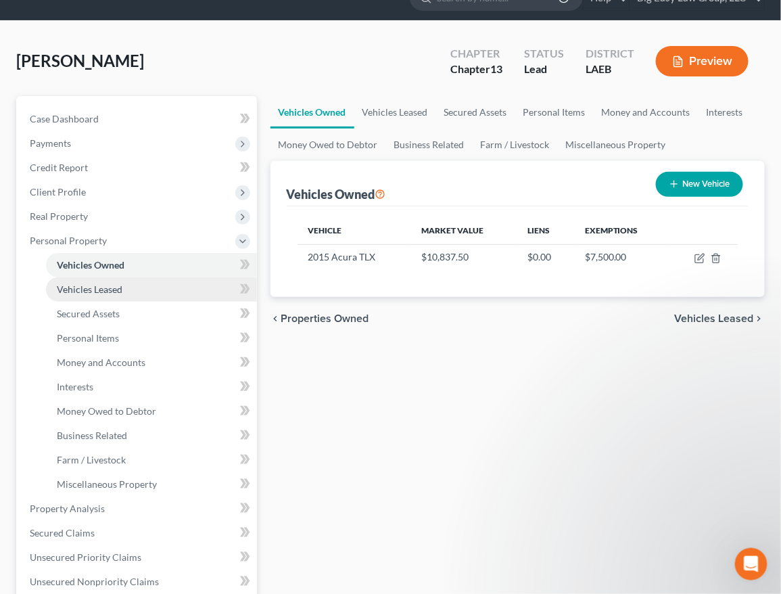
click at [189, 285] on link "Vehicles Leased" at bounding box center [151, 289] width 211 height 24
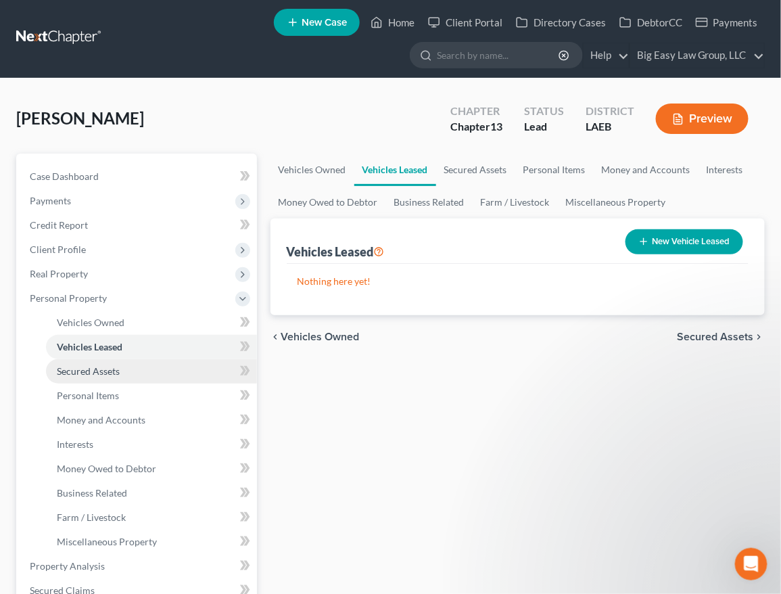
scroll to position [3, 0]
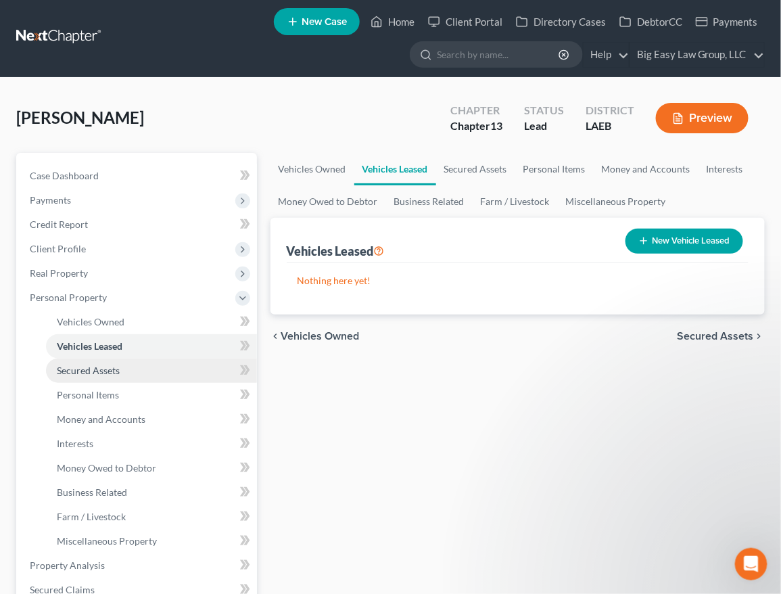
click at [162, 358] on link "Secured Assets" at bounding box center [151, 370] width 211 height 24
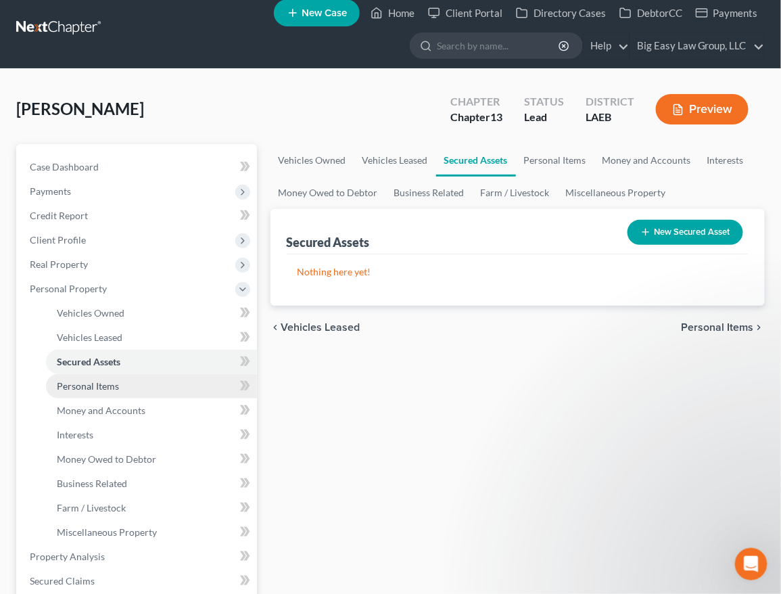
scroll to position [24, 0]
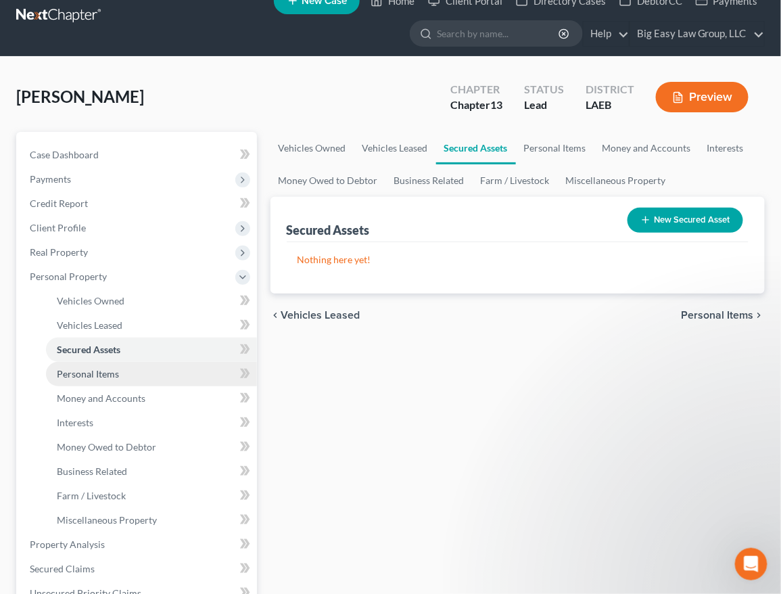
click at [167, 371] on link "Personal Items" at bounding box center [151, 374] width 211 height 24
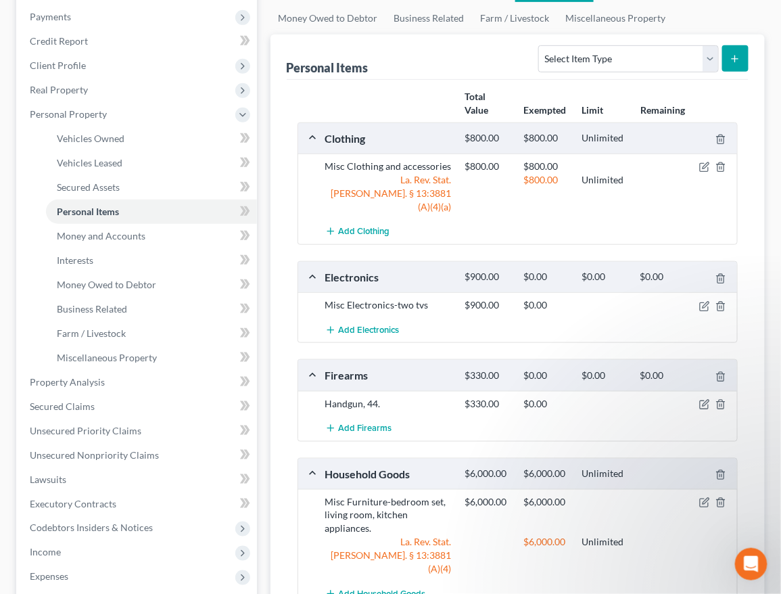
scroll to position [197, 0]
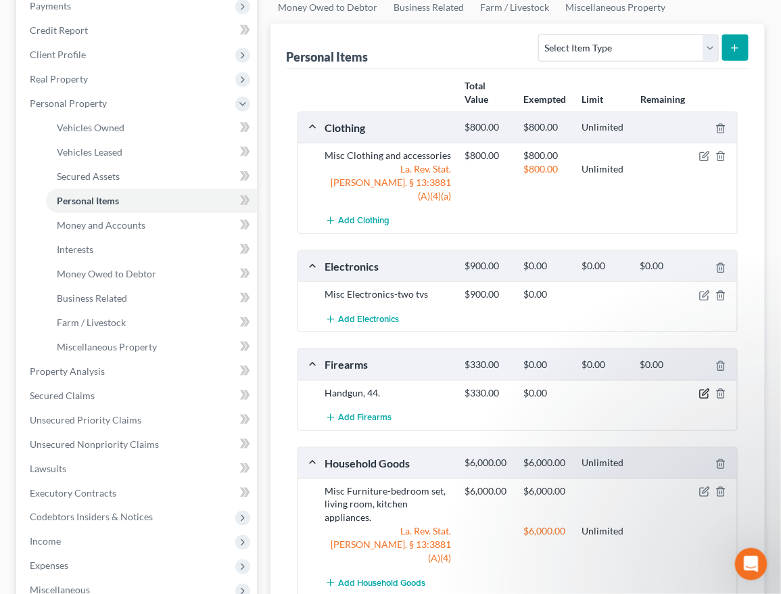
click at [705, 388] on icon "button" at bounding box center [704, 393] width 11 height 11
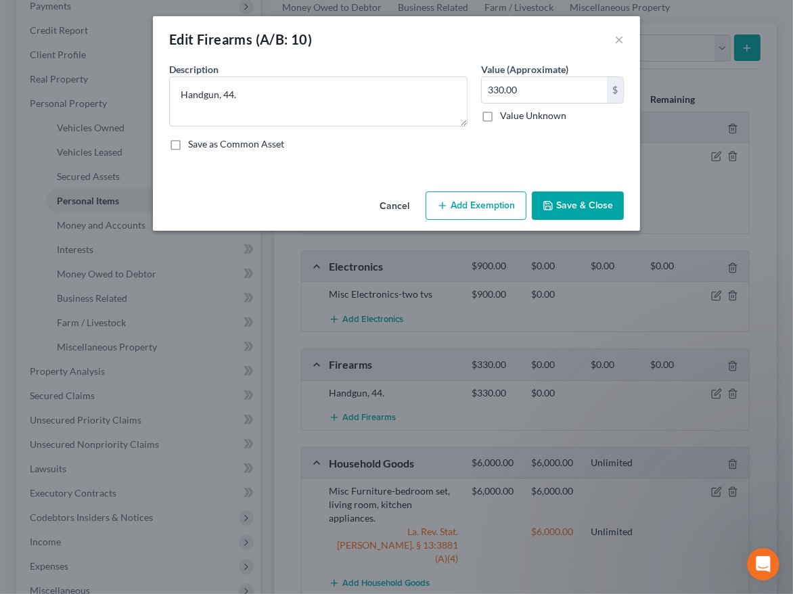
click at [466, 206] on button "Add Exemption" at bounding box center [475, 205] width 101 height 28
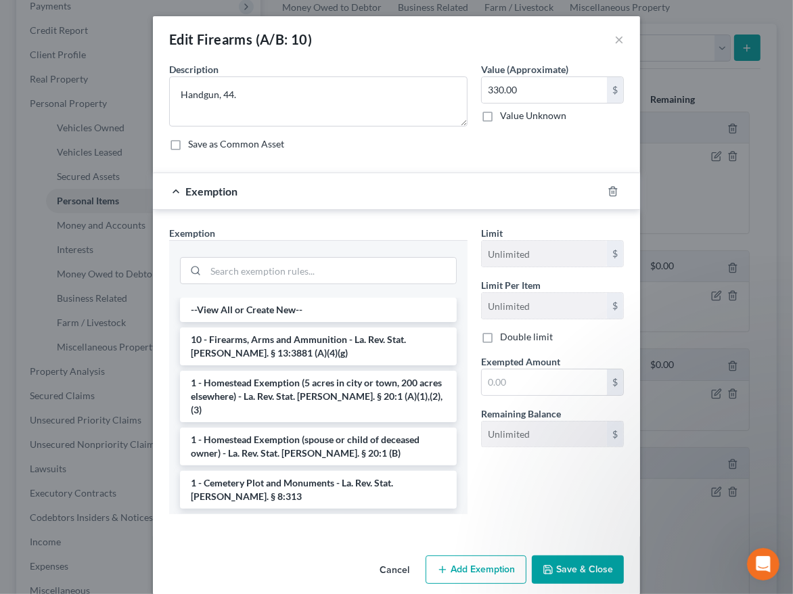
drag, startPoint x: 321, startPoint y: 348, endPoint x: 413, endPoint y: 362, distance: 93.6
click at [321, 348] on li "10 - Firearms, Arms and Ammunition - La. Rev. Stat. [PERSON_NAME]. § 13:3881 (A…" at bounding box center [318, 346] width 277 height 38
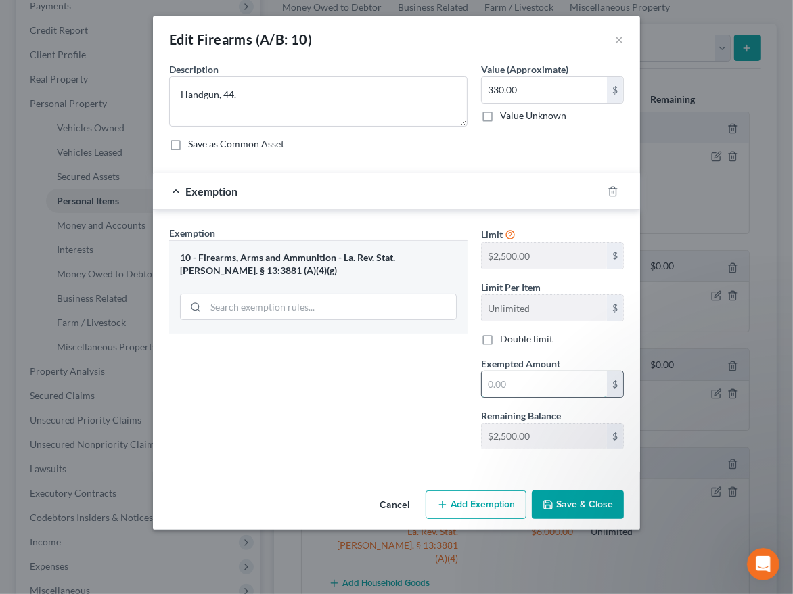
click at [558, 379] on input "text" at bounding box center [543, 384] width 125 height 26
type input "330"
click at [574, 502] on button "Save & Close" at bounding box center [578, 504] width 92 height 28
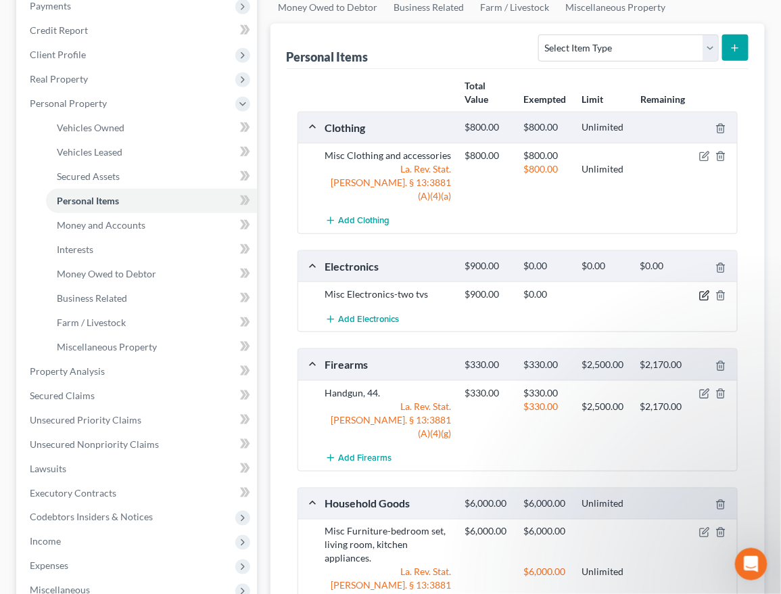
click at [701, 290] on icon "button" at bounding box center [704, 295] width 11 height 11
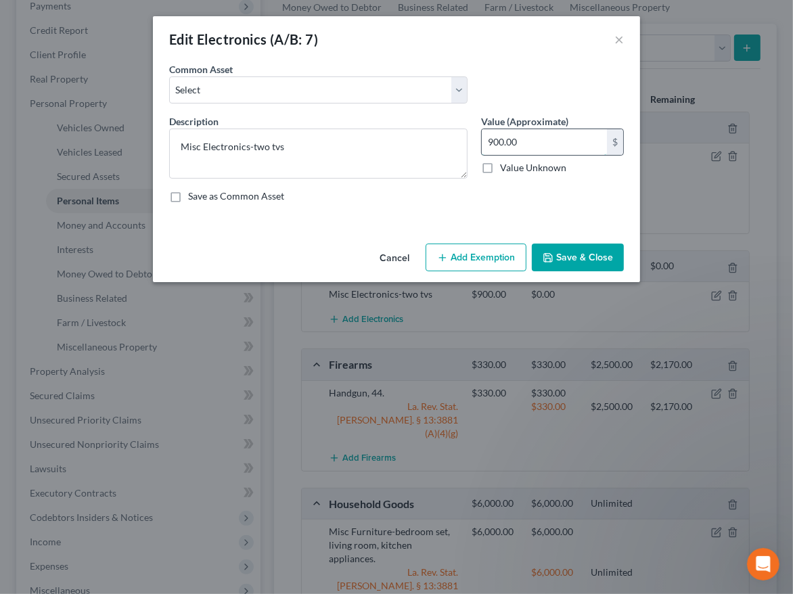
click at [500, 148] on input "900.00" at bounding box center [543, 142] width 125 height 26
drag, startPoint x: 519, startPoint y: 141, endPoint x: 458, endPoint y: 127, distance: 63.2
click at [458, 127] on div "Description * Misc Electronics-two tvs Value (Approximate) 900.00 $ Value Unkno…" at bounding box center [396, 163] width 468 height 99
type input "200"
click at [569, 256] on button "Save & Close" at bounding box center [578, 257] width 92 height 28
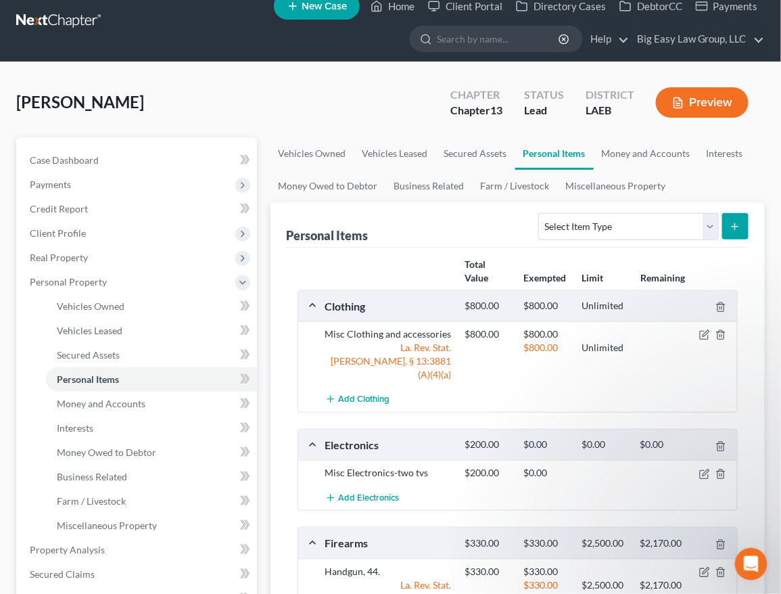
scroll to position [11, 0]
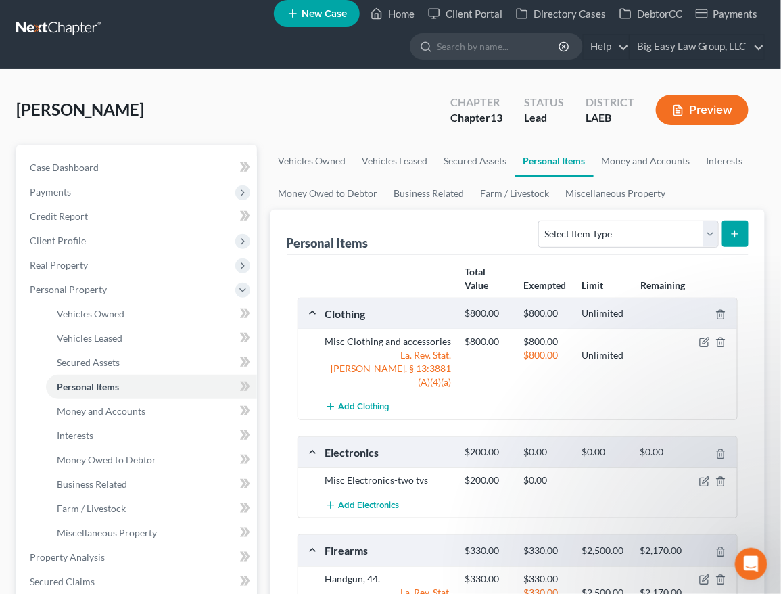
click at [698, 111] on button "Preview" at bounding box center [702, 110] width 93 height 30
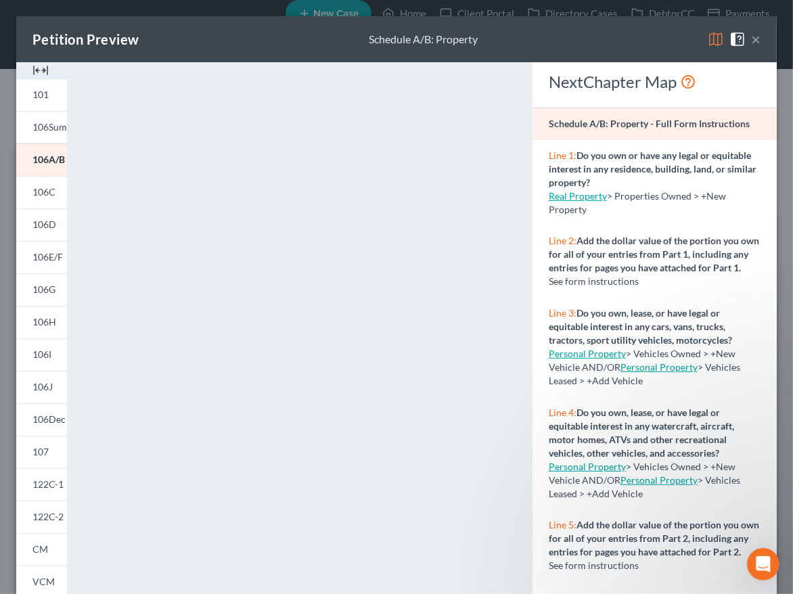
click at [751, 42] on button "×" at bounding box center [755, 39] width 9 height 16
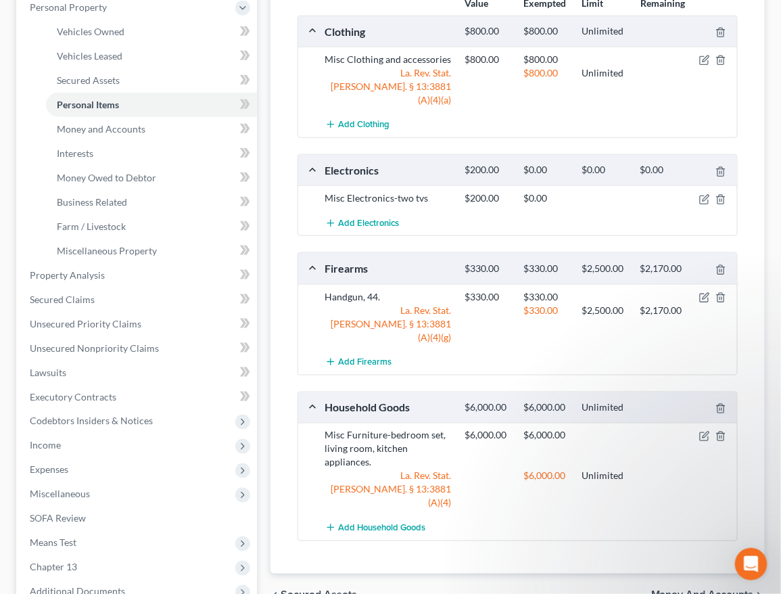
scroll to position [295, 0]
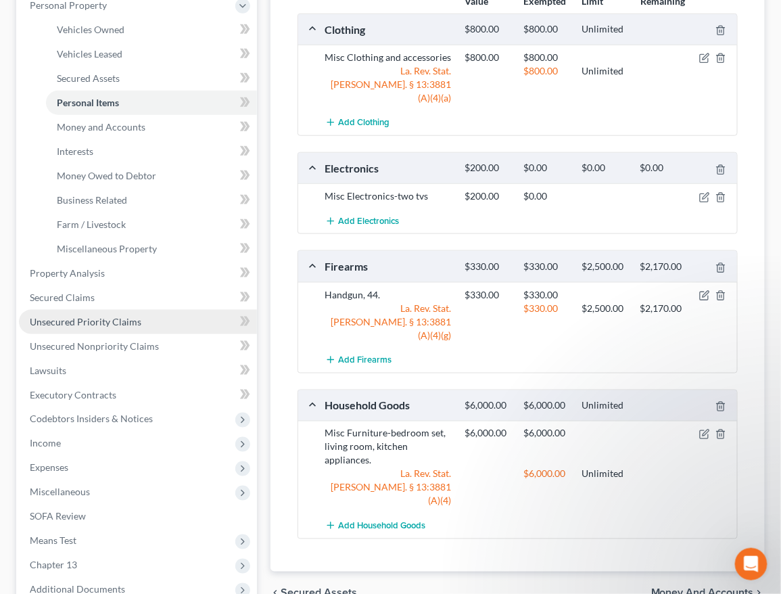
click at [121, 318] on span "Unsecured Priority Claims" at bounding box center [86, 321] width 112 height 11
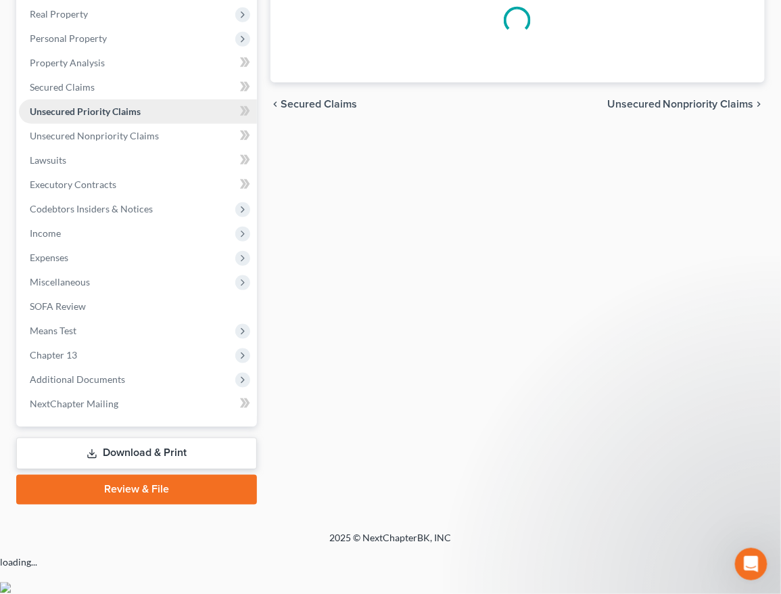
click at [121, 117] on span "Unsecured Priority Claims" at bounding box center [85, 110] width 111 height 11
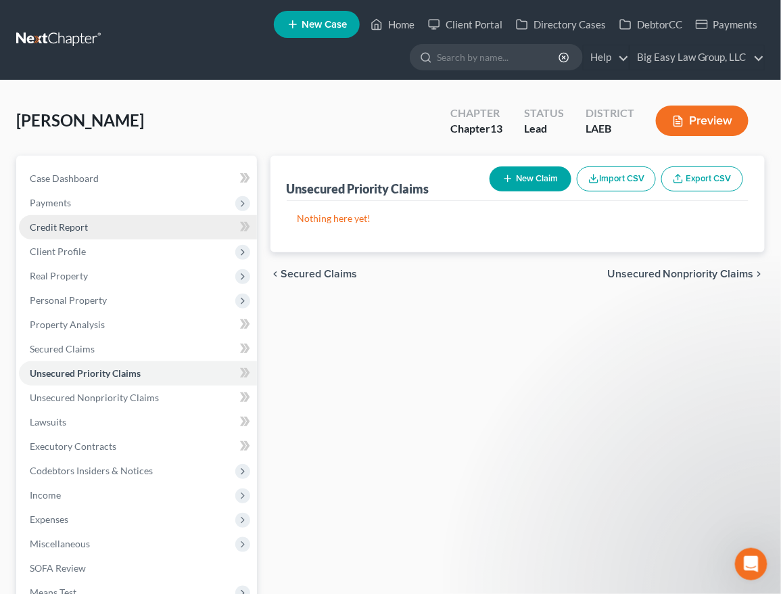
click at [152, 228] on link "Credit Report" at bounding box center [138, 227] width 238 height 24
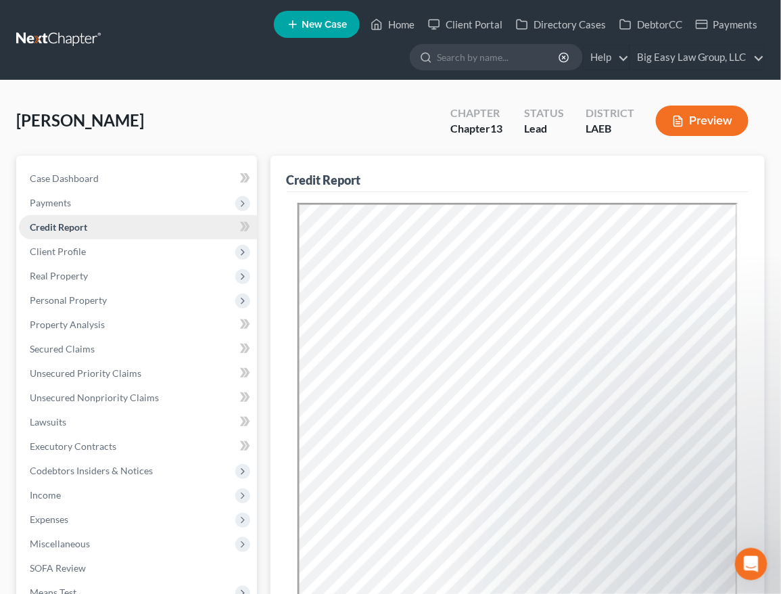
scroll to position [319, 0]
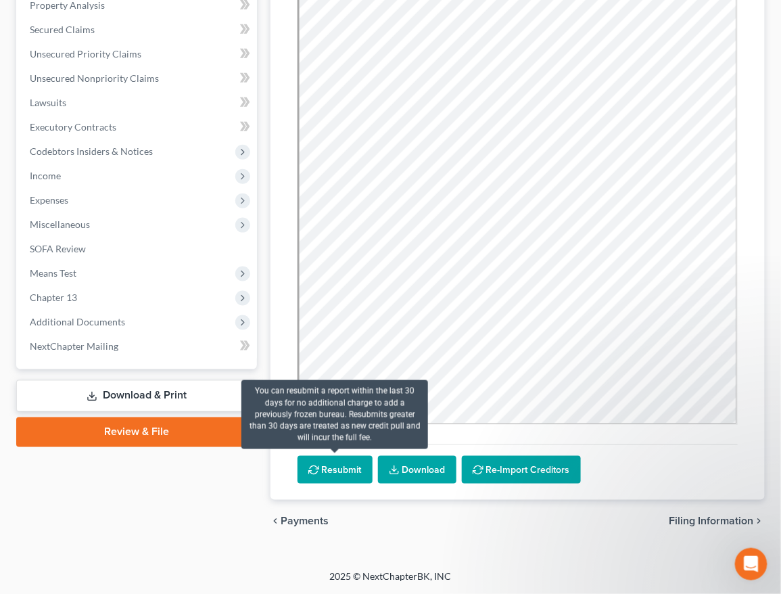
click at [350, 471] on button "Resubmit" at bounding box center [335, 470] width 75 height 28
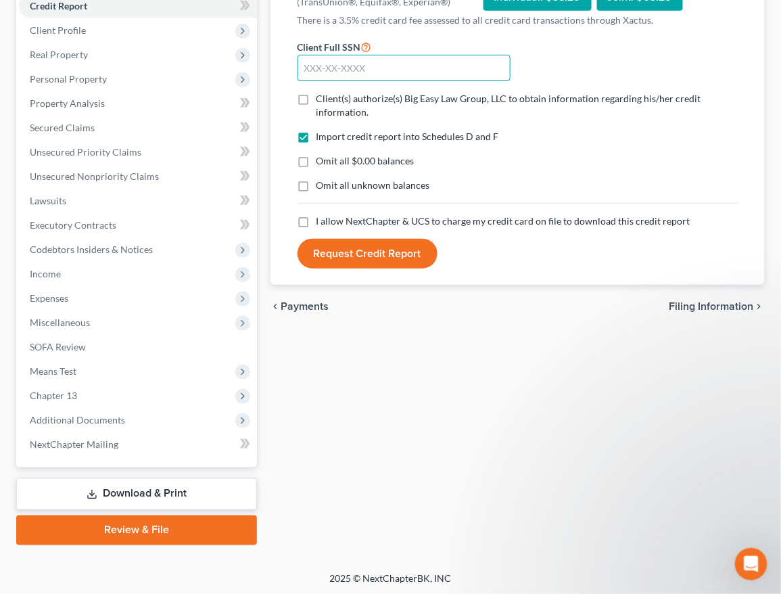
click at [343, 77] on input "text" at bounding box center [405, 68] width 214 height 27
type input "437-71-5509"
click at [316, 99] on label "Client(s) authorize(s) Big Easy Law Group, LLC to obtain information regarding …" at bounding box center [526, 105] width 421 height 27
click at [322, 99] on input "Client(s) authorize(s) Big Easy Law Group, LLC to obtain information regarding …" at bounding box center [326, 96] width 9 height 9
checkbox input "true"
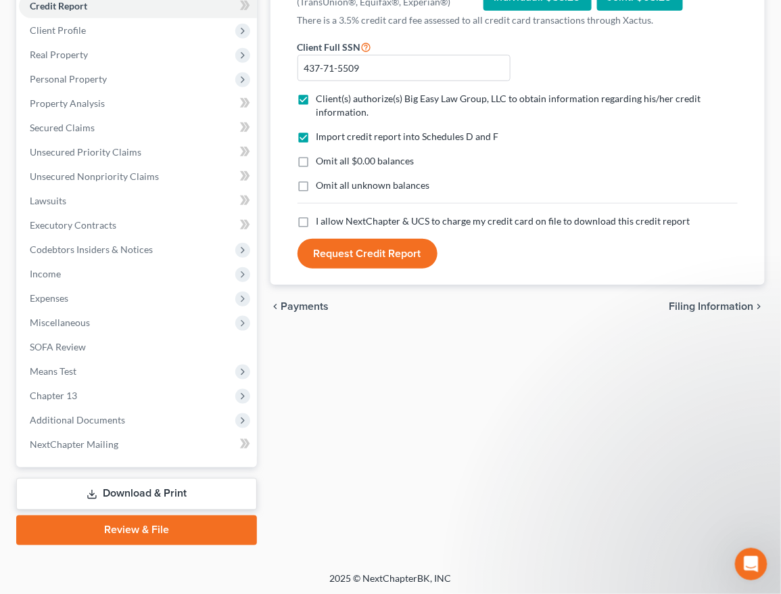
drag, startPoint x: 306, startPoint y: 165, endPoint x: 306, endPoint y: 187, distance: 21.6
click at [316, 165] on label "Omit all $0.00 balances" at bounding box center [365, 161] width 98 height 14
click at [322, 163] on input "Omit all $0.00 balances" at bounding box center [326, 158] width 9 height 9
checkbox input "true"
drag, startPoint x: 307, startPoint y: 189, endPoint x: 316, endPoint y: 190, distance: 8.9
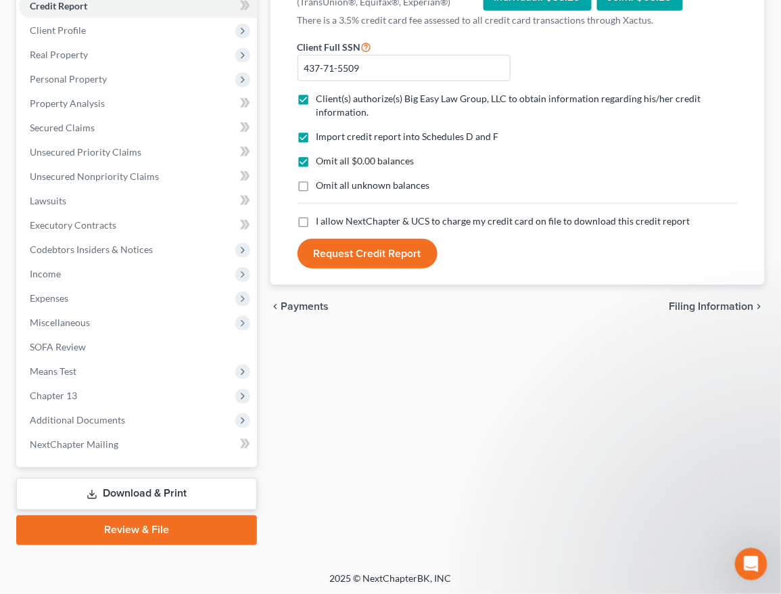
click at [316, 189] on label "Omit all unknown balances" at bounding box center [373, 186] width 114 height 14
click at [322, 187] on input "Omit all unknown balances" at bounding box center [326, 183] width 9 height 9
checkbox input "true"
click at [316, 223] on label "I allow NextChapter & UCS to charge my credit card on file to download this cre…" at bounding box center [503, 221] width 374 height 14
click at [322, 223] on input "I allow NextChapter & UCS to charge my credit card on file to download this cre…" at bounding box center [326, 218] width 9 height 9
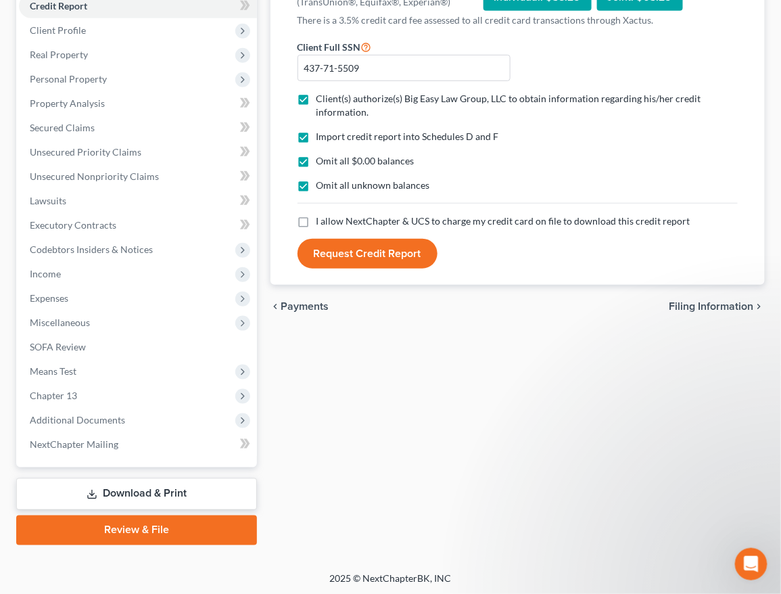
checkbox input "true"
click at [343, 254] on button "Request Credit Report" at bounding box center [368, 254] width 140 height 30
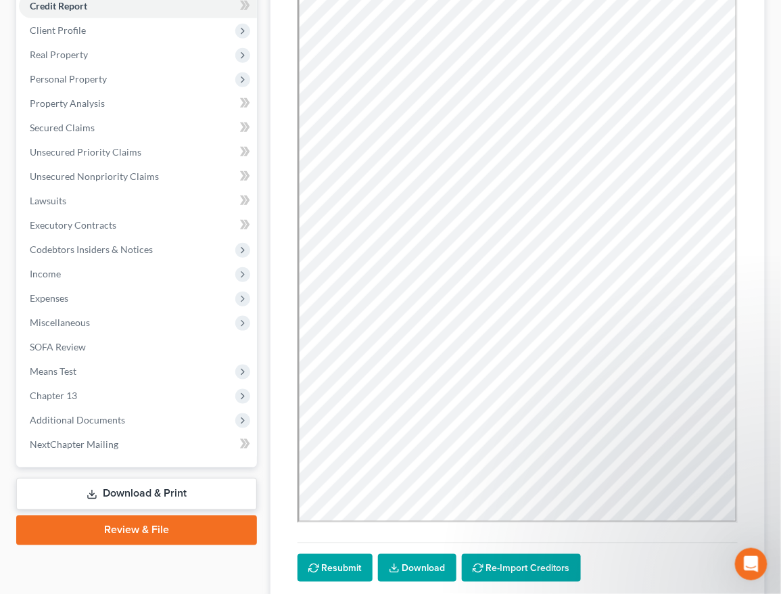
scroll to position [0, 0]
click at [141, 125] on link "Secured Claims" at bounding box center [138, 128] width 238 height 24
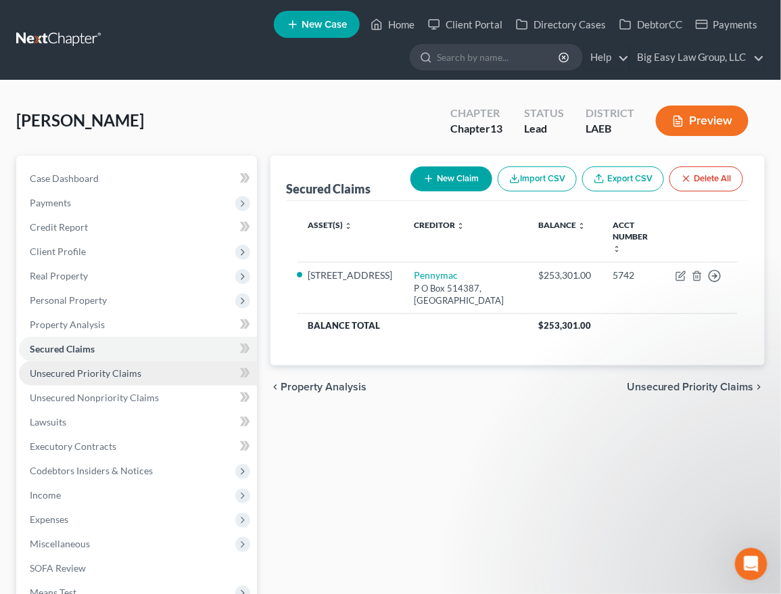
click at [176, 362] on link "Unsecured Priority Claims" at bounding box center [138, 373] width 238 height 24
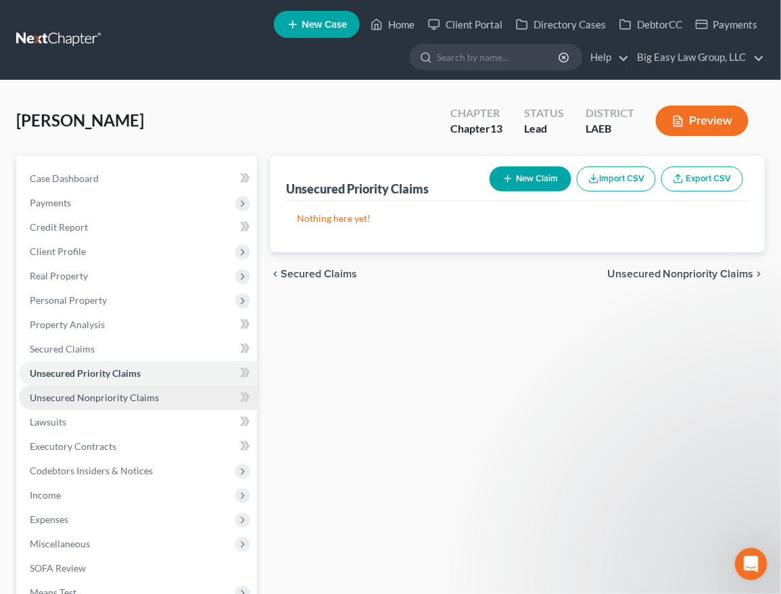
click at [184, 393] on link "Unsecured Nonpriority Claims" at bounding box center [138, 397] width 238 height 24
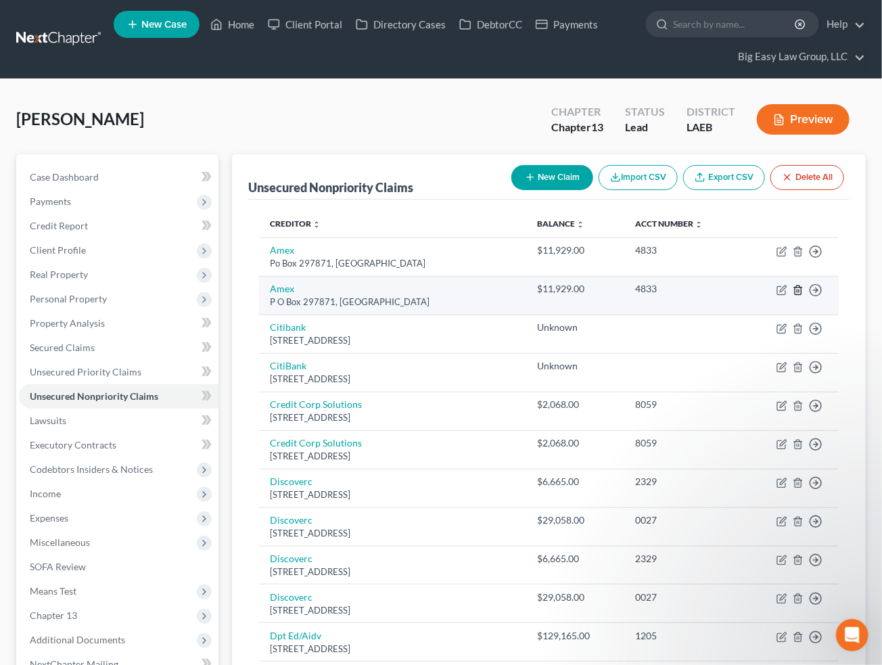
click at [797, 289] on line "button" at bounding box center [797, 290] width 0 height 3
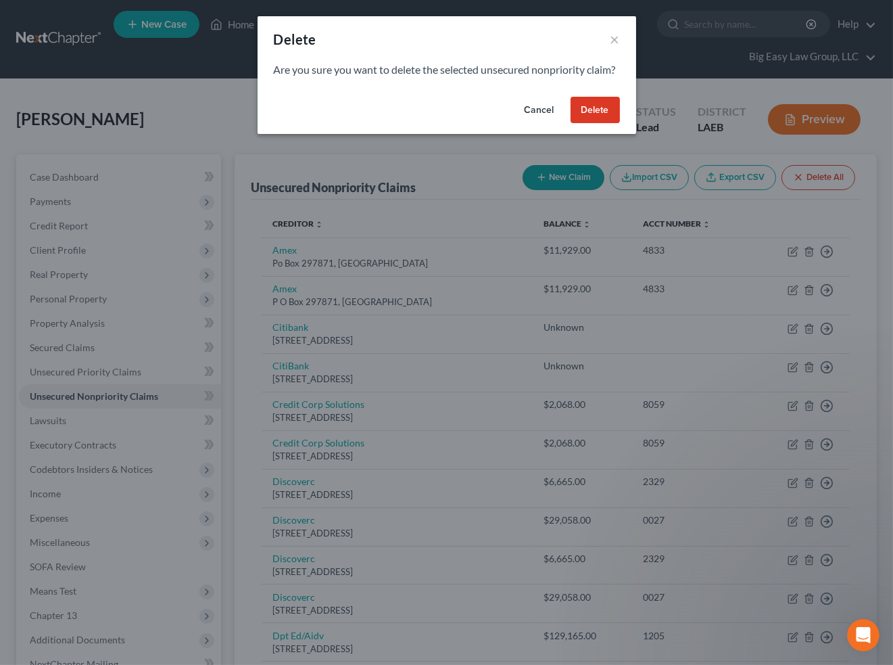
click at [607, 124] on button "Delete" at bounding box center [595, 110] width 49 height 27
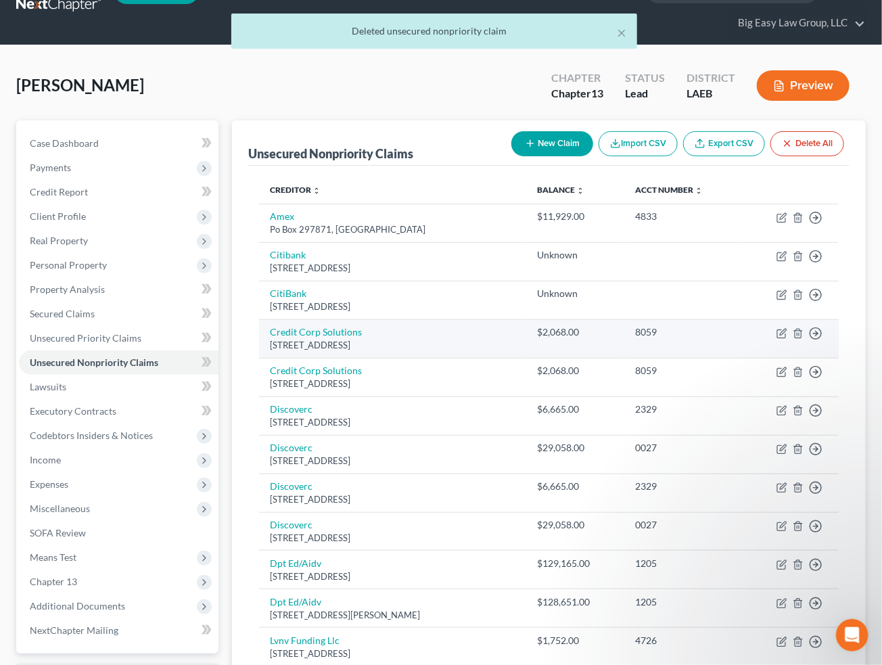
scroll to position [36, 0]
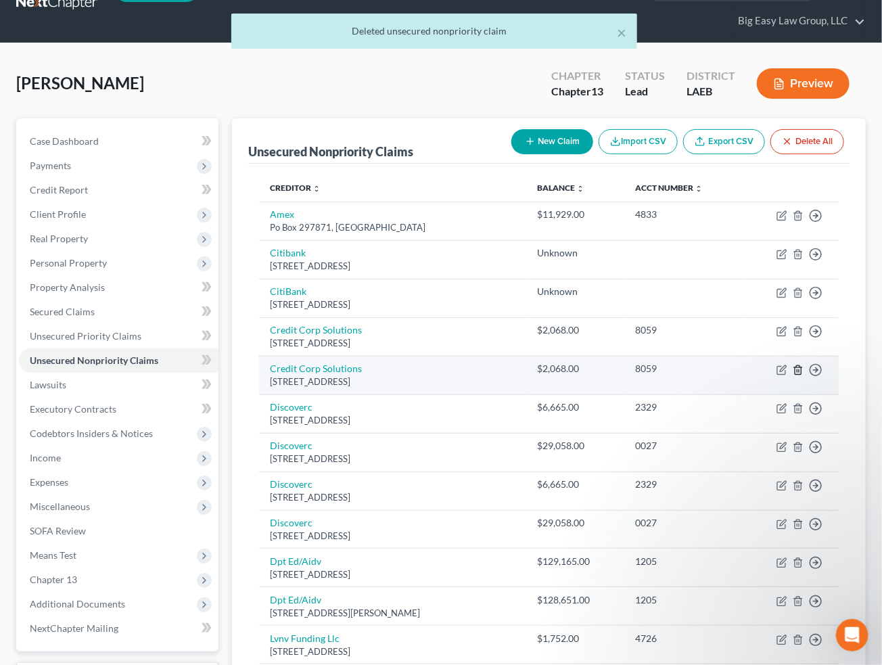
click at [801, 369] on icon "button" at bounding box center [798, 369] width 6 height 9
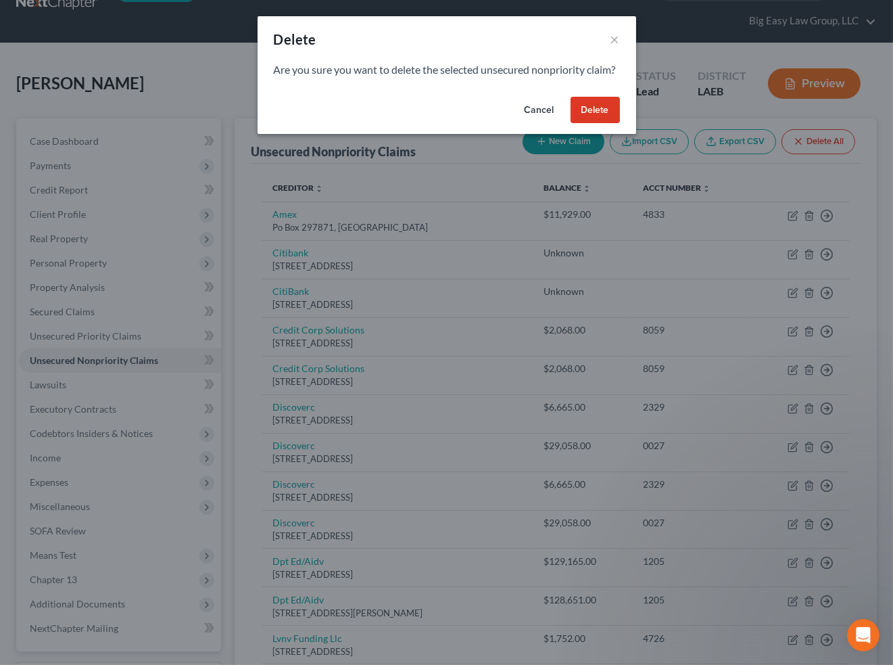
click at [594, 122] on button "Delete" at bounding box center [595, 110] width 49 height 27
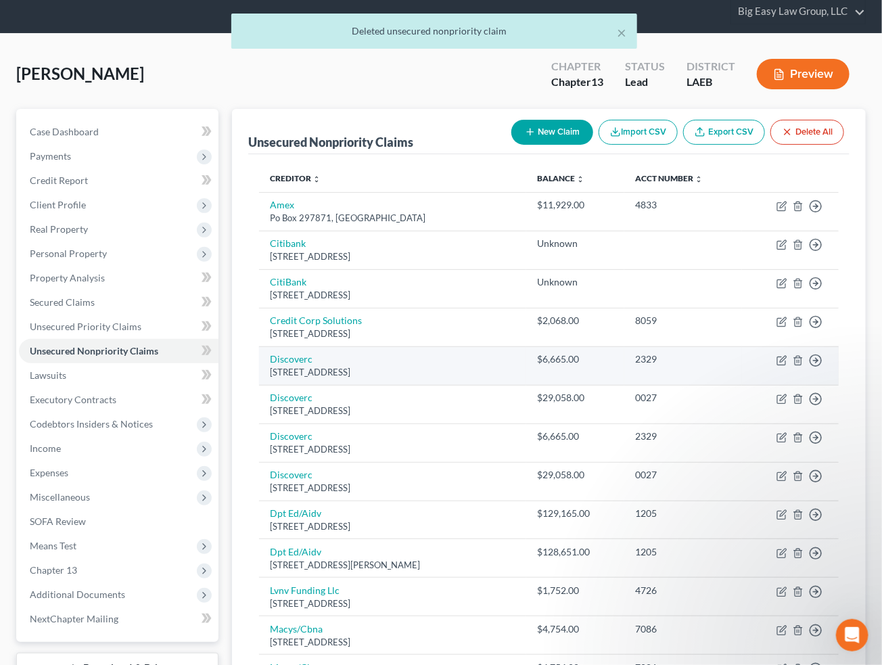
scroll to position [48, 0]
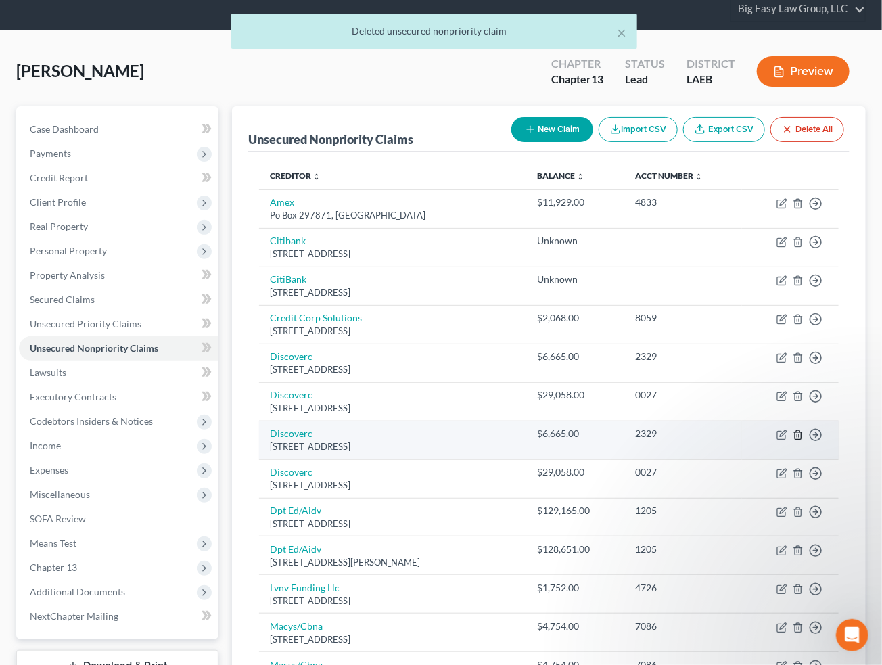
click at [798, 433] on icon "button" at bounding box center [798, 434] width 11 height 11
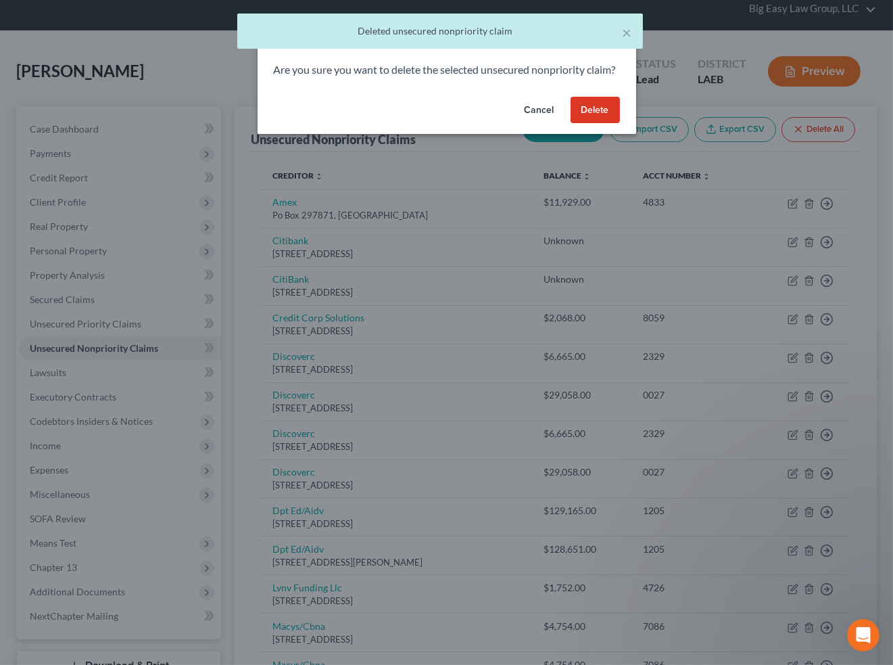
click at [588, 124] on button "Delete" at bounding box center [595, 110] width 49 height 27
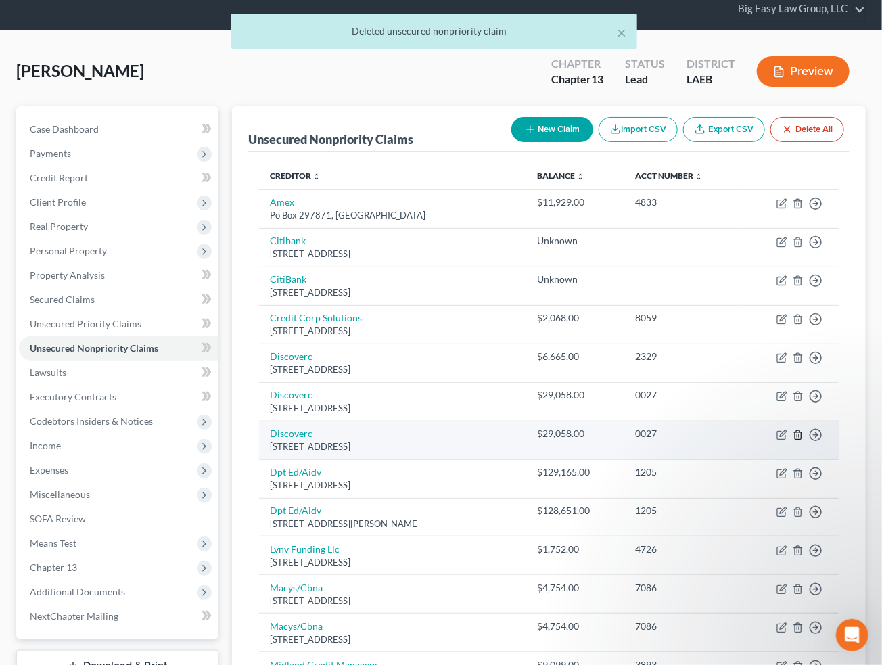
click at [800, 431] on icon "button" at bounding box center [798, 434] width 6 height 9
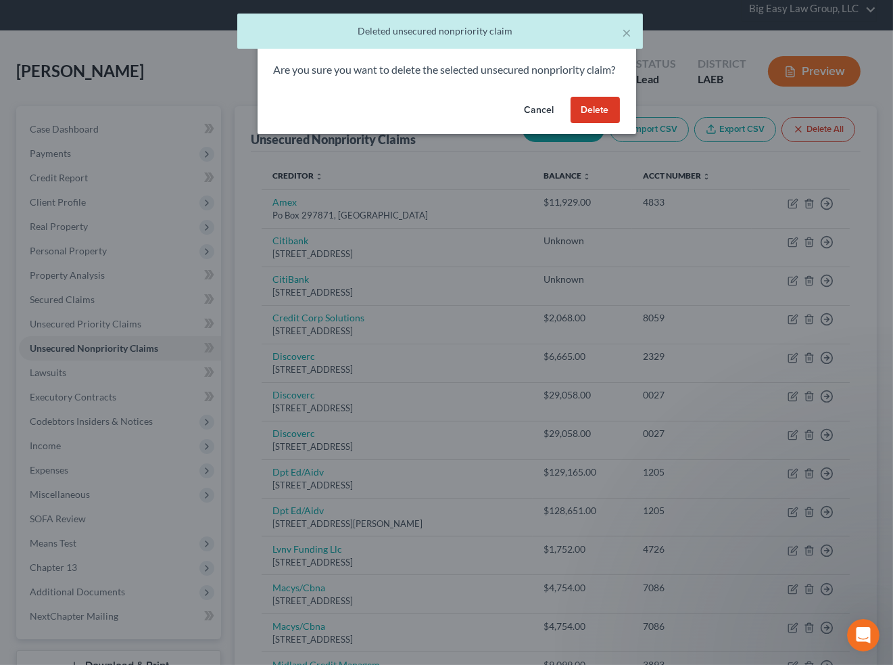
click at [584, 121] on button "Delete" at bounding box center [595, 110] width 49 height 27
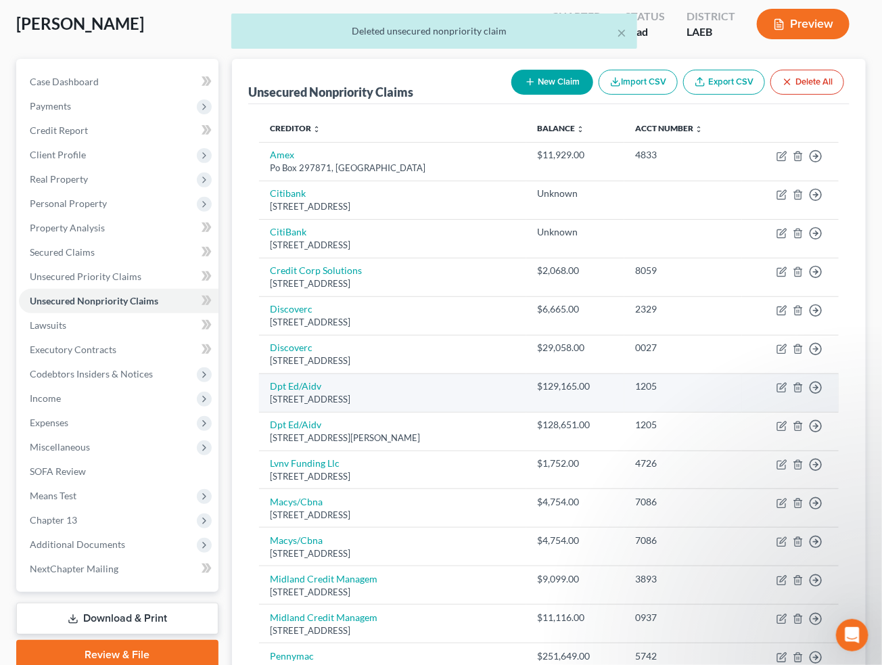
scroll to position [96, 0]
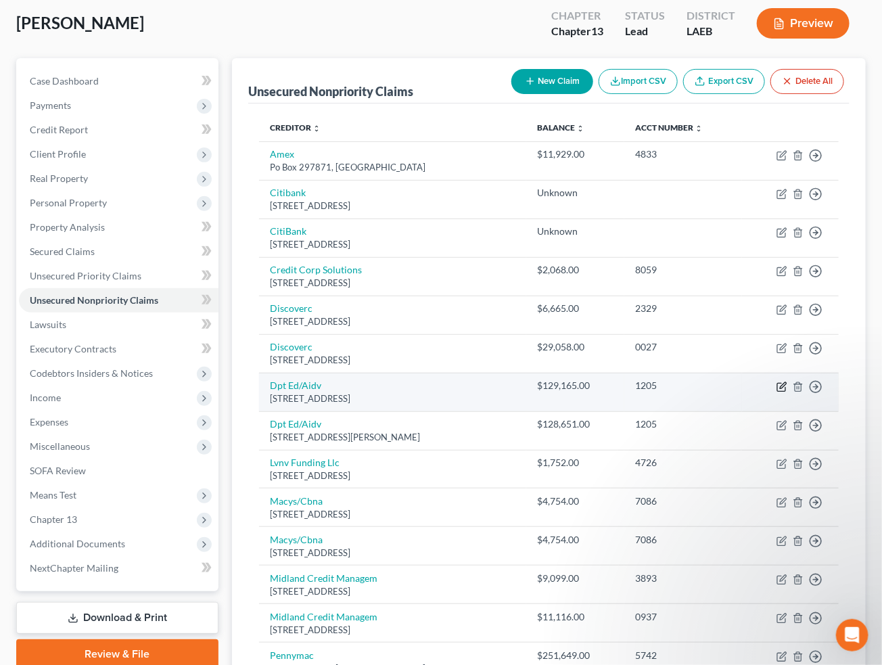
click at [781, 385] on icon "button" at bounding box center [781, 386] width 11 height 11
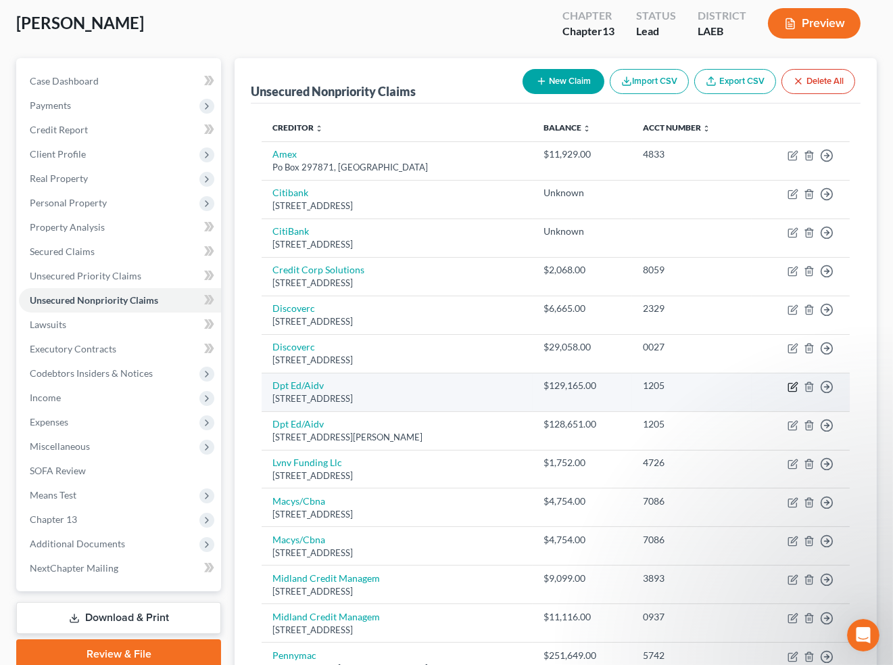
select select "45"
select select "17"
select select "0"
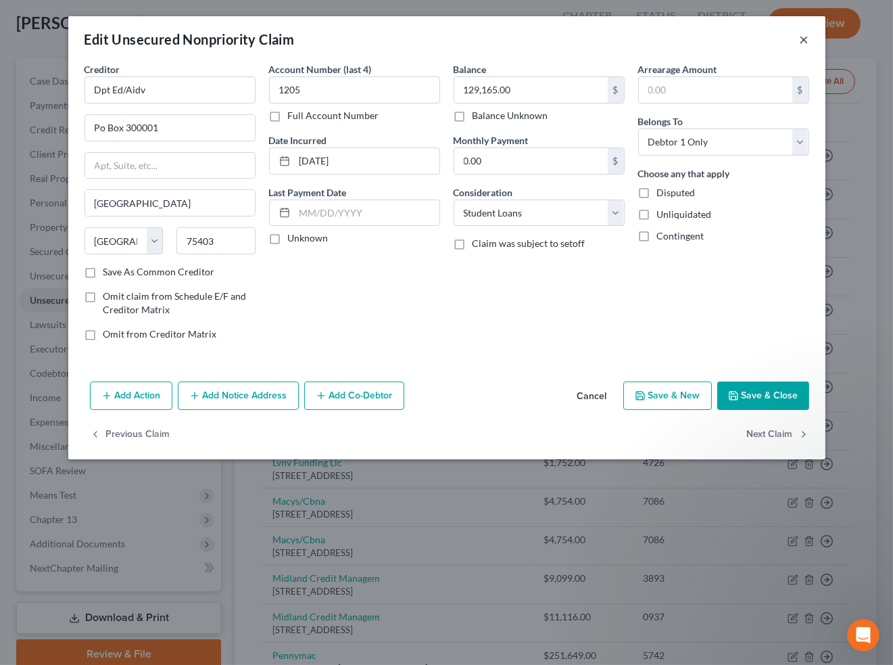
drag, startPoint x: 806, startPoint y: 37, endPoint x: 801, endPoint y: 82, distance: 45.6
click at [806, 37] on button "×" at bounding box center [804, 39] width 9 height 16
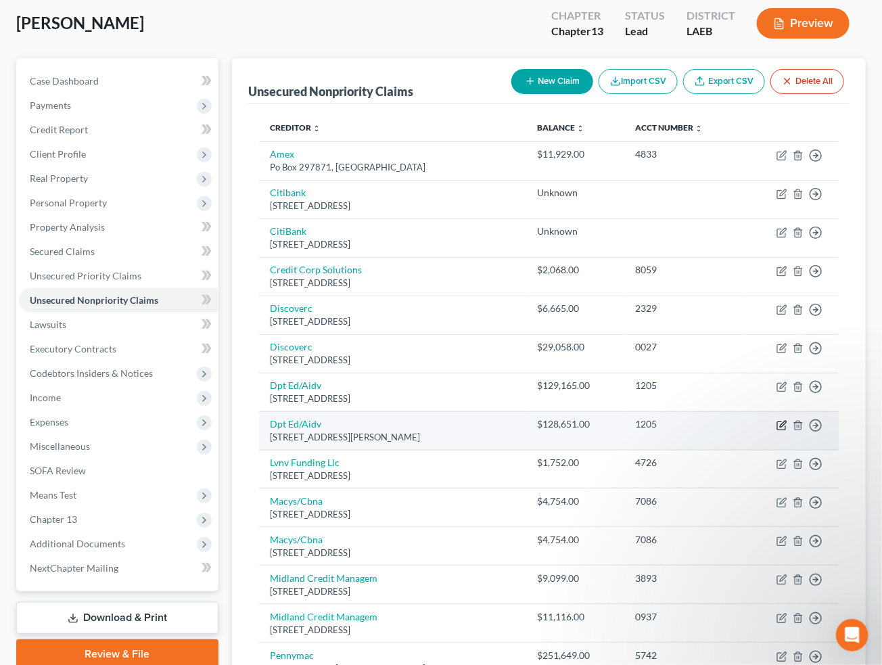
click at [783, 424] on icon "button" at bounding box center [781, 425] width 11 height 11
select select "39"
select select "17"
select select "0"
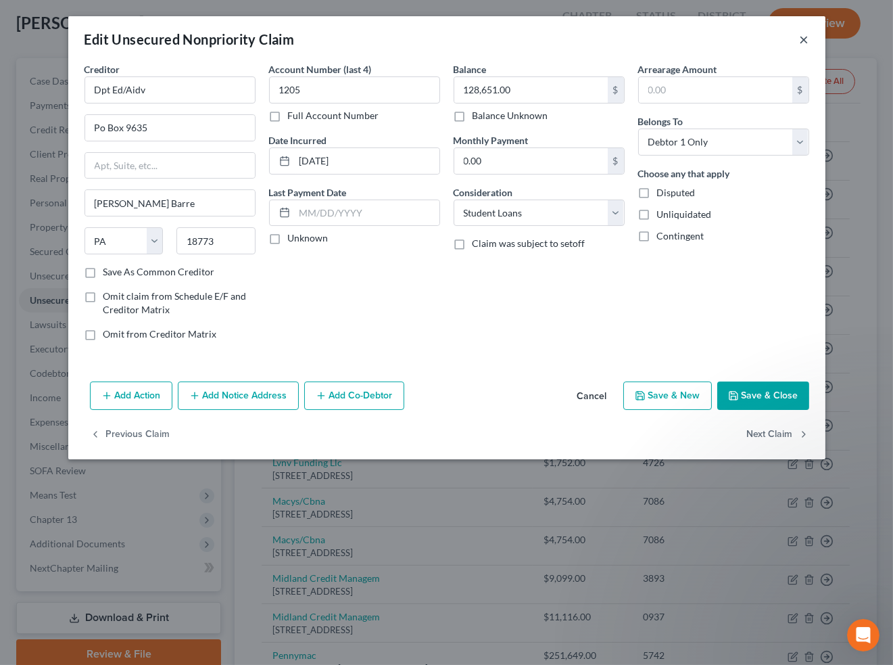
drag, startPoint x: 807, startPoint y: 38, endPoint x: 804, endPoint y: 57, distance: 19.1
click at [807, 38] on button "×" at bounding box center [804, 39] width 9 height 16
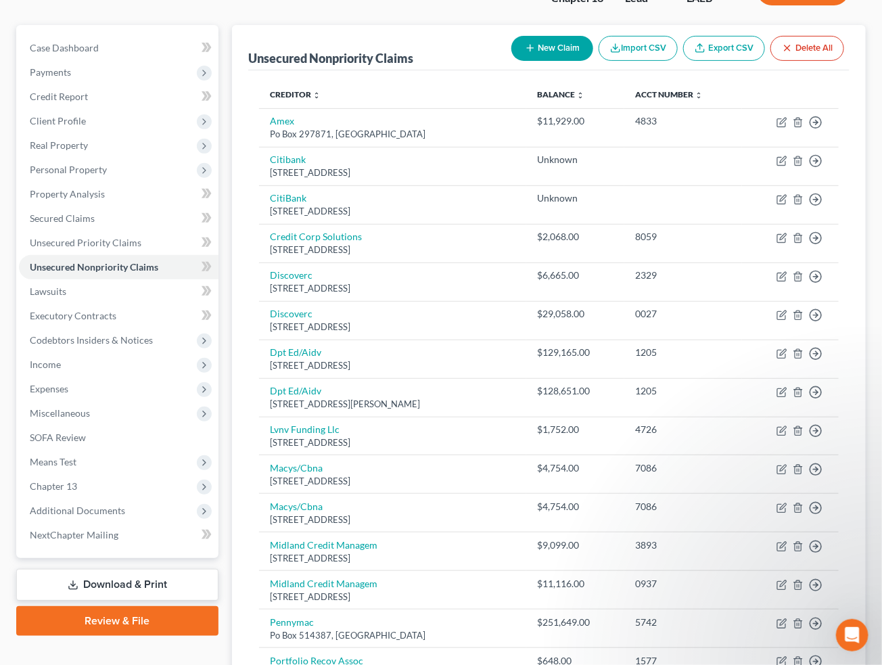
scroll to position [131, 0]
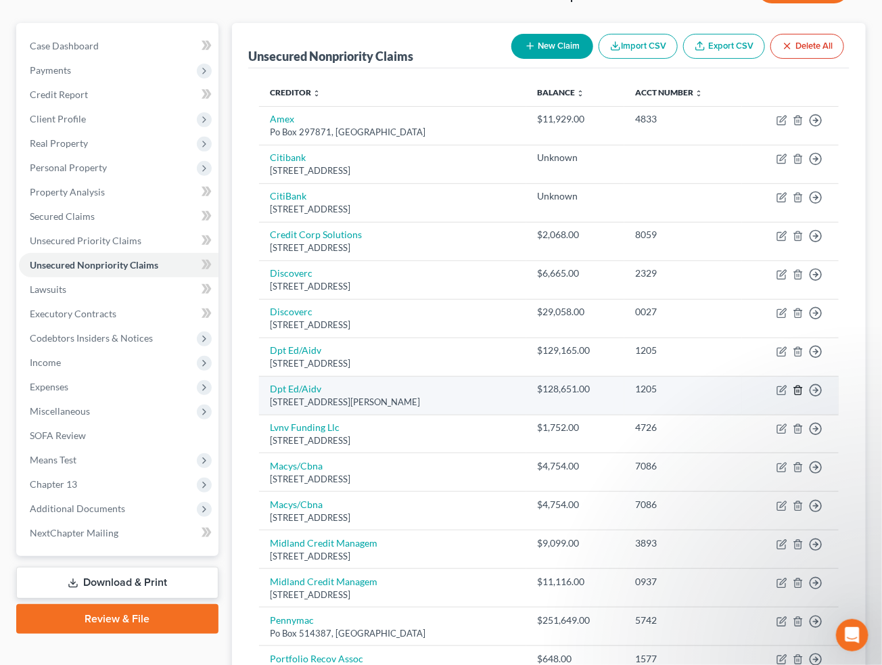
click at [801, 389] on icon "button" at bounding box center [798, 390] width 11 height 11
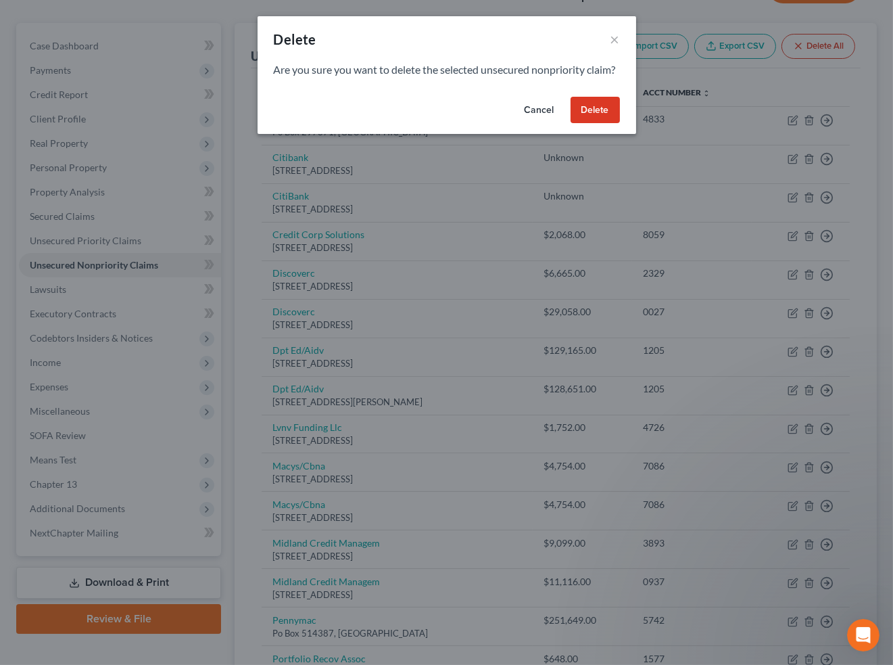
click at [601, 124] on button "Delete" at bounding box center [595, 110] width 49 height 27
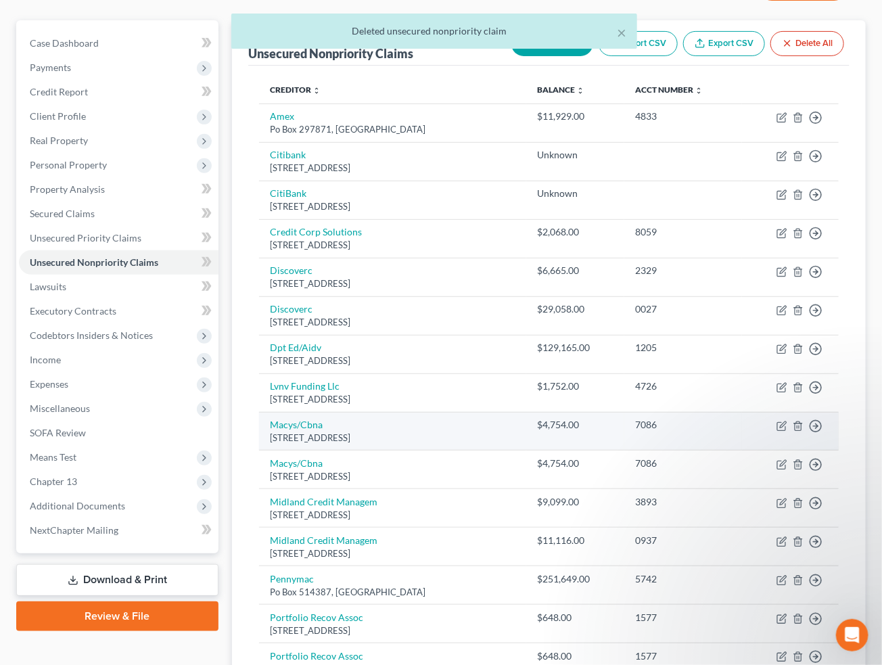
scroll to position [142, 0]
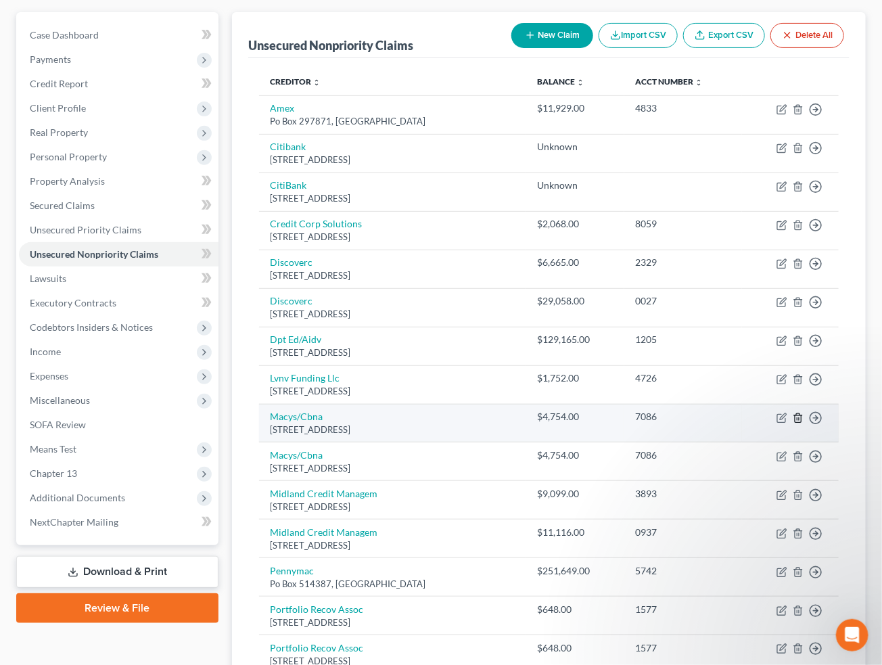
click at [799, 417] on line "button" at bounding box center [799, 418] width 0 height 3
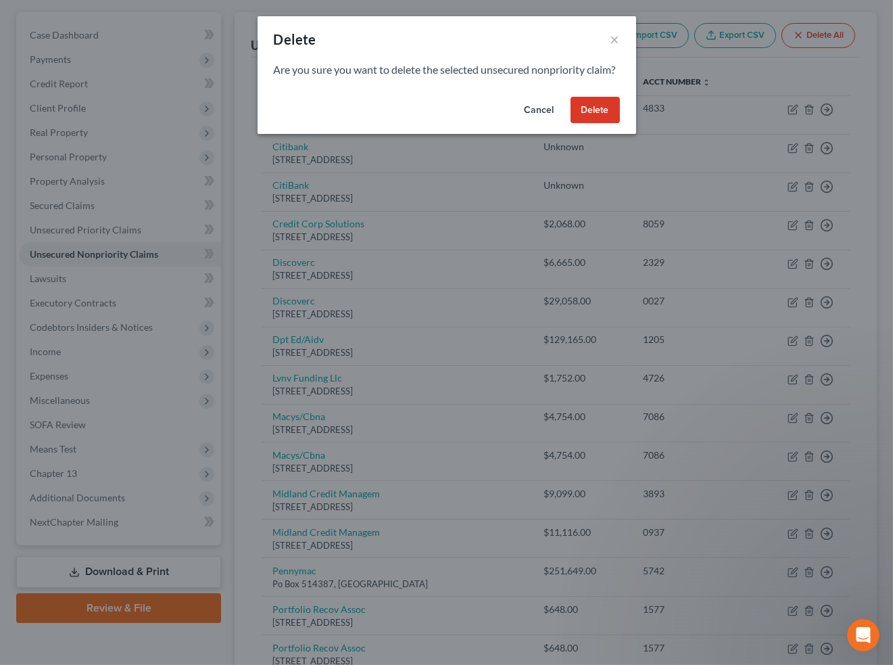
click at [581, 124] on button "Delete" at bounding box center [595, 110] width 49 height 27
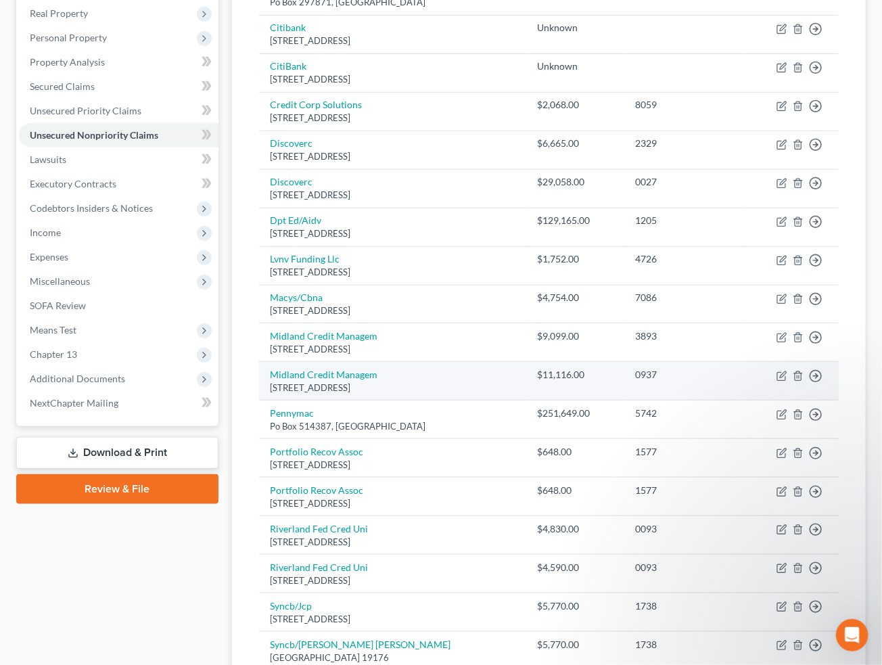
scroll to position [266, 0]
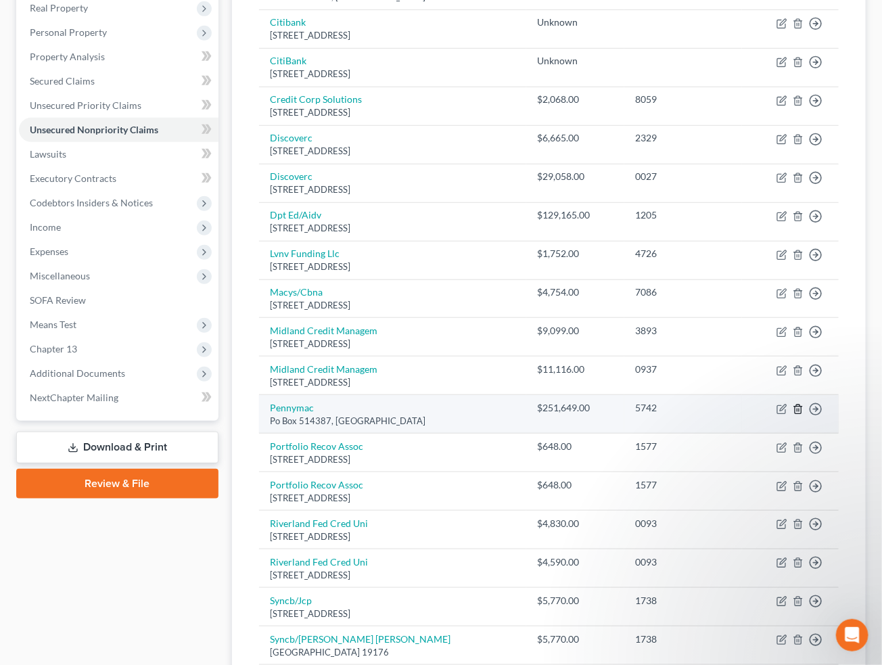
click at [800, 406] on icon "button" at bounding box center [798, 408] width 6 height 9
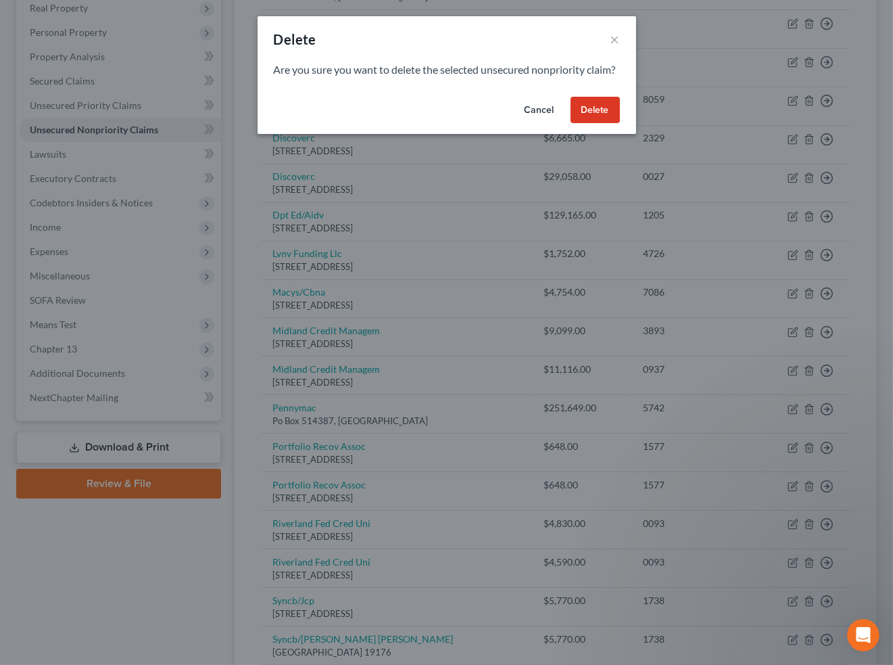
click at [604, 124] on button "Delete" at bounding box center [595, 110] width 49 height 27
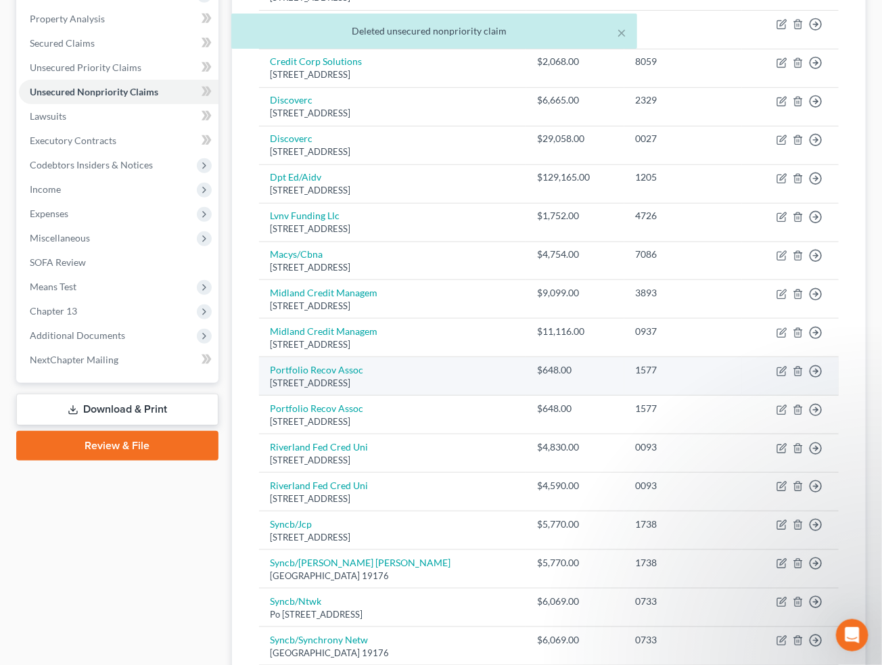
scroll to position [306, 0]
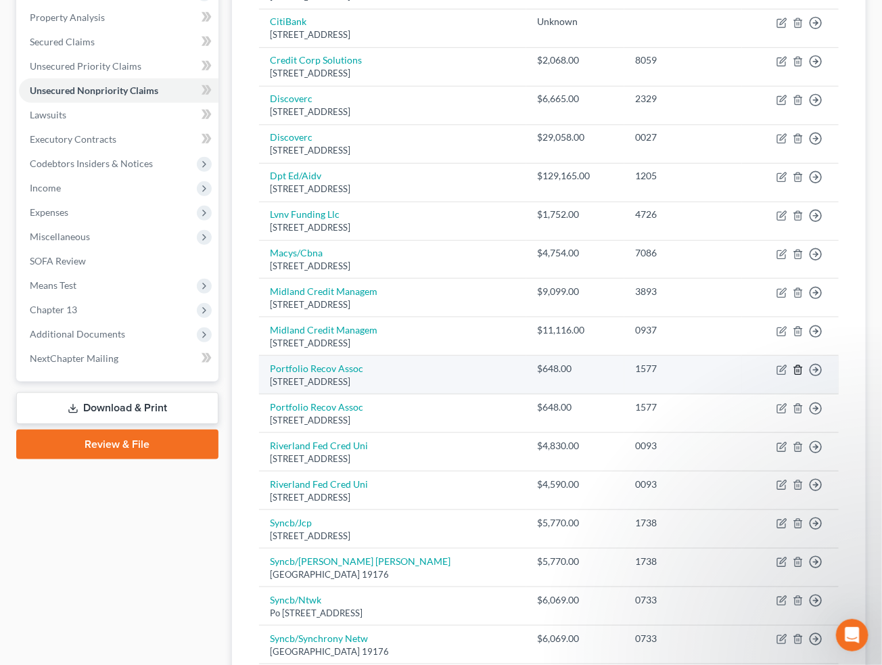
click at [797, 371] on line "button" at bounding box center [797, 370] width 0 height 3
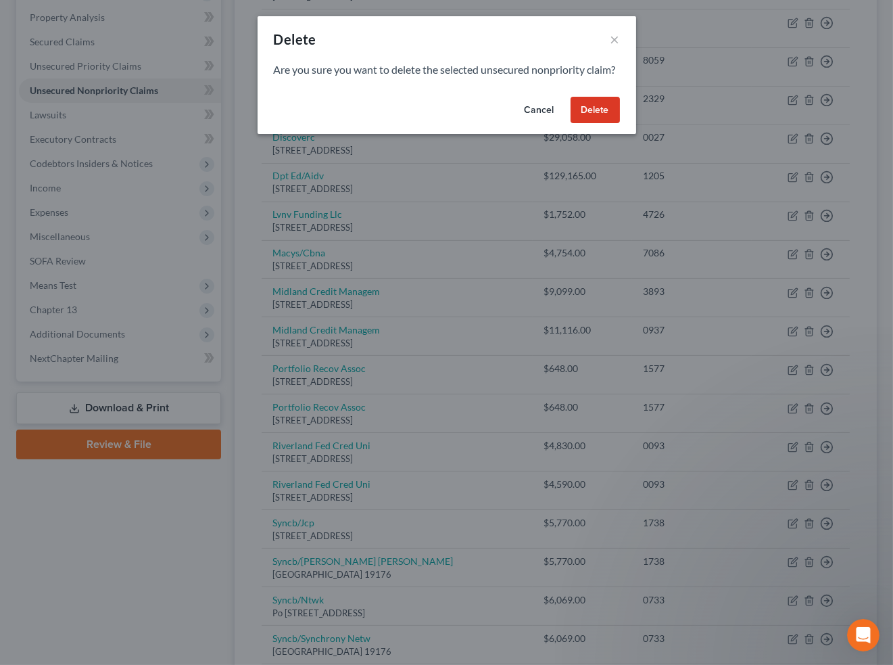
click at [605, 124] on button "Delete" at bounding box center [595, 110] width 49 height 27
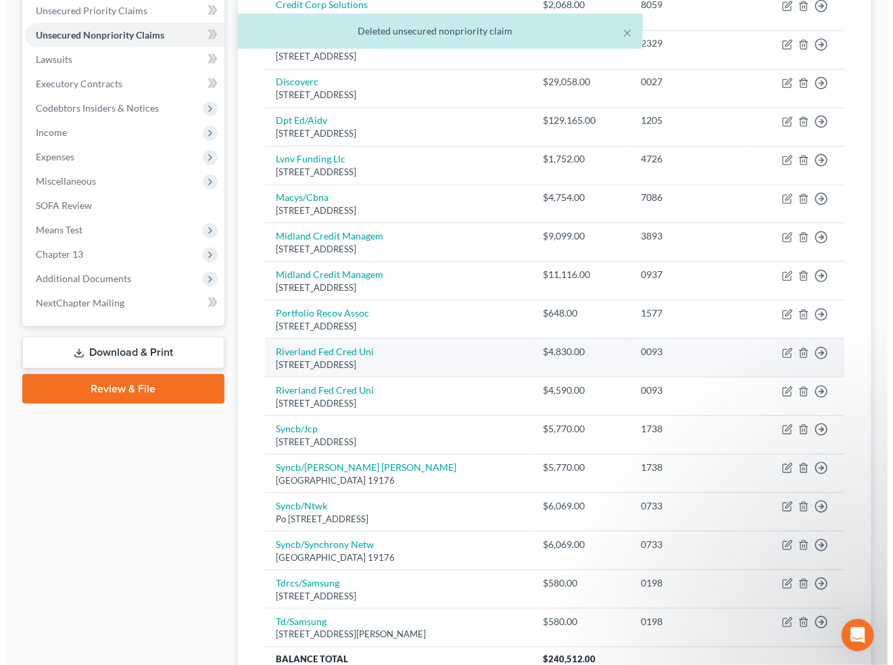
scroll to position [371, 0]
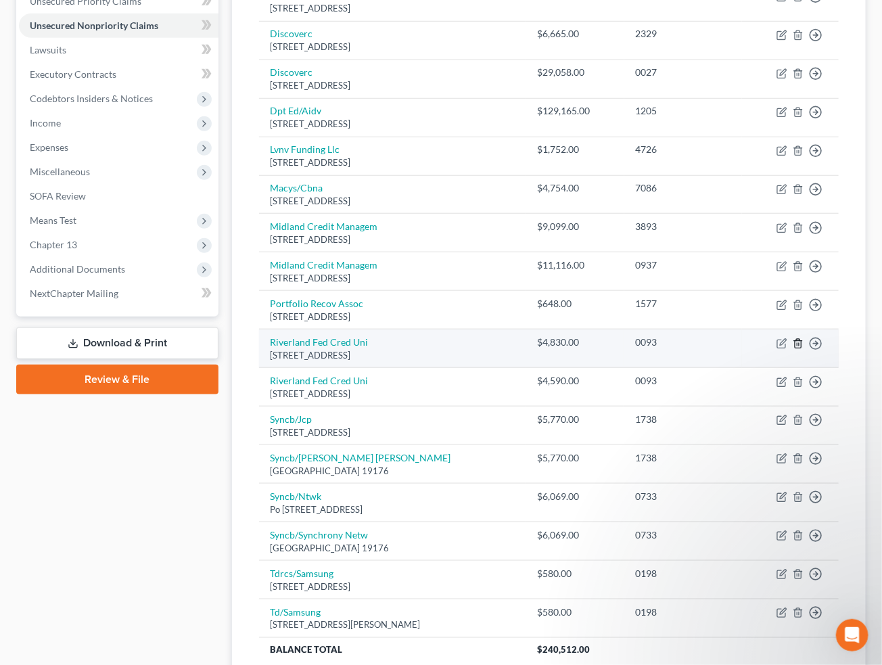
click at [799, 342] on icon "button" at bounding box center [798, 343] width 11 height 11
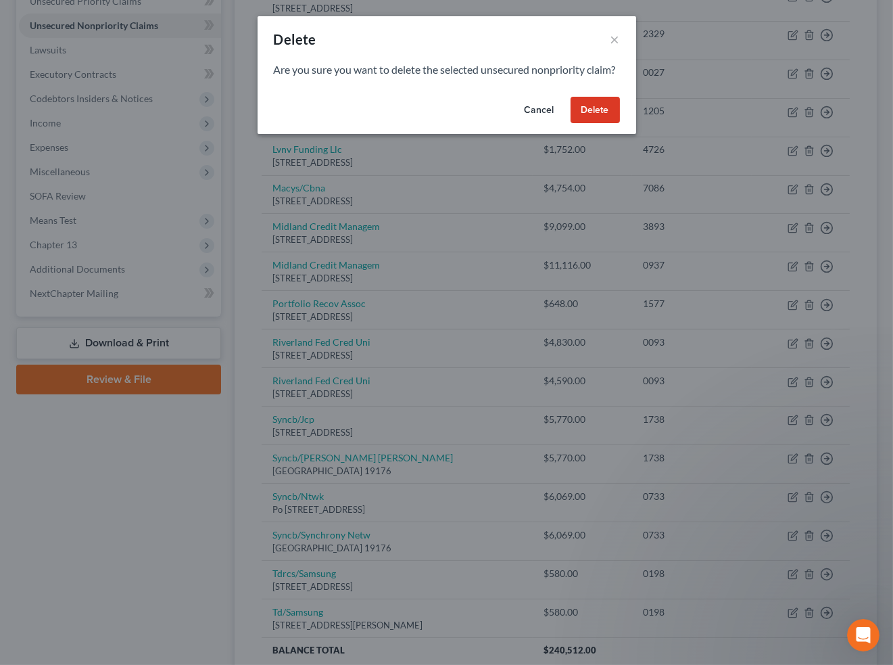
click at [612, 124] on button "Delete" at bounding box center [595, 110] width 49 height 27
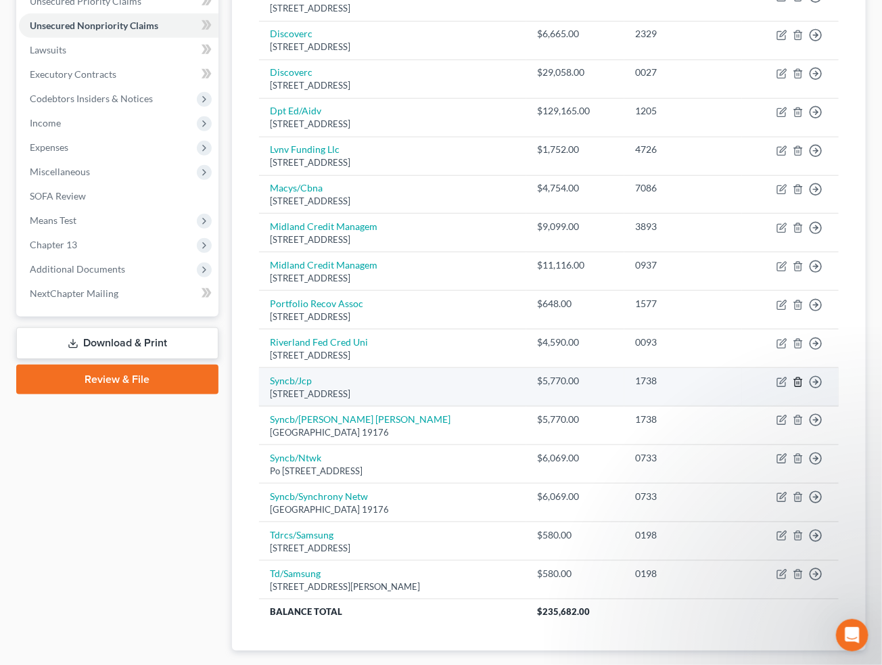
click at [797, 377] on icon "button" at bounding box center [798, 381] width 6 height 9
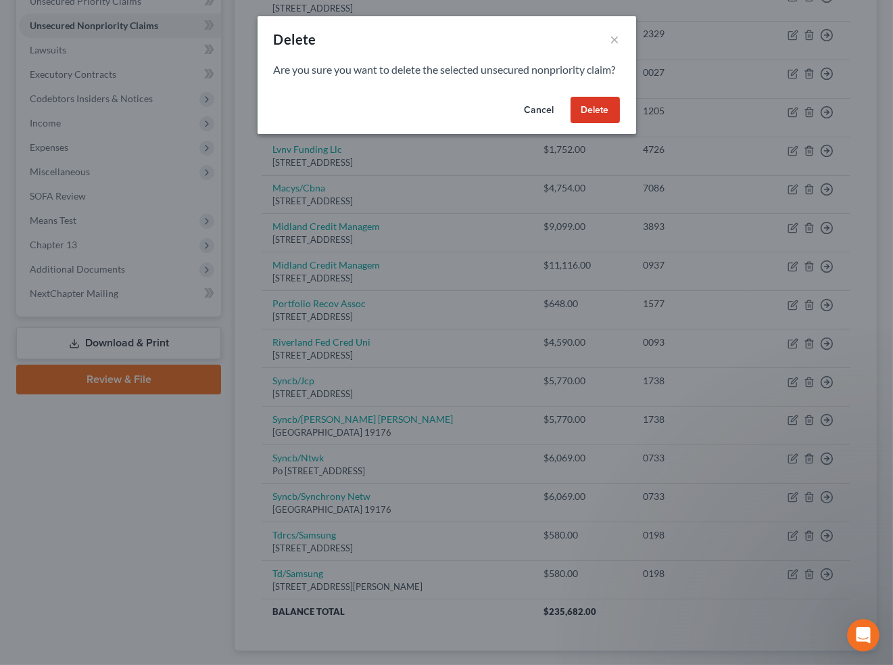
drag, startPoint x: 596, startPoint y: 130, endPoint x: 697, endPoint y: 206, distance: 125.9
click at [596, 124] on button "Delete" at bounding box center [595, 110] width 49 height 27
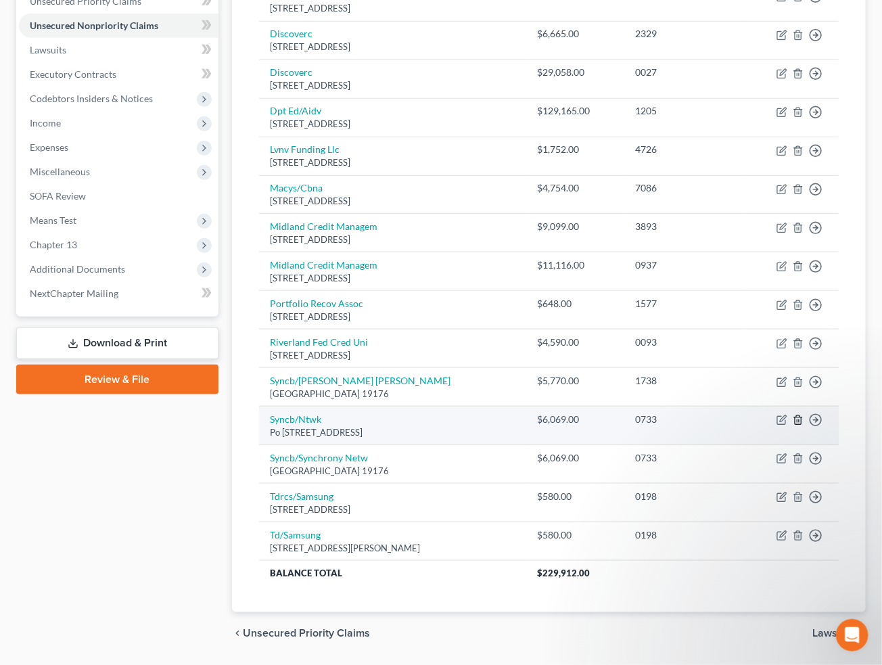
click at [801, 417] on polyline "button" at bounding box center [798, 417] width 8 height 0
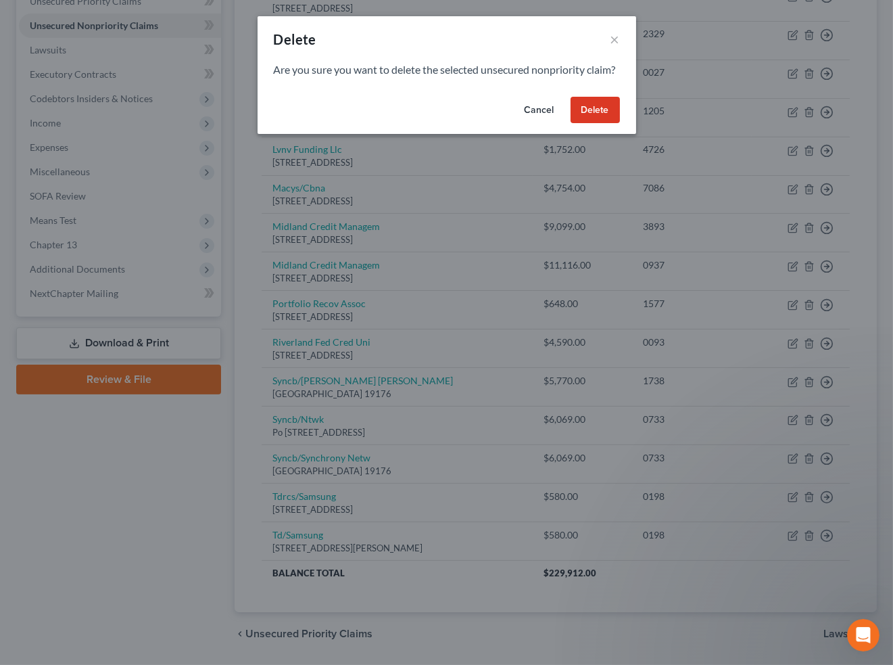
drag, startPoint x: 596, startPoint y: 124, endPoint x: 643, endPoint y: 178, distance: 71.9
click at [596, 124] on button "Delete" at bounding box center [595, 110] width 49 height 27
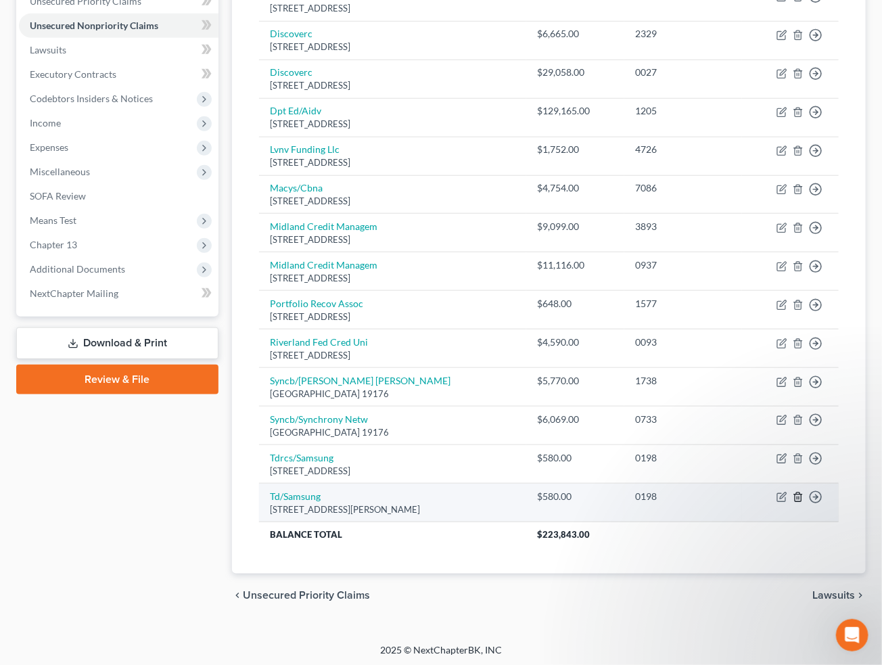
click at [797, 495] on icon "button" at bounding box center [798, 497] width 11 height 11
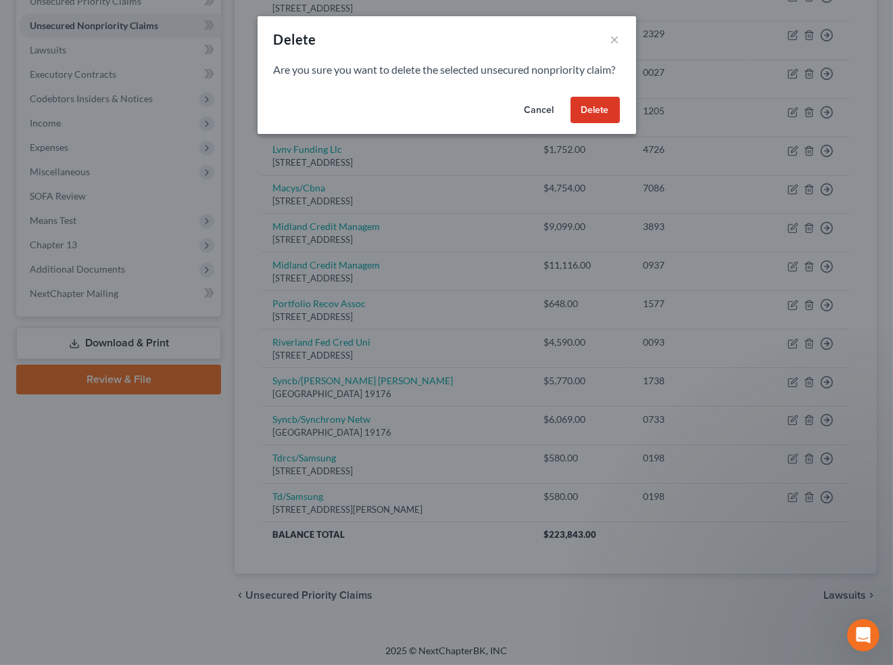
drag, startPoint x: 586, startPoint y: 120, endPoint x: 638, endPoint y: 133, distance: 53.6
click at [586, 119] on button "Delete" at bounding box center [595, 110] width 49 height 27
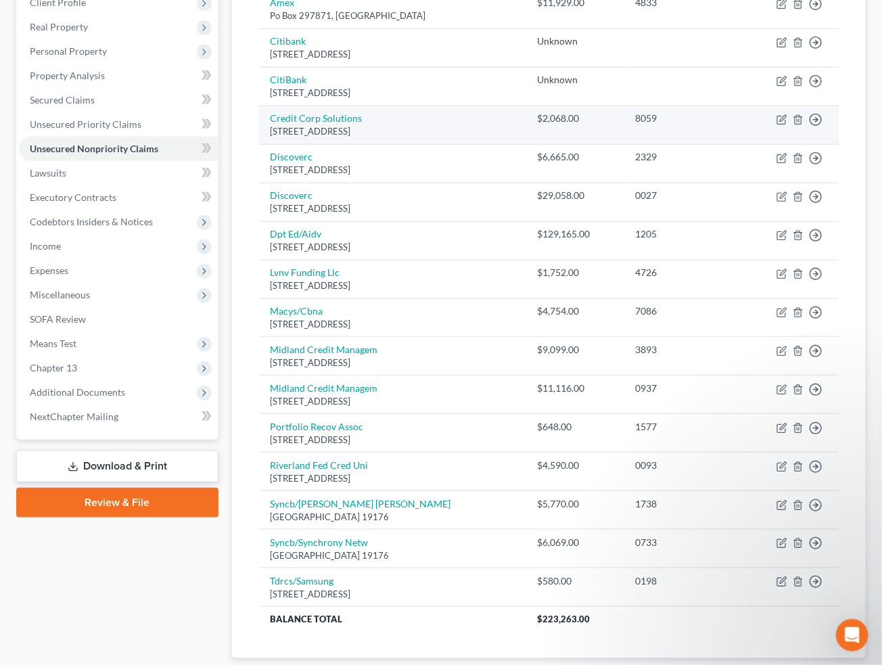
scroll to position [251, 0]
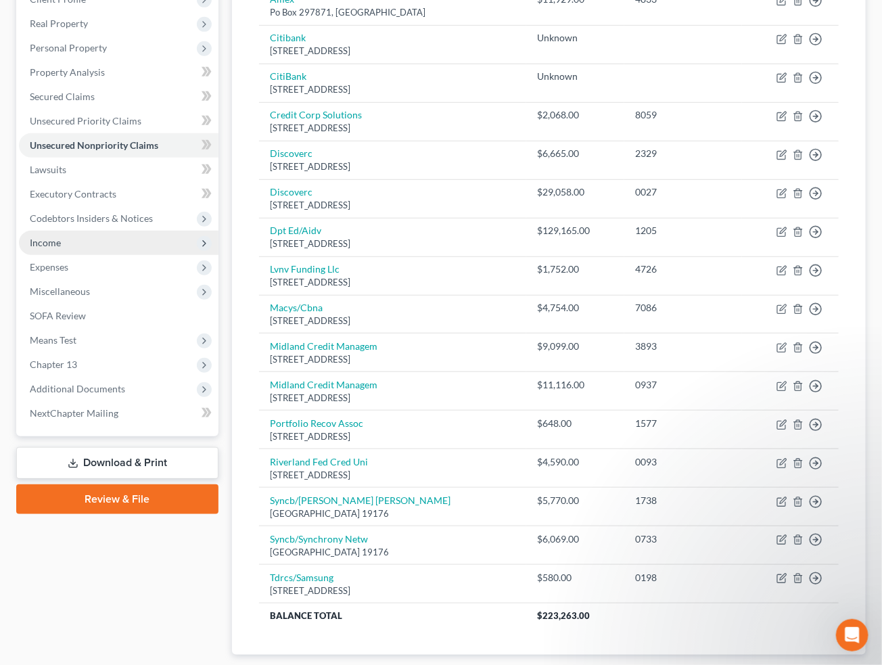
click at [122, 242] on span "Income" at bounding box center [118, 243] width 199 height 24
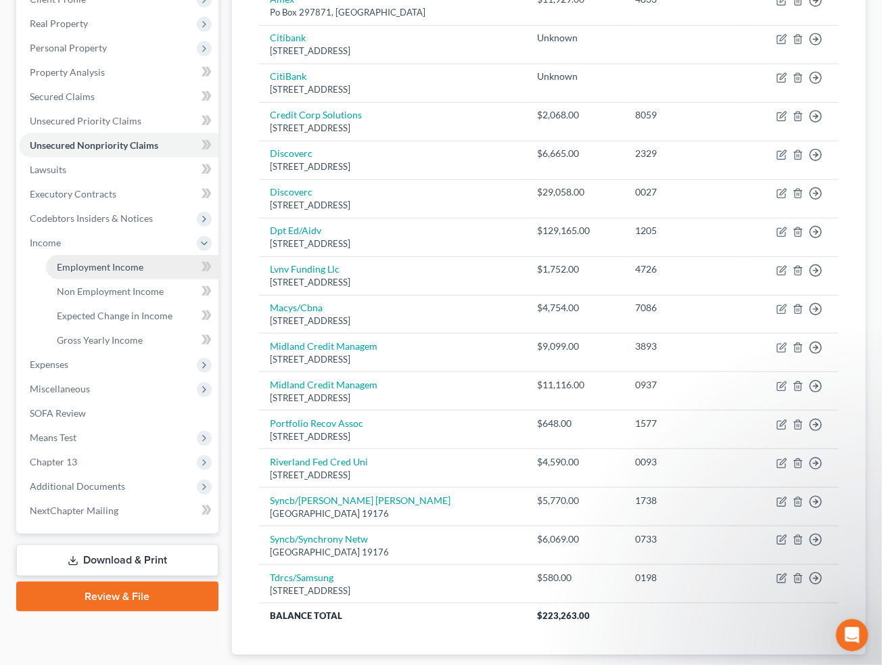
drag, startPoint x: 135, startPoint y: 268, endPoint x: 130, endPoint y: 277, distance: 10.0
click at [135, 268] on span "Employment Income" at bounding box center [100, 266] width 87 height 11
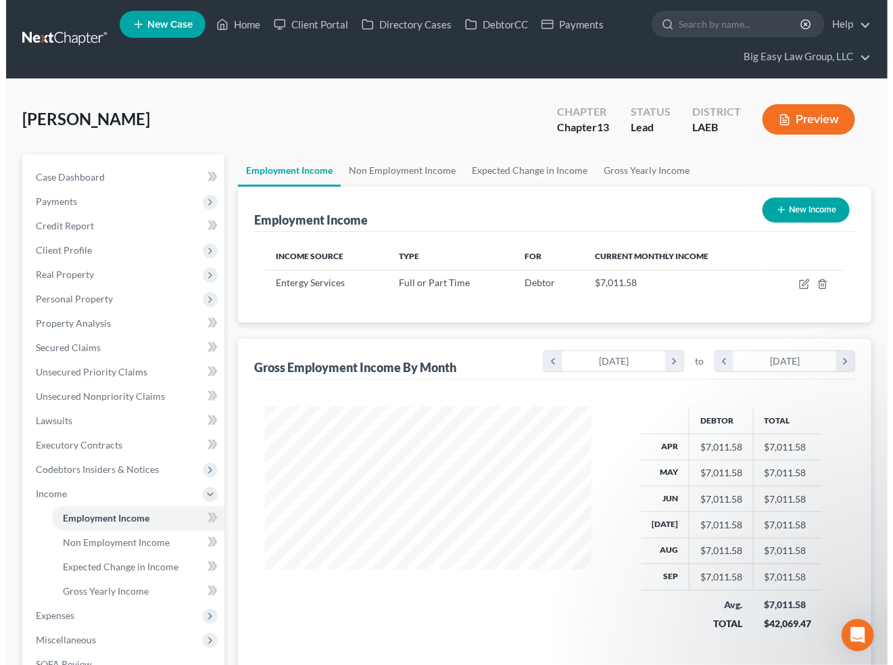
scroll to position [242, 354]
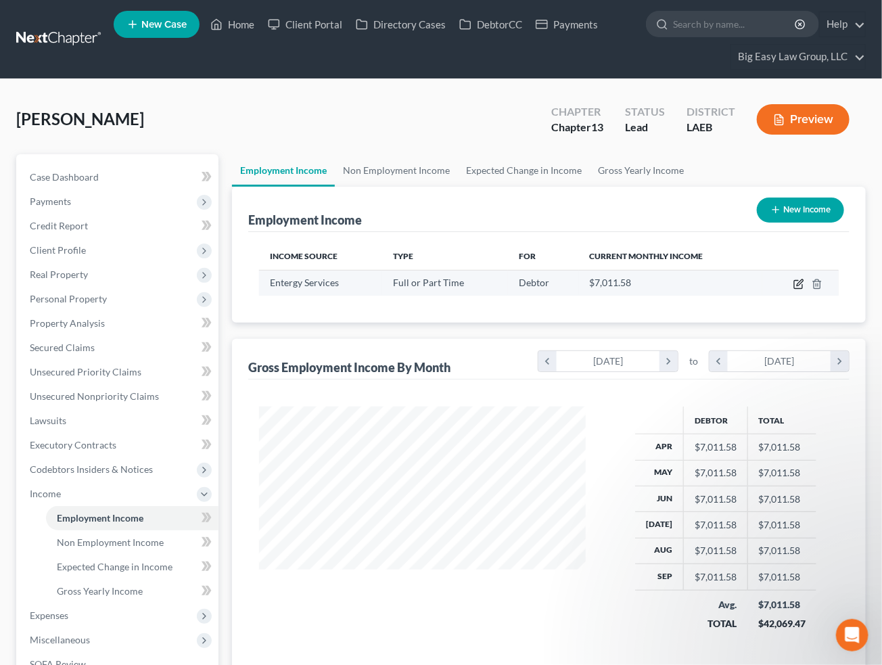
click at [804, 283] on icon "button" at bounding box center [798, 284] width 11 height 11
select select "0"
select select "19"
select select "2"
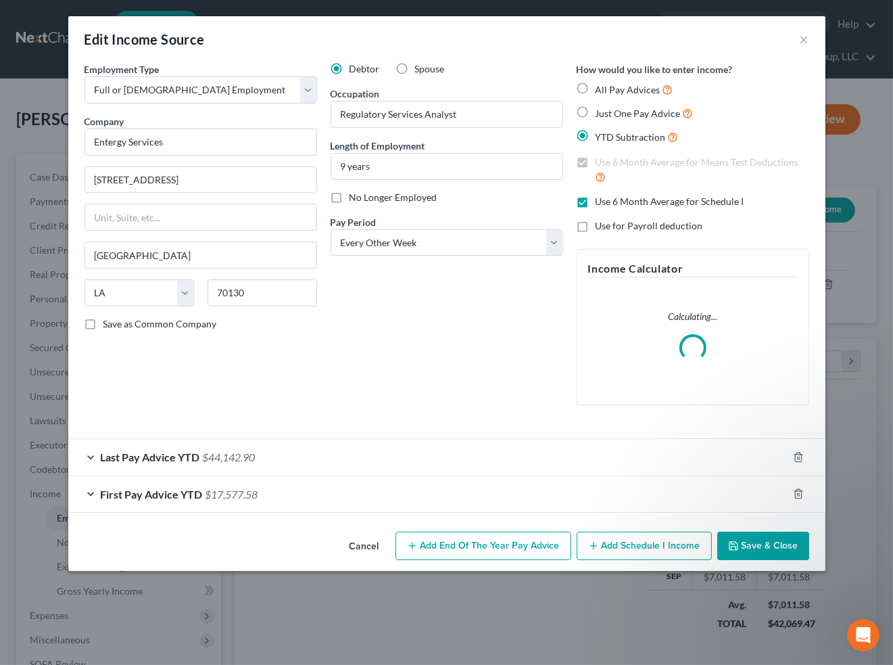
scroll to position [242, 358]
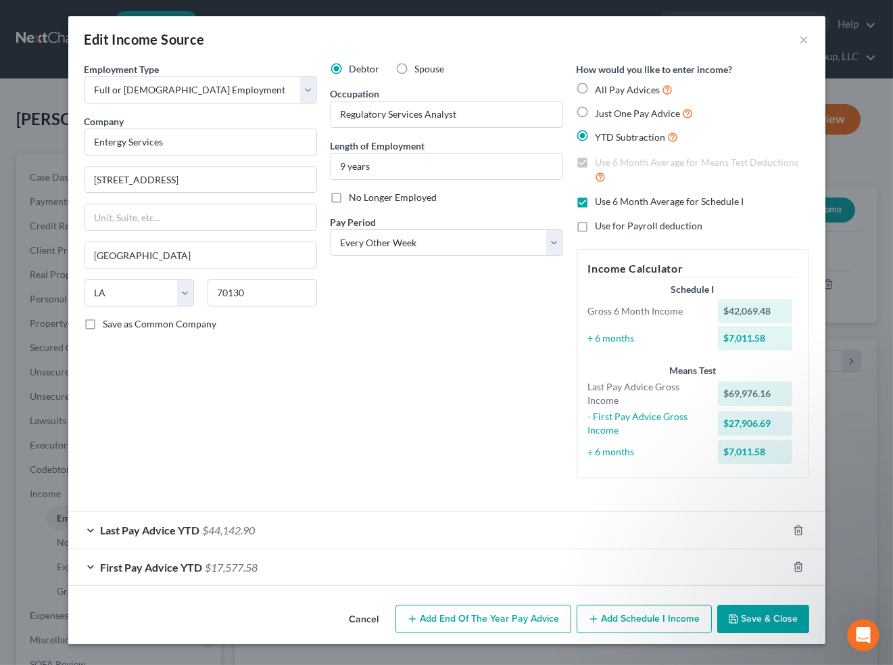
drag, startPoint x: 266, startPoint y: 532, endPoint x: 270, endPoint y: 524, distance: 9.4
click at [266, 532] on div "Last Pay Advice YTD $44,142.90" at bounding box center [428, 530] width 720 height 36
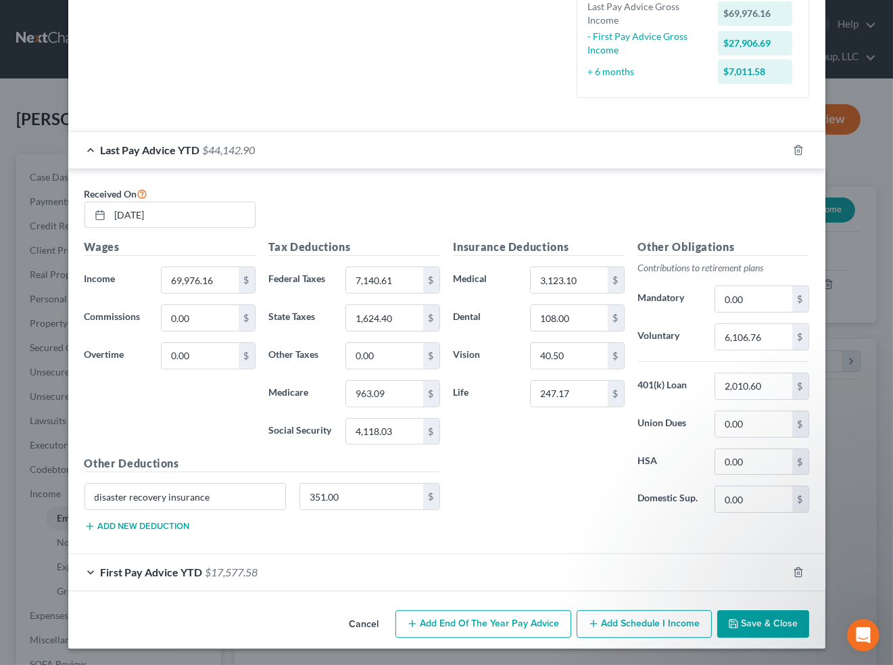
scroll to position [381, 0]
click at [233, 537] on span "$17,577.58" at bounding box center [232, 571] width 53 height 13
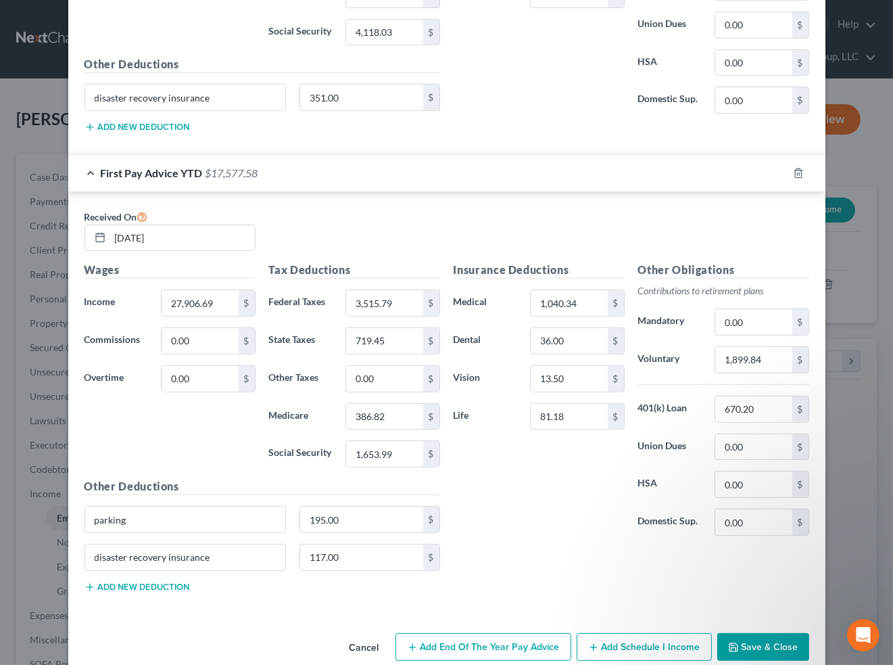
scroll to position [778, 0]
click at [139, 128] on button "Add new deduction" at bounding box center [137, 127] width 105 height 11
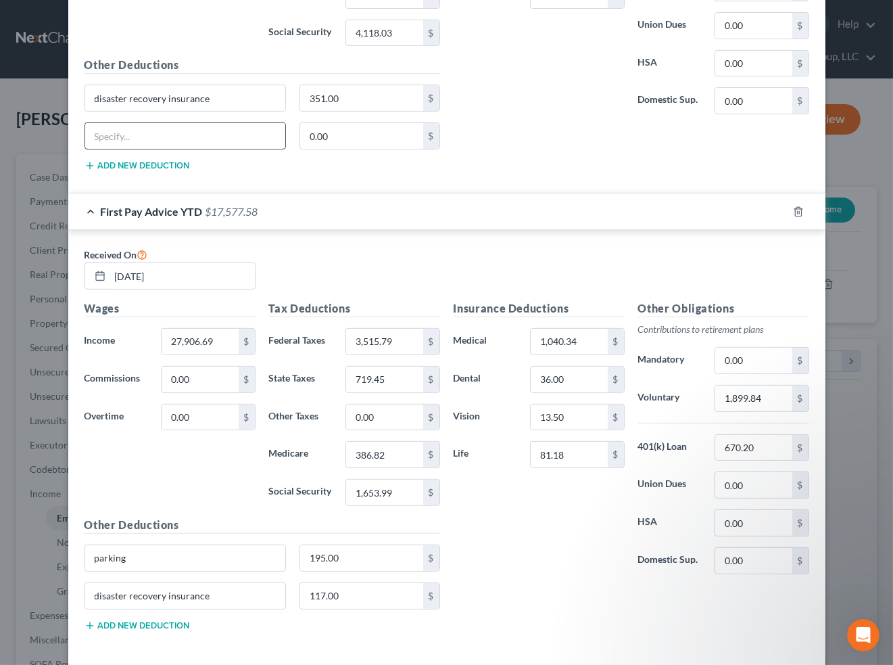
click at [176, 135] on input "text" at bounding box center [185, 136] width 201 height 26
type input "PARKING"
drag, startPoint x: 337, startPoint y: 143, endPoint x: 374, endPoint y: 135, distance: 37.6
click at [337, 143] on input "0.00" at bounding box center [361, 136] width 123 height 26
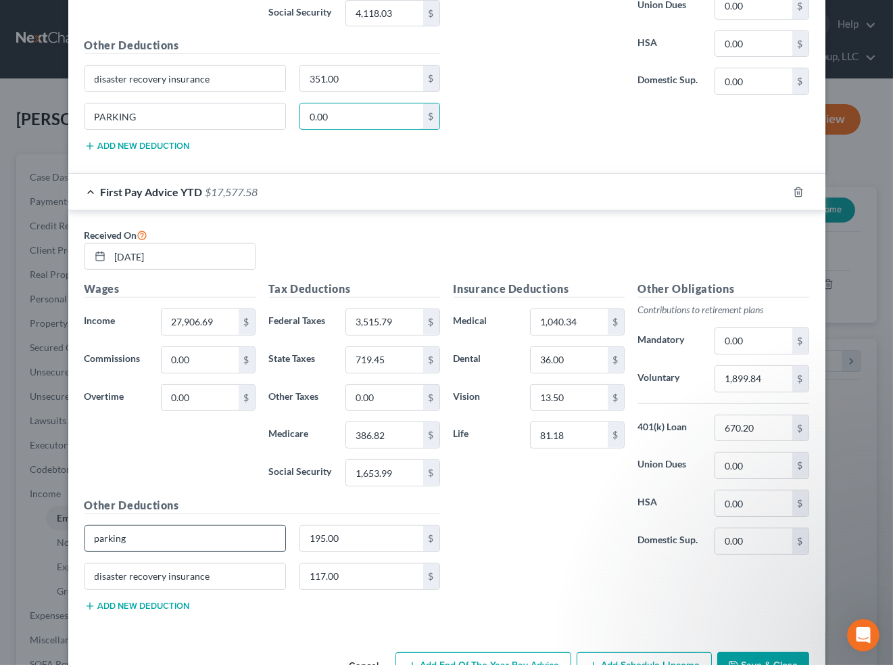
scroll to position [800, 0]
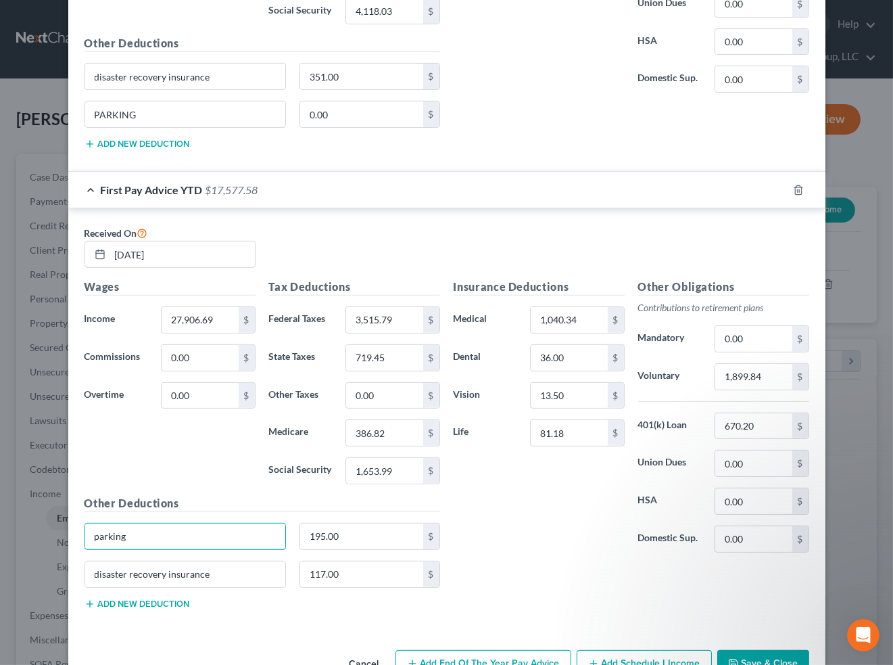
drag, startPoint x: 164, startPoint y: 542, endPoint x: 18, endPoint y: 504, distance: 150.9
click at [12, 505] on div "Edit Income Source × Employment Type * Select Full or [DEMOGRAPHIC_DATA] Employ…" at bounding box center [446, 332] width 893 height 665
type input "PARKING"
drag, startPoint x: 346, startPoint y: 544, endPoint x: 372, endPoint y: 524, distance: 32.9
click at [348, 537] on input "195.00" at bounding box center [361, 536] width 123 height 26
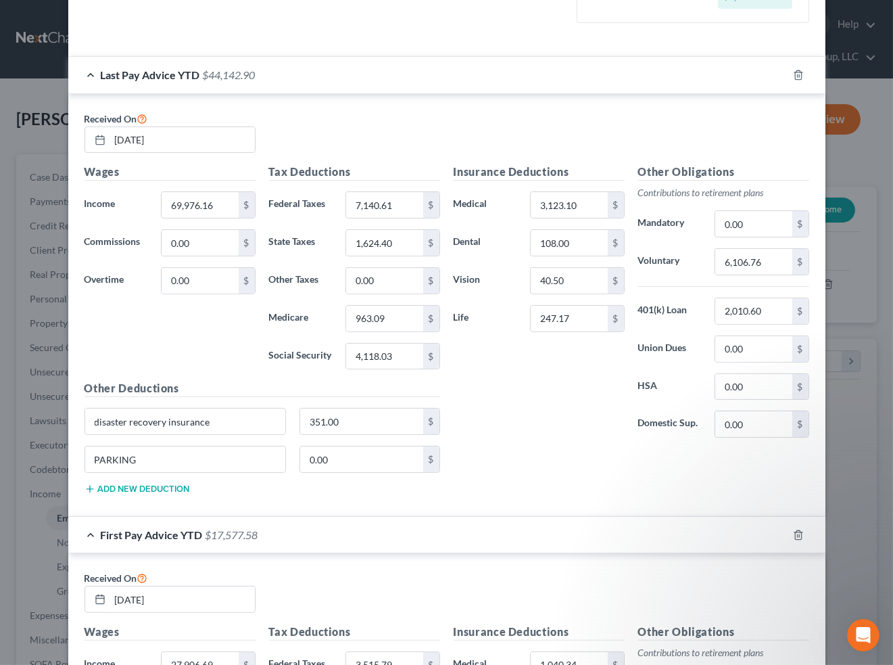
scroll to position [456, 0]
drag, startPoint x: 585, startPoint y: 202, endPoint x: 325, endPoint y: 139, distance: 268.0
click at [325, 139] on div "Received On [DATE] Wages Income * 69,976.16 $ Commissions 0.00 $ Overtime 0.00 …" at bounding box center [447, 306] width 725 height 395
drag, startPoint x: 584, startPoint y: 200, endPoint x: 530, endPoint y: 195, distance: 53.6
click at [531, 195] on input "3,123.10" at bounding box center [569, 204] width 76 height 26
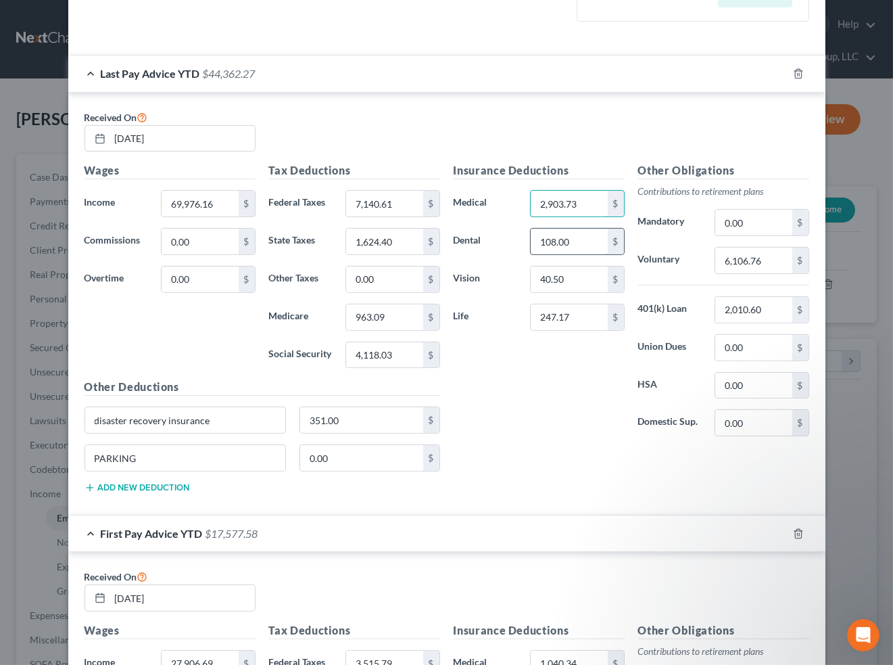
type input "2,903.73"
drag, startPoint x: 576, startPoint y: 241, endPoint x: 585, endPoint y: 277, distance: 36.2
click at [577, 241] on input "108.00" at bounding box center [569, 242] width 76 height 26
type input "455"
click at [582, 208] on input "2,903.73" at bounding box center [569, 204] width 76 height 26
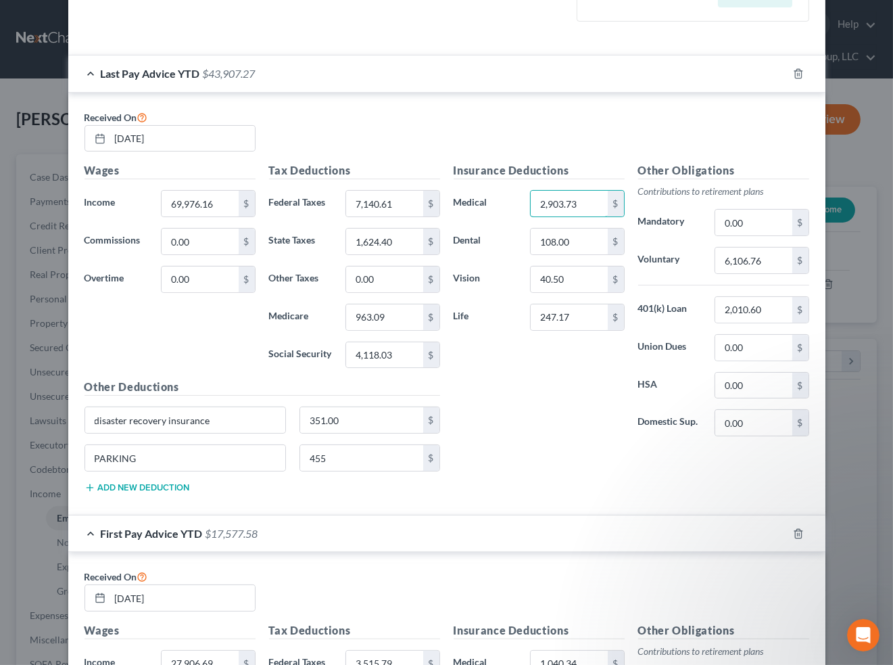
drag, startPoint x: 584, startPoint y: 204, endPoint x: 438, endPoint y: 156, distance: 154.6
click at [438, 156] on div "Received On [DATE] Wages Income * 69,976.16 $ Commissions 0.00 $ Overtime 0.00 …" at bounding box center [447, 306] width 725 height 395
type input "3,123.10"
drag, startPoint x: 582, startPoint y: 237, endPoint x: 604, endPoint y: 244, distance: 22.9
click at [582, 237] on input "108.00" at bounding box center [569, 242] width 76 height 26
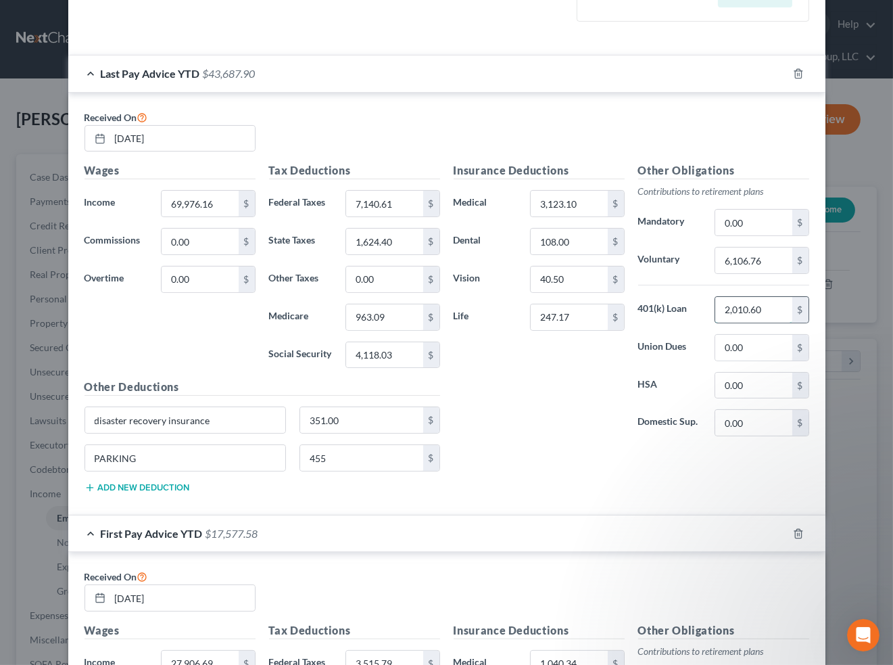
click at [774, 321] on input "2,010.60" at bounding box center [753, 310] width 76 height 26
drag, startPoint x: 766, startPoint y: 347, endPoint x: 754, endPoint y: 338, distance: 15.0
click at [766, 347] on input "0.00" at bounding box center [753, 348] width 76 height 26
click at [383, 417] on input "351.00" at bounding box center [361, 420] width 123 height 26
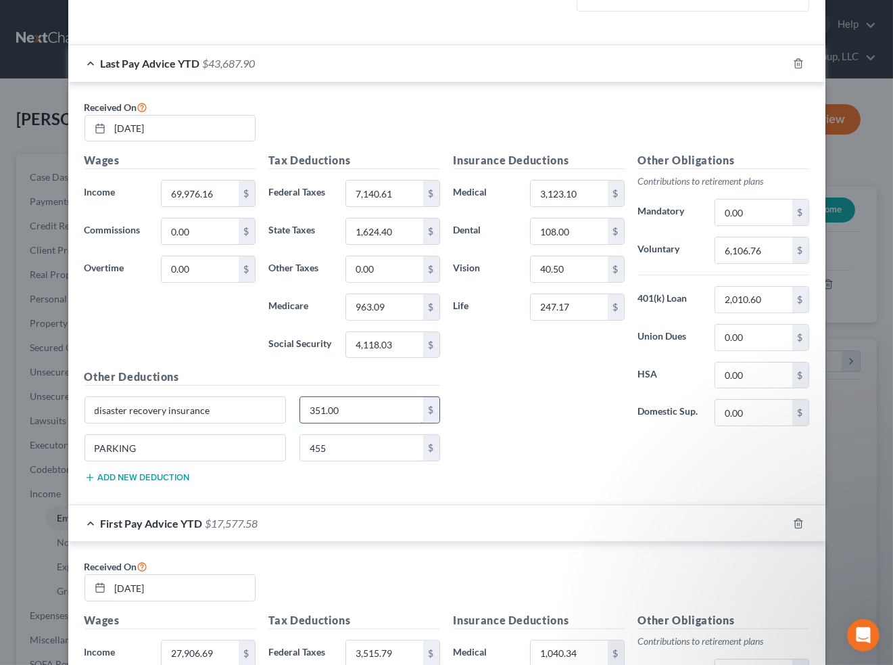
scroll to position [467, 0]
click at [350, 456] on input "455" at bounding box center [361, 447] width 123 height 26
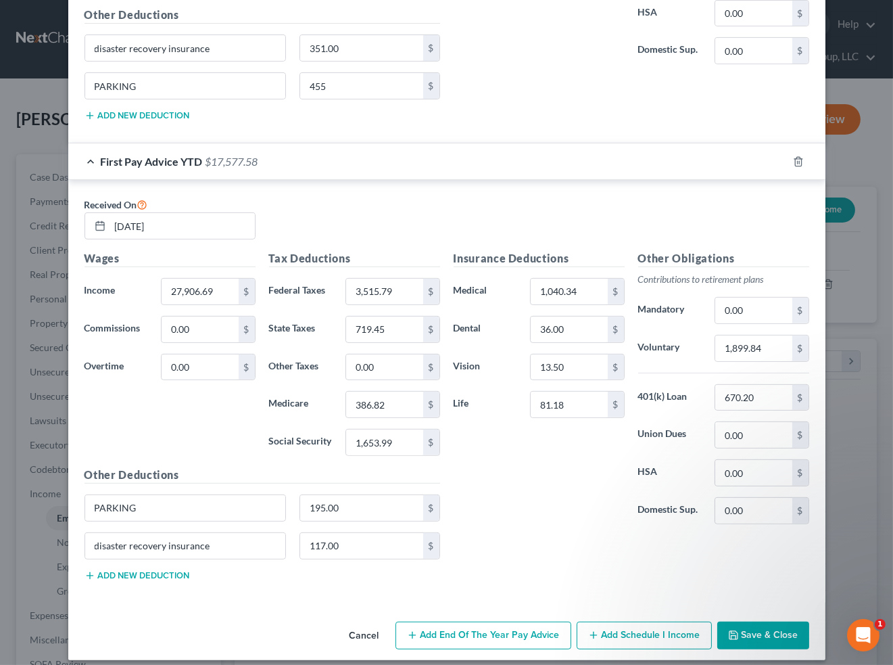
scroll to position [843, 0]
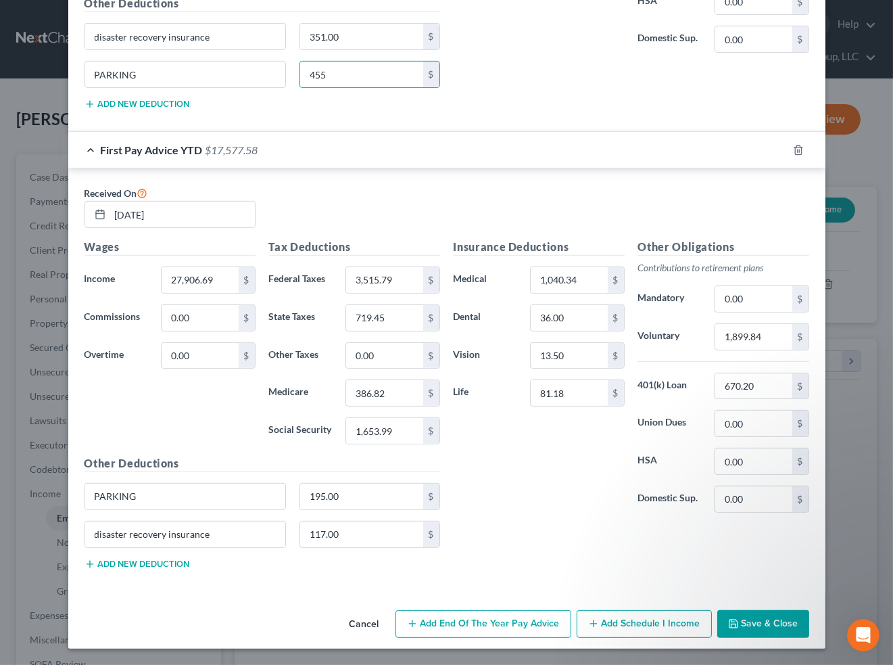
click at [759, 537] on button "Save & Close" at bounding box center [763, 624] width 92 height 28
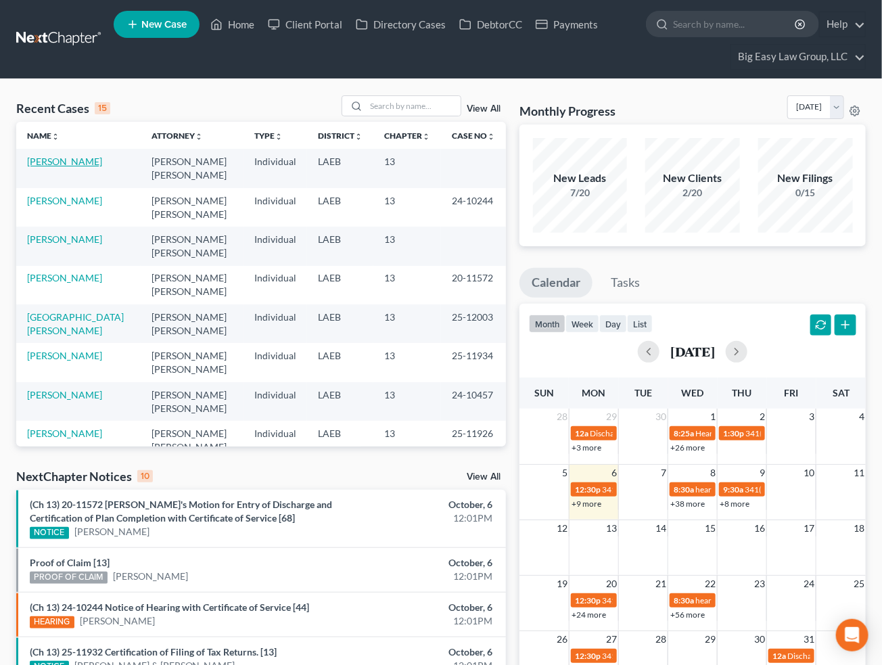
click at [55, 161] on link "Waters, Chantell" at bounding box center [64, 161] width 75 height 11
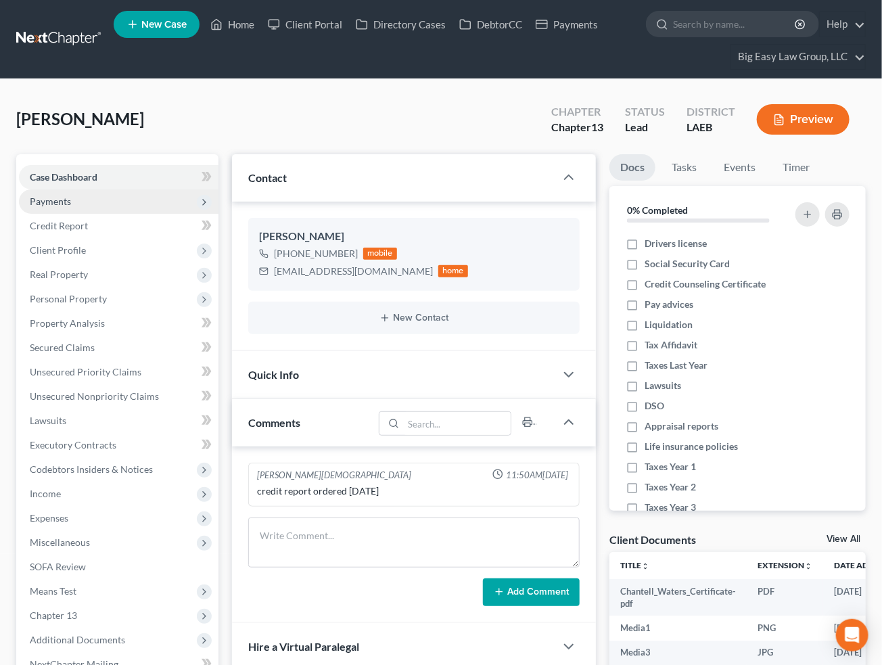
scroll to position [1689, 0]
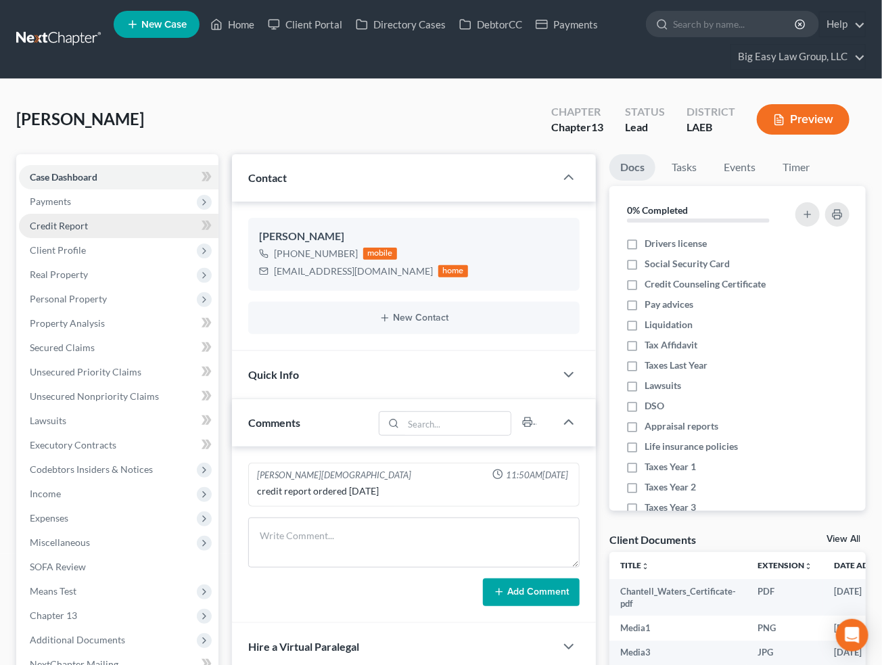
click at [63, 220] on span "Credit Report" at bounding box center [59, 225] width 58 height 11
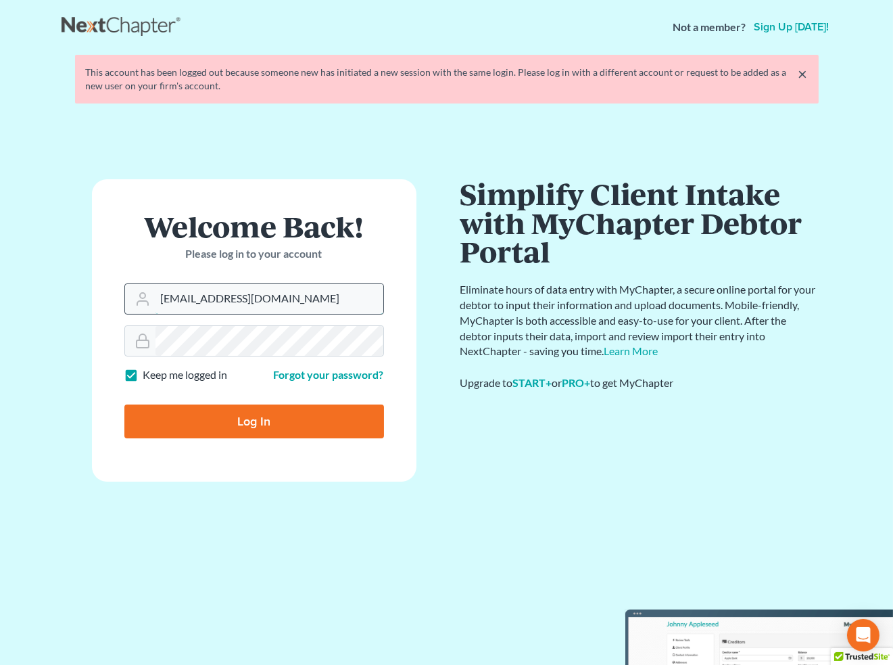
click at [293, 304] on input "ringcentral@bigeasybk.com" at bounding box center [270, 299] width 228 height 30
type input "ecf@bigeasybk.com"
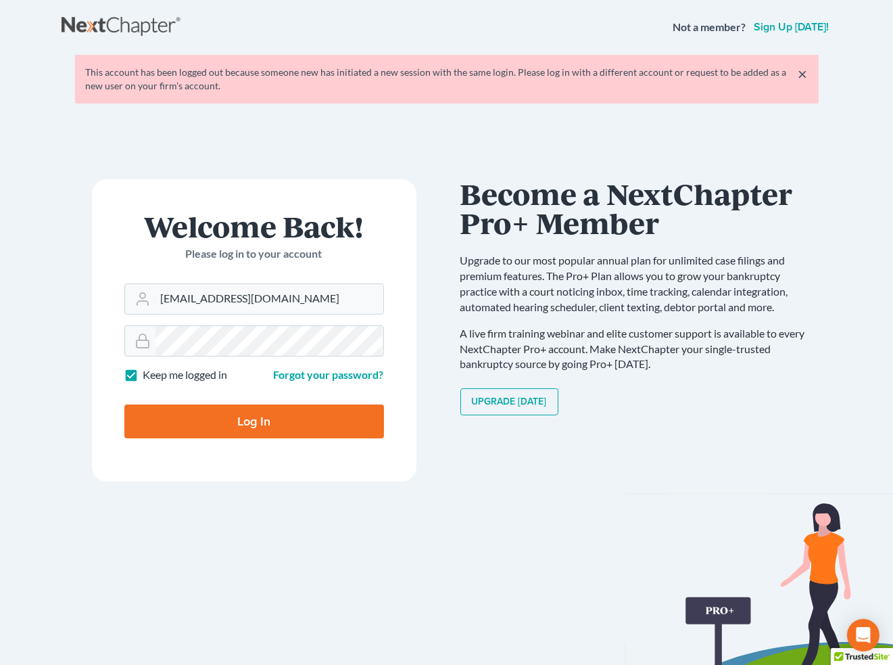
drag, startPoint x: 262, startPoint y: 424, endPoint x: 275, endPoint y: 418, distance: 14.2
click at [262, 424] on input "Log In" at bounding box center [254, 421] width 260 height 34
type input "Thinking..."
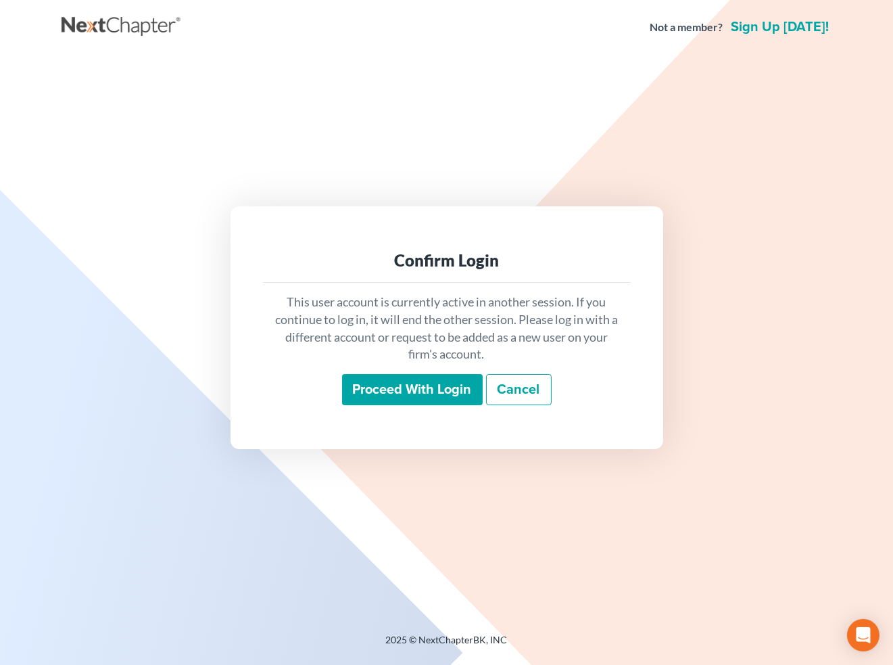
click at [400, 383] on input "Proceed with login" at bounding box center [412, 389] width 141 height 31
